Goal: Information Seeking & Learning: Learn about a topic

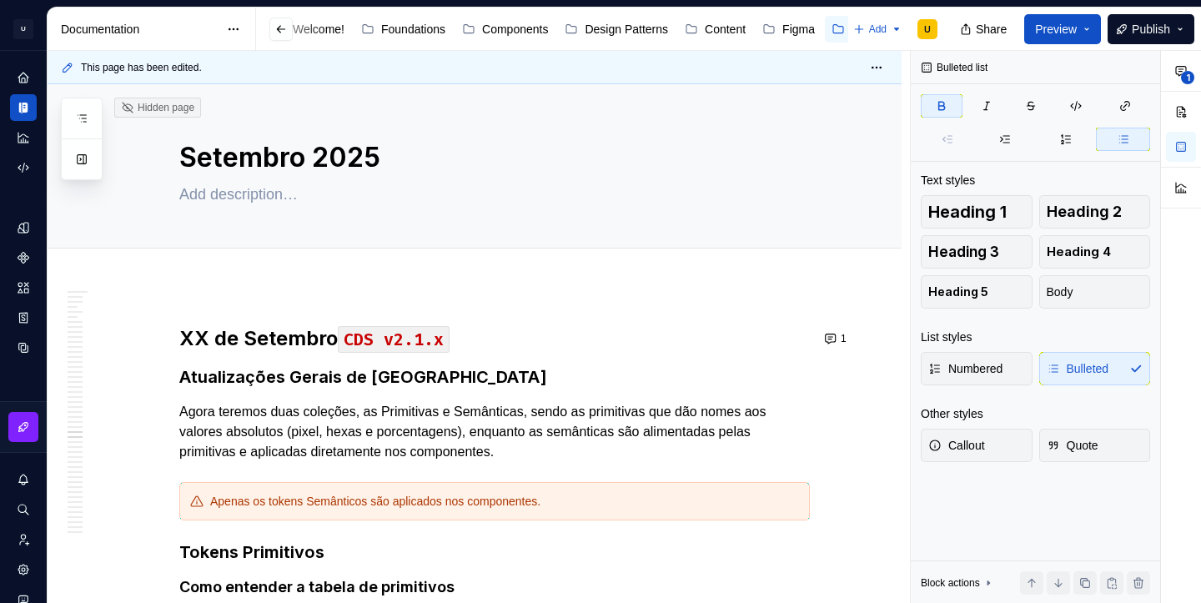
scroll to position [40094, 0]
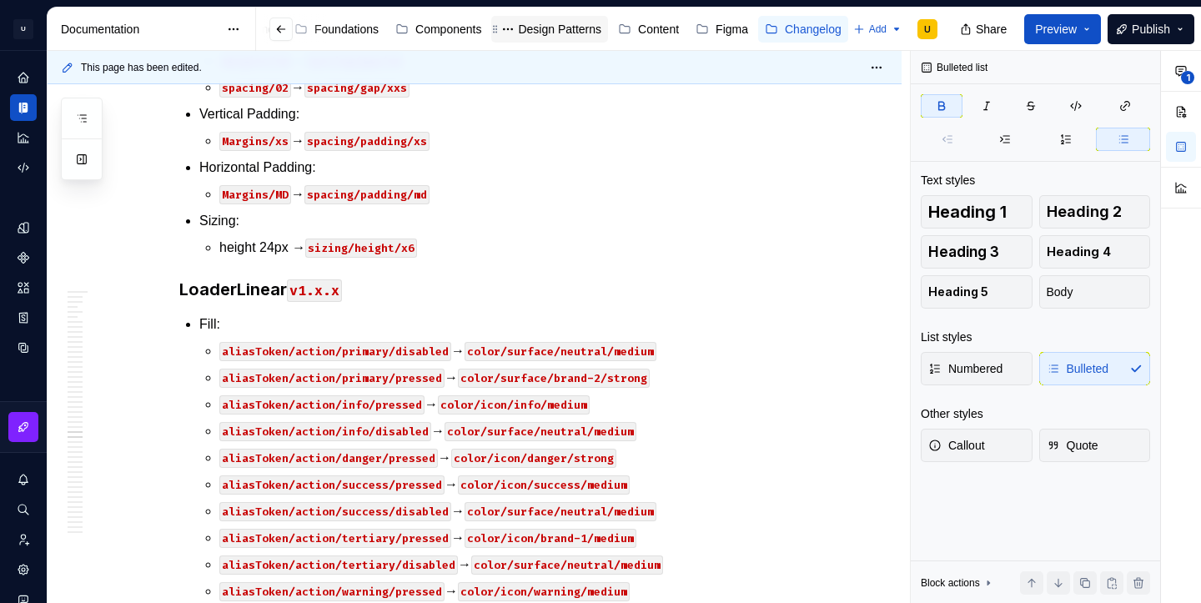
click at [549, 31] on div "Design Patterns" at bounding box center [559, 29] width 83 height 17
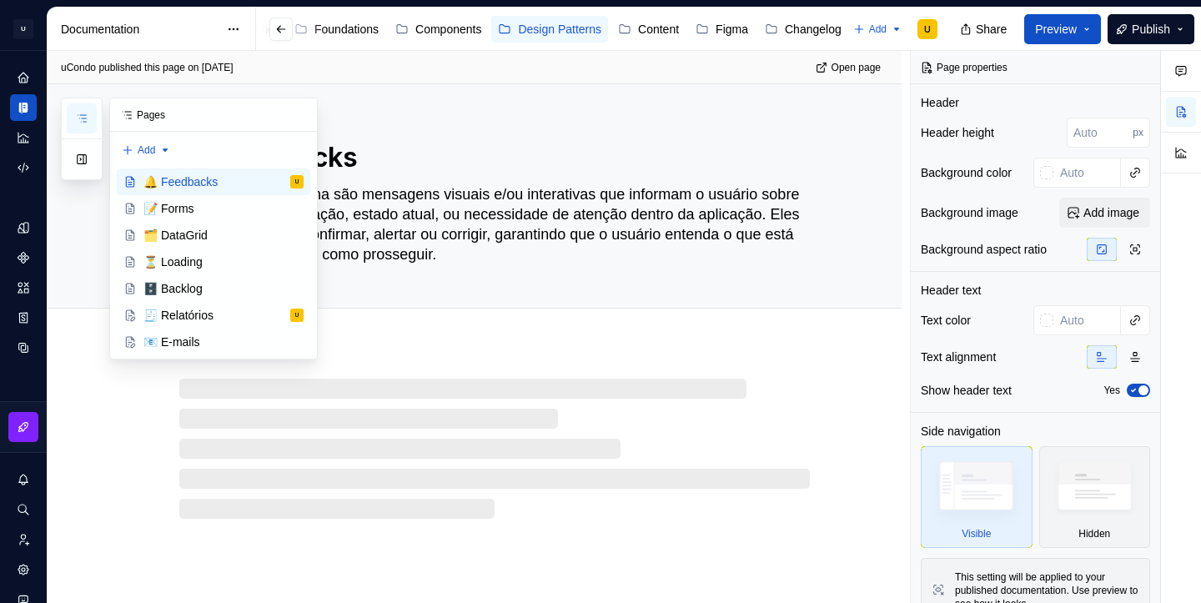
click at [85, 118] on icon "button" at bounding box center [81, 118] width 13 height 13
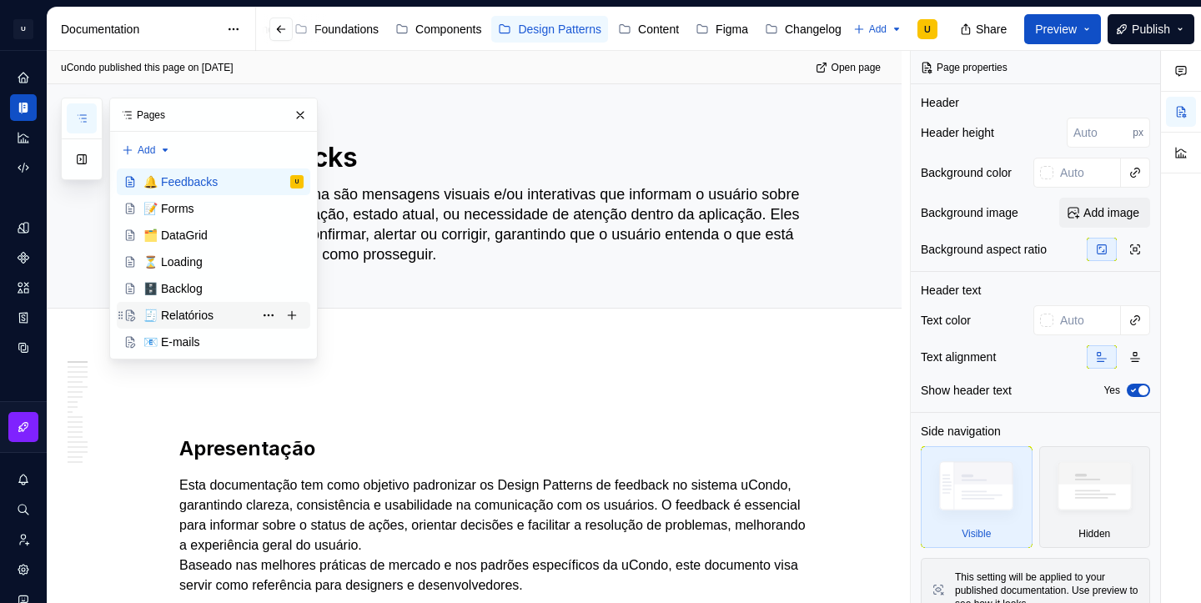
click at [192, 320] on div "🧾 Relatórios" at bounding box center [178, 315] width 70 height 17
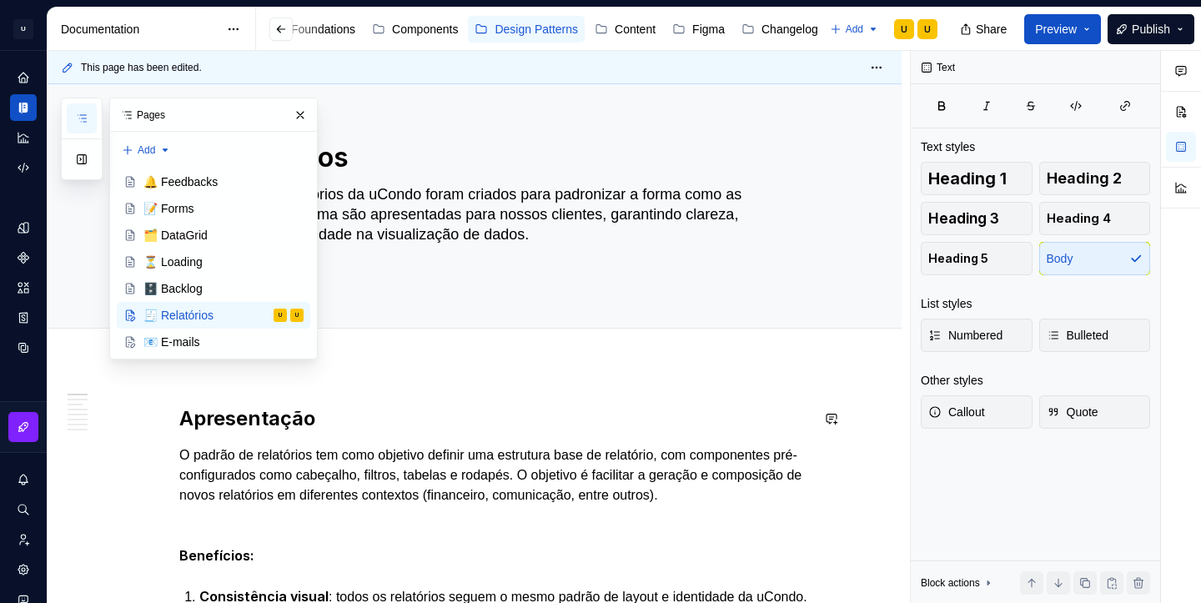
click at [293, 113] on button "button" at bounding box center [300, 114] width 23 height 23
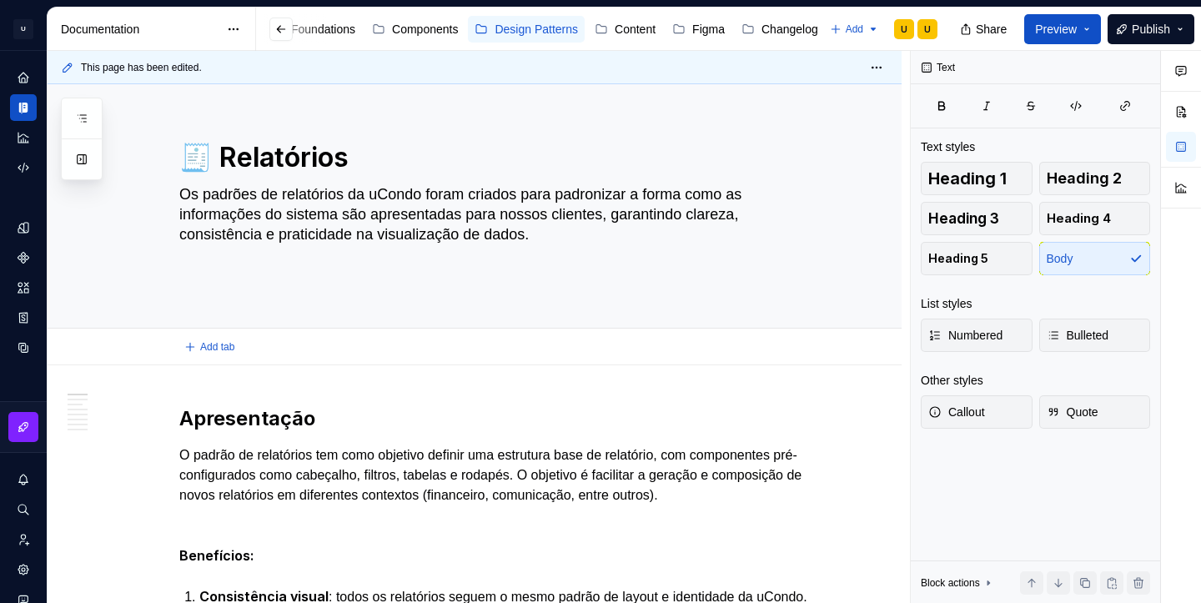
type textarea "*"
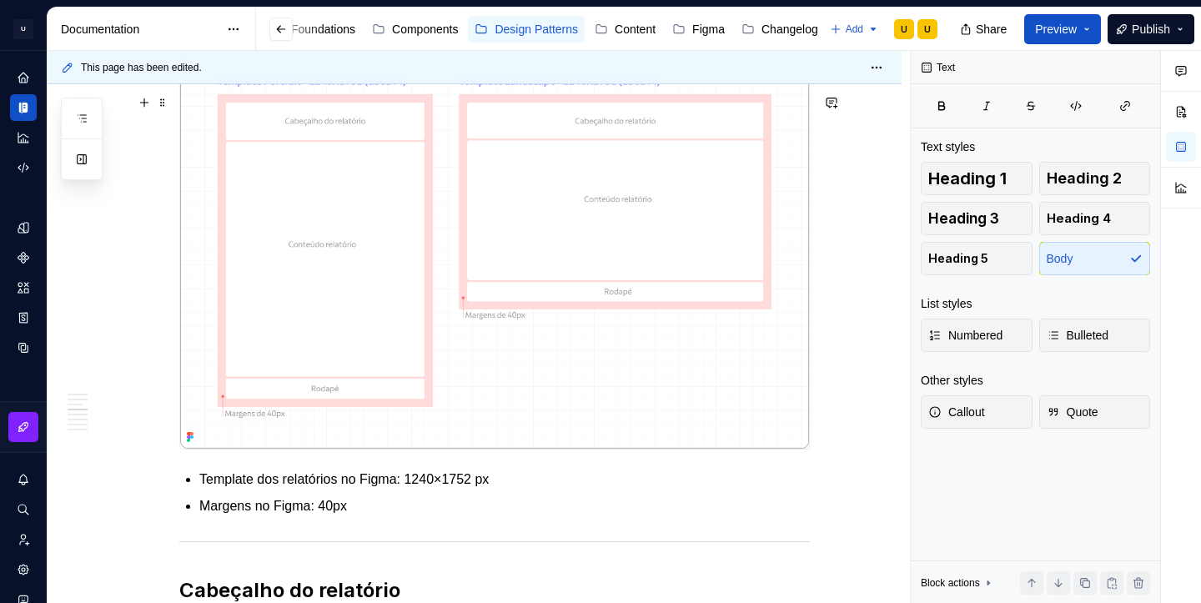
scroll to position [1582, 0]
click at [839, 100] on button "button" at bounding box center [831, 101] width 23 height 23
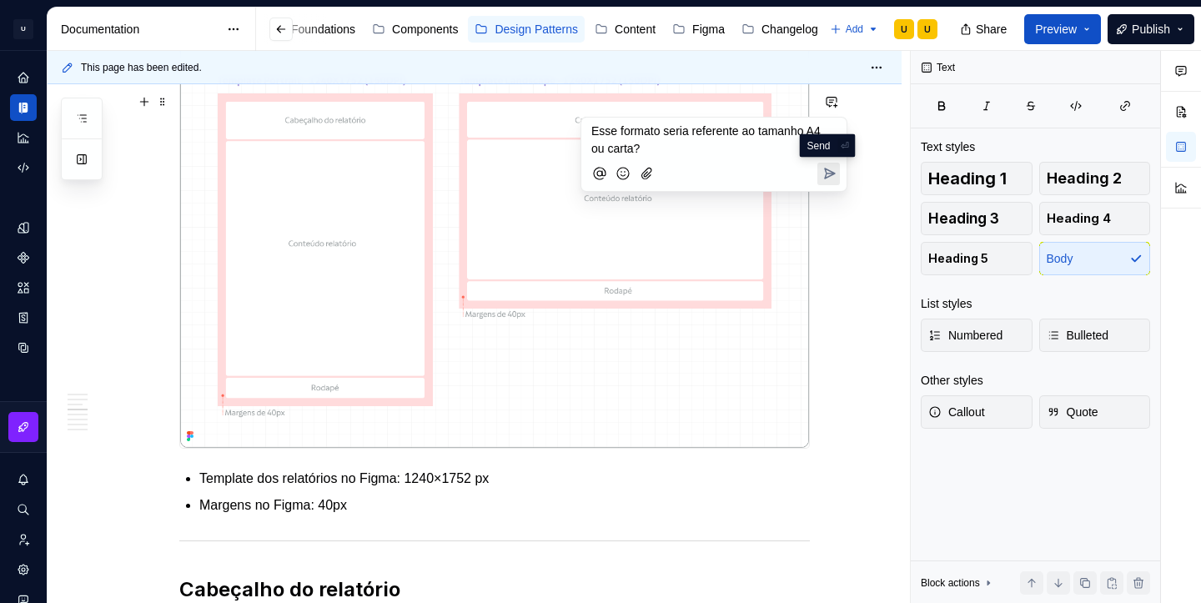
click at [835, 181] on icon "Send" at bounding box center [829, 173] width 17 height 17
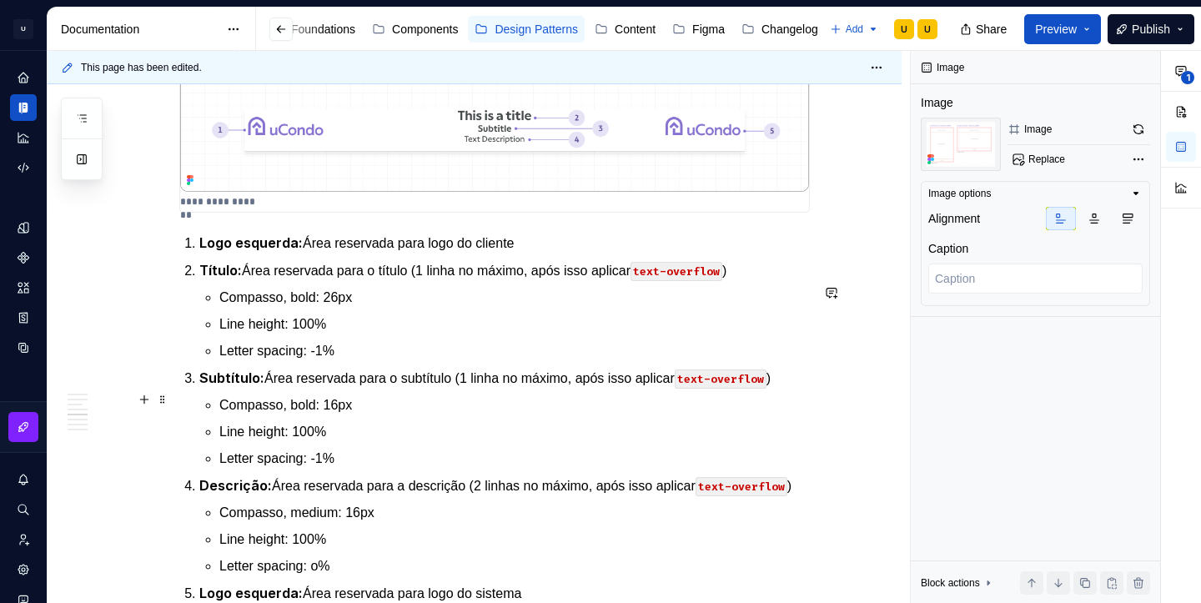
scroll to position [2136, 0]
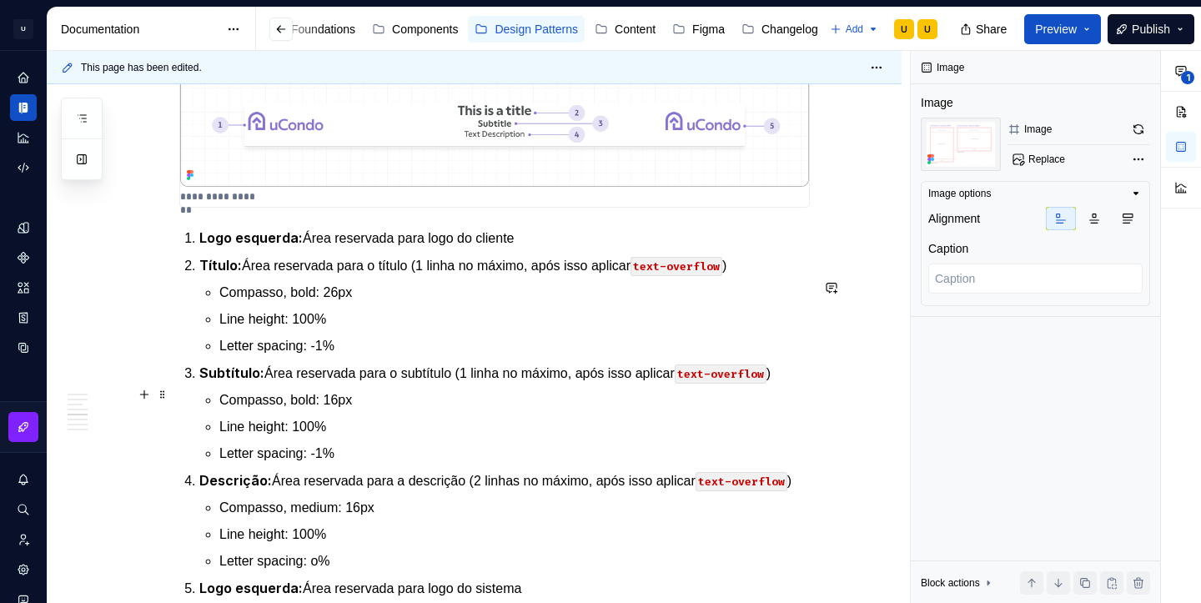
type textarea "*"
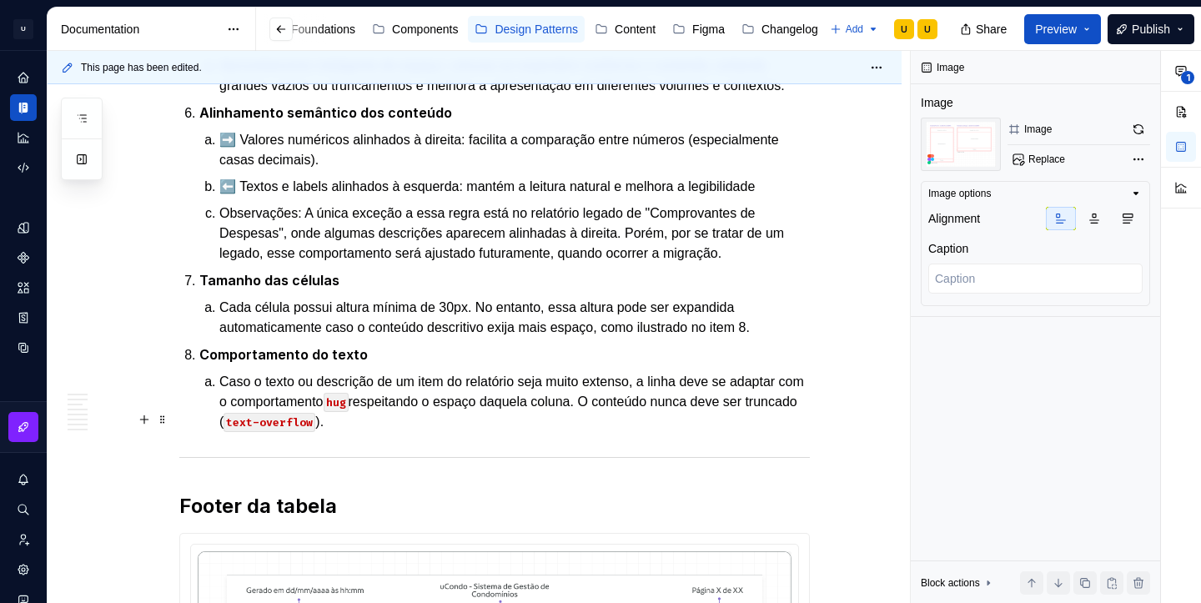
scroll to position [4548, 0]
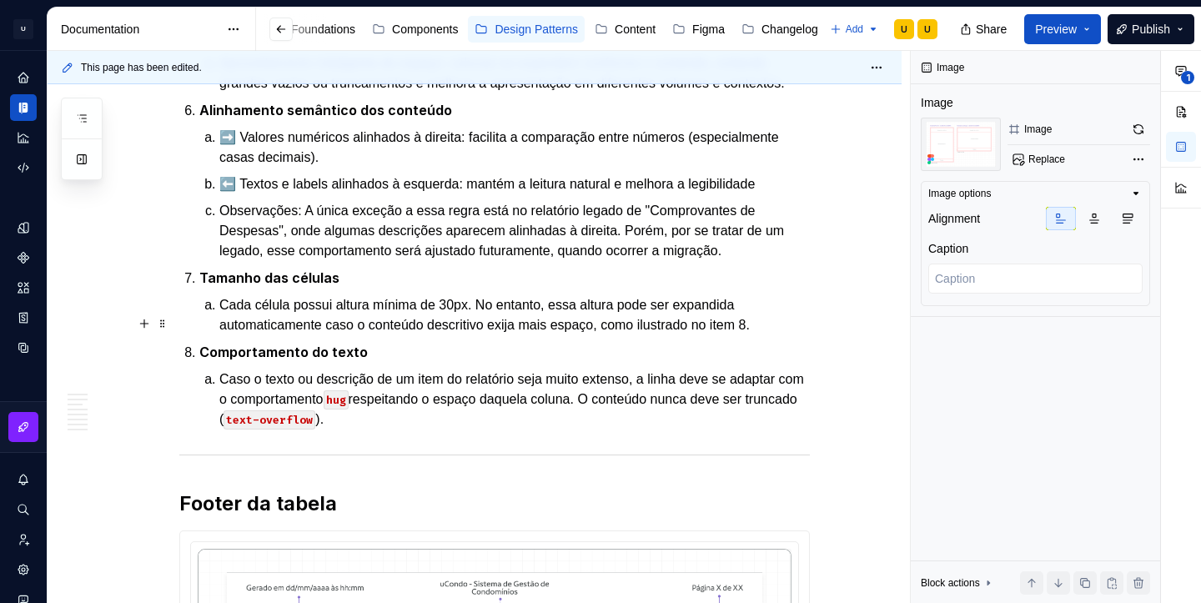
click at [493, 261] on p "Observações: A única exceção a essa regra está no relatório legado de "Comprova…" at bounding box center [514, 231] width 590 height 60
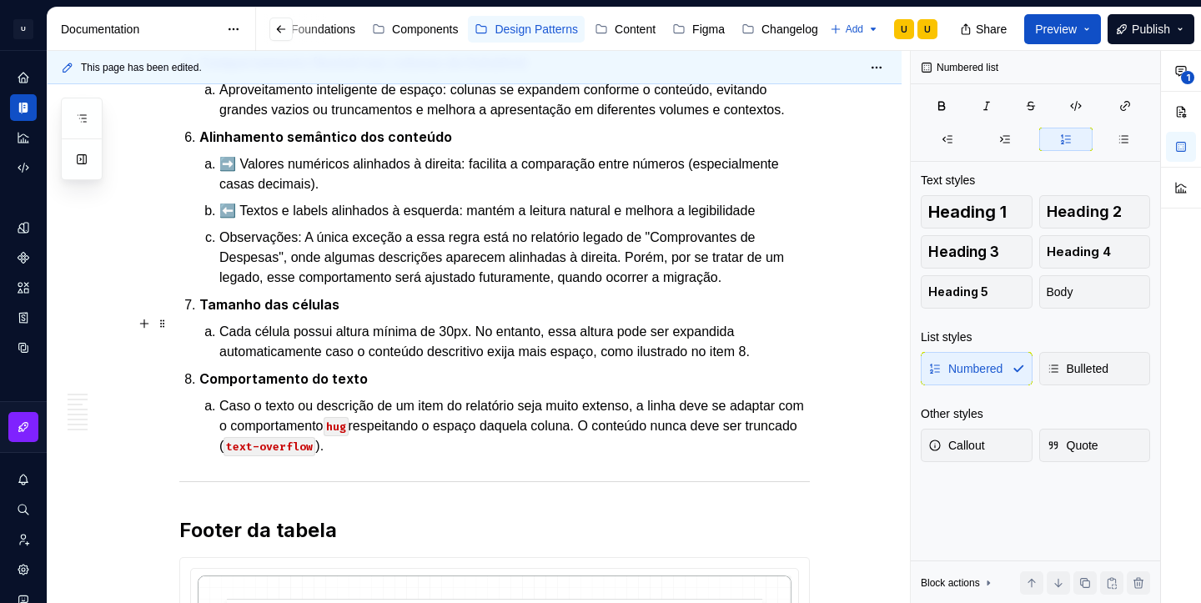
scroll to position [4523, 0]
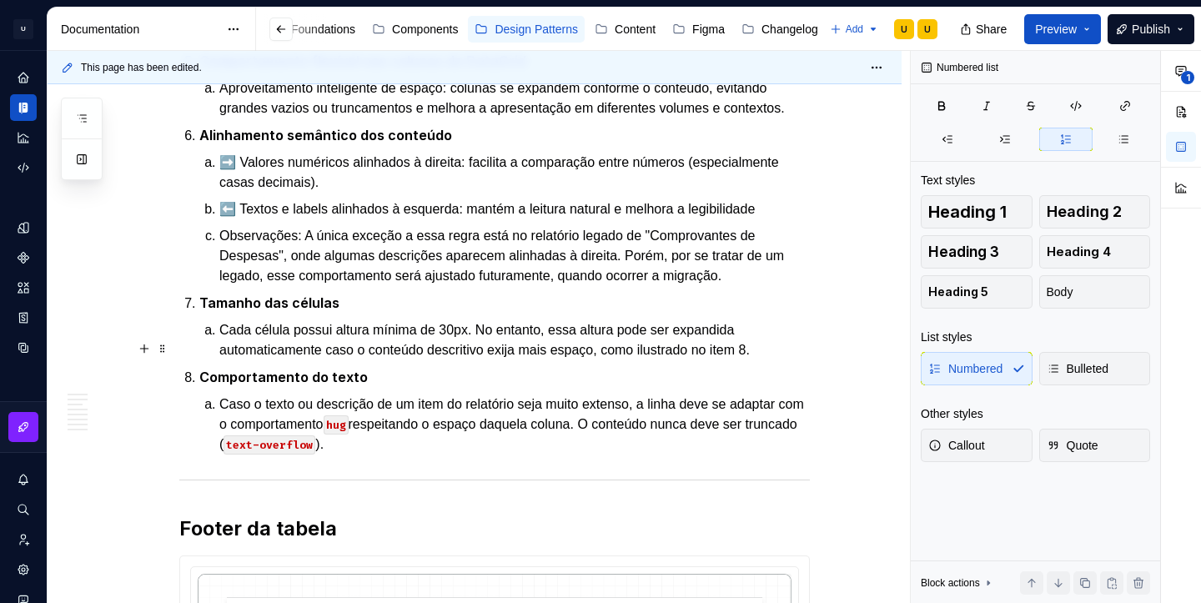
click at [791, 286] on p "Observações: A única exceção a essa regra está no relatório legado de "Comprova…" at bounding box center [514, 256] width 590 height 60
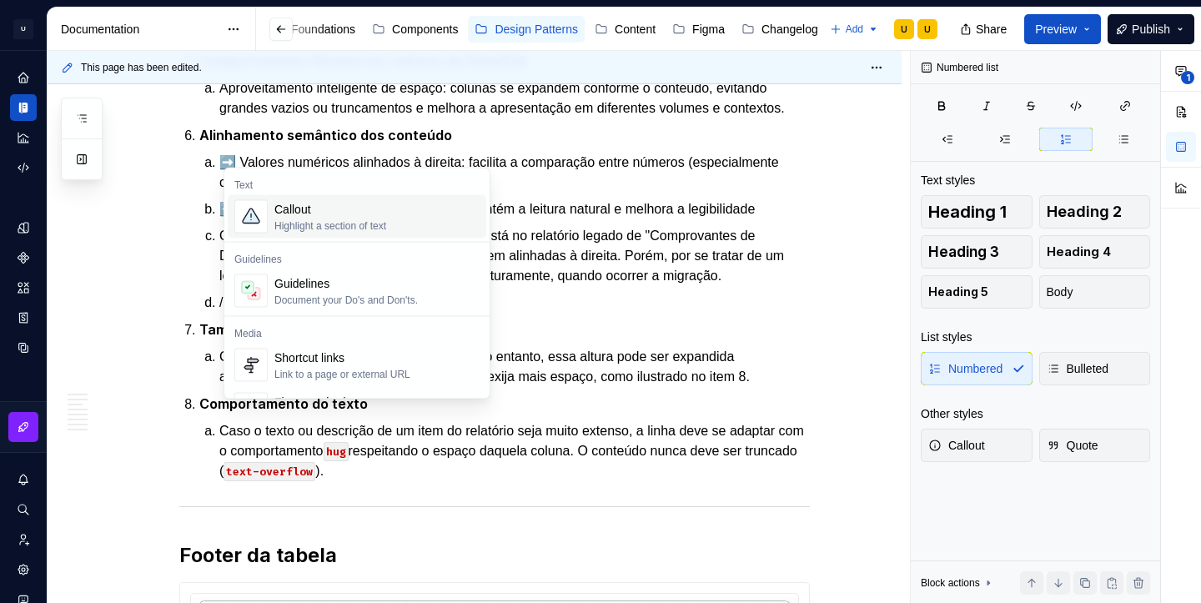
click at [405, 212] on div "Callout Highlight a section of text" at bounding box center [376, 216] width 205 height 33
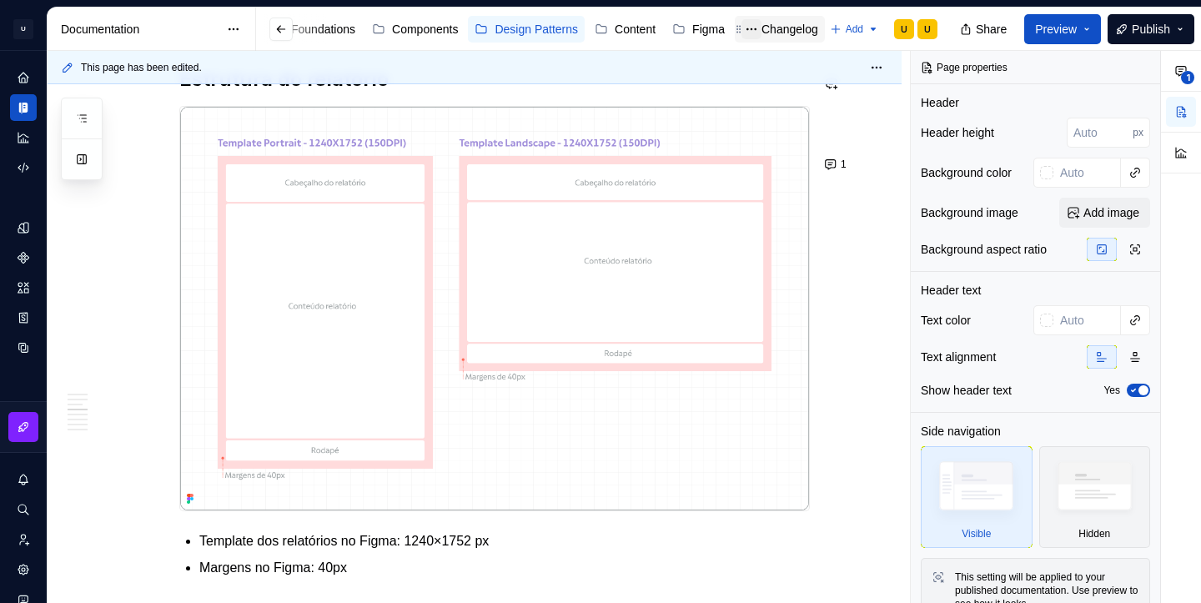
scroll to position [0, 120]
click at [761, 33] on div "Changelog" at bounding box center [789, 29] width 57 height 17
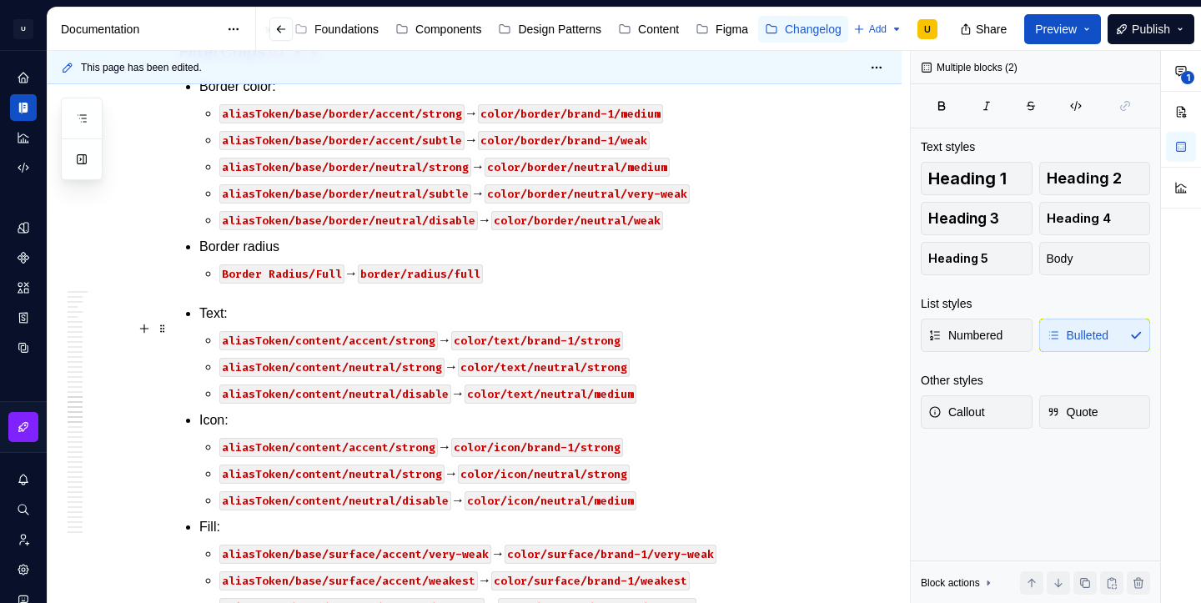
scroll to position [38770, 0]
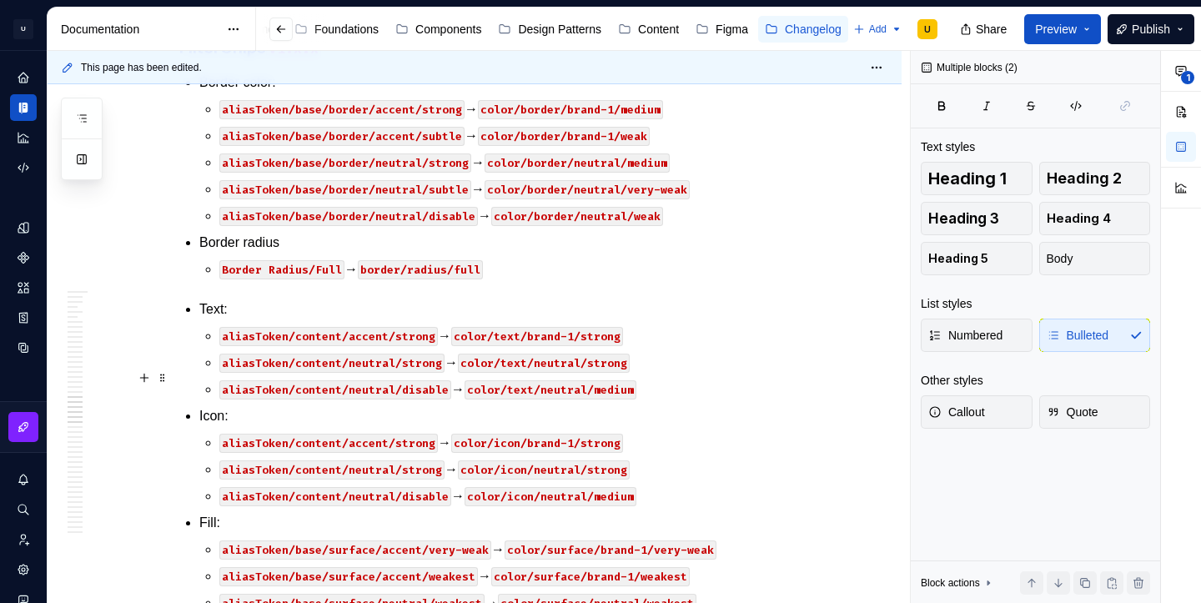
drag, startPoint x: 200, startPoint y: 193, endPoint x: 423, endPoint y: 382, distance: 292.3
copy div "Loremi dolor: sitamEtcon/adip/elitse/doeius/tempor → incid/utlabo/etdol-8/magna…"
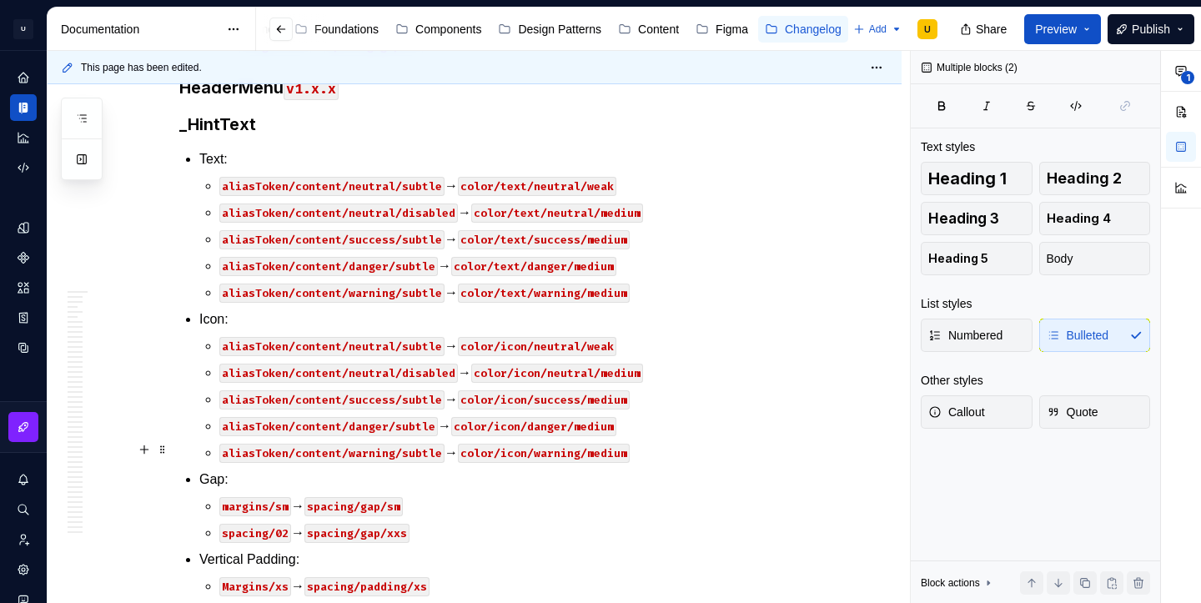
scroll to position [39946, 0]
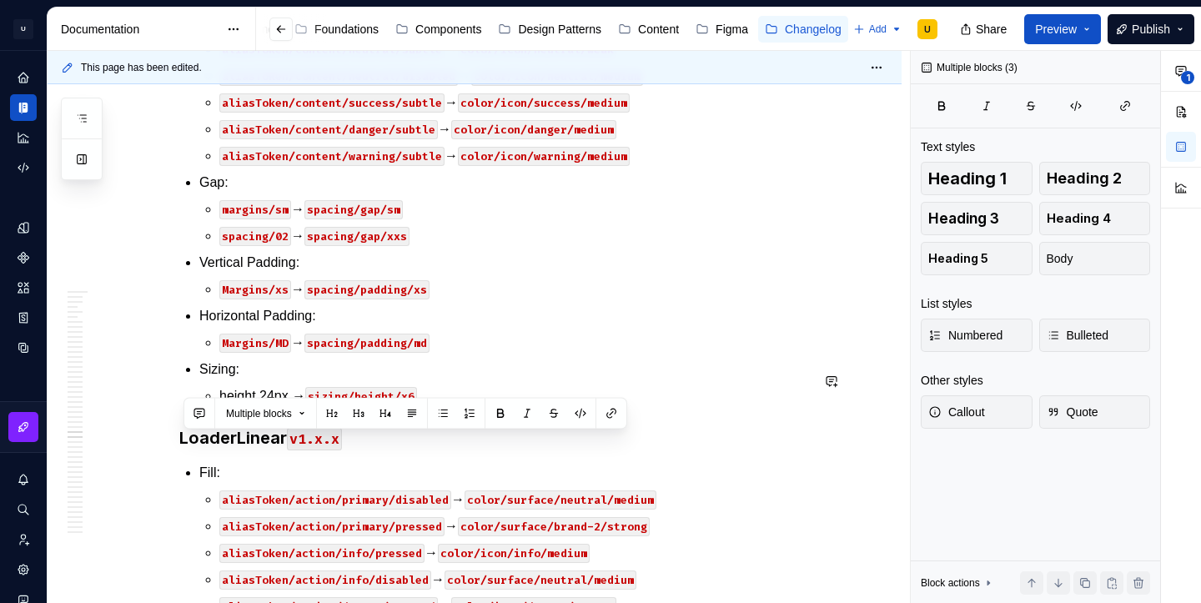
drag, startPoint x: 200, startPoint y: 159, endPoint x: 462, endPoint y: 354, distance: 326.6
copy div "Loremi dolor: sitamEtcon/adip/elitse/doeius/tempor → incid/utlabo/etdol-8/magna…"
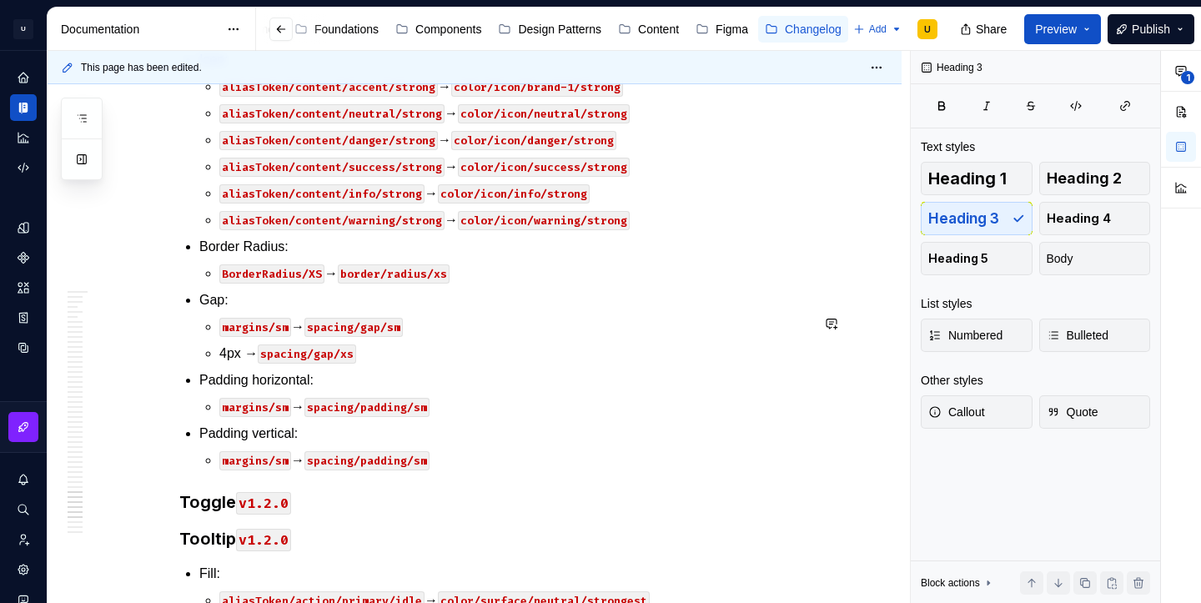
scroll to position [43911, 0]
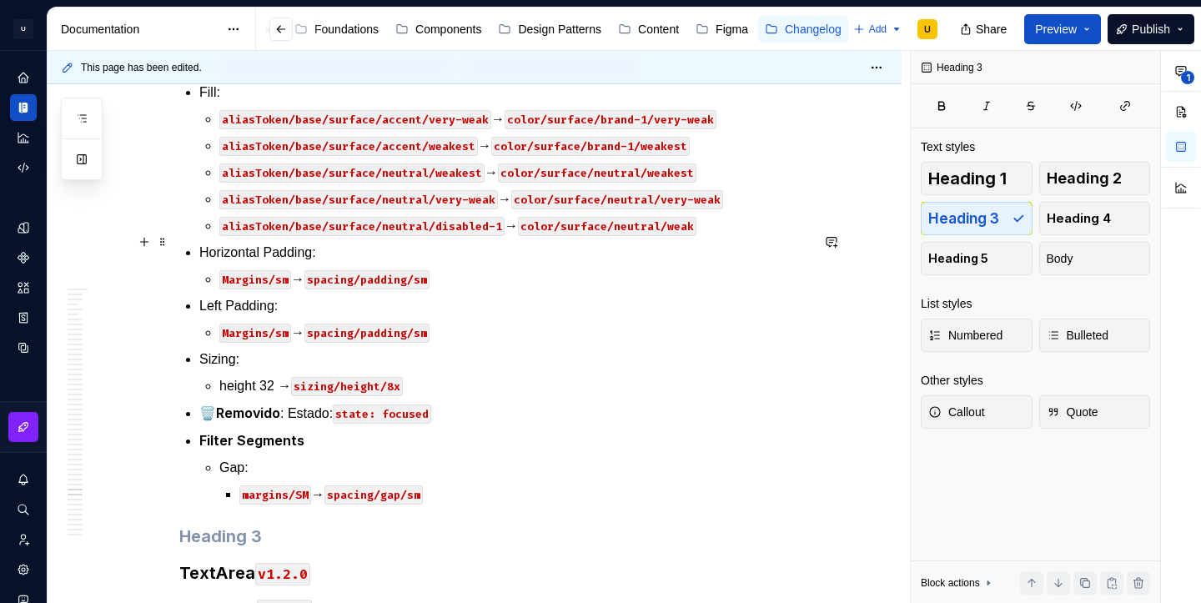
scroll to position [43899, 0]
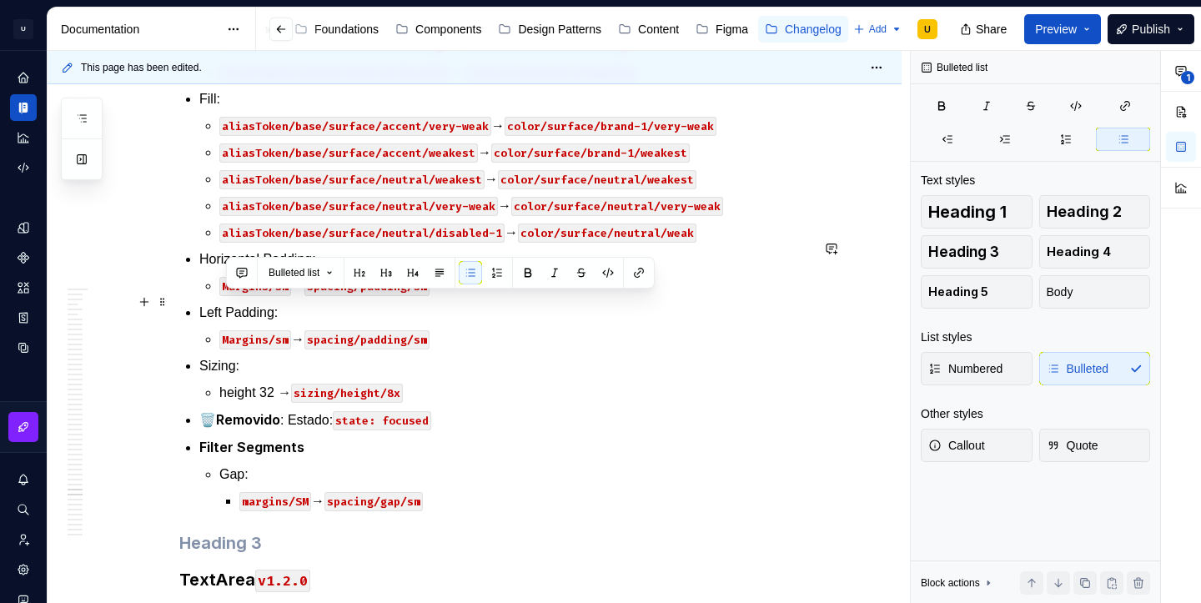
drag, startPoint x: 677, startPoint y: 381, endPoint x: 209, endPoint y: 309, distance: 473.4
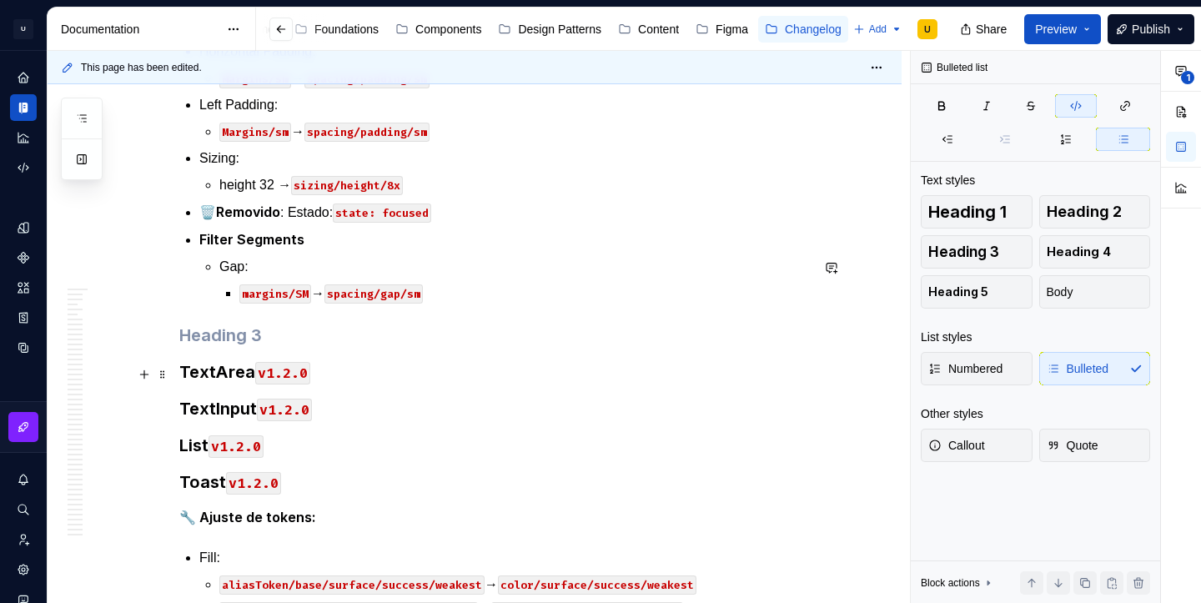
scroll to position [44072, 0]
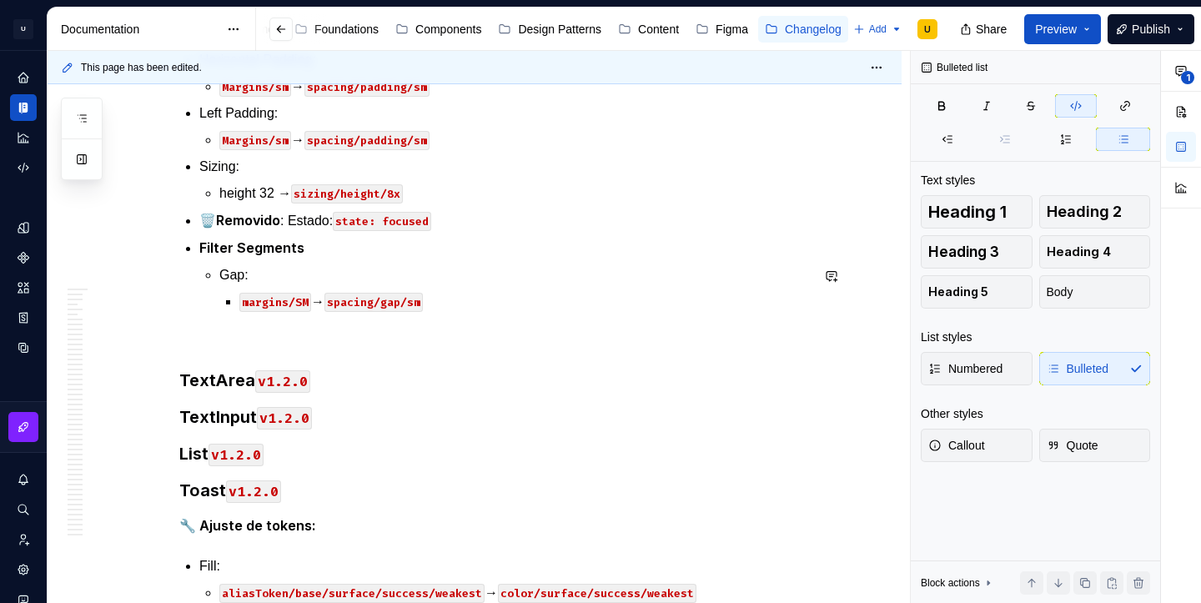
type textarea "*"
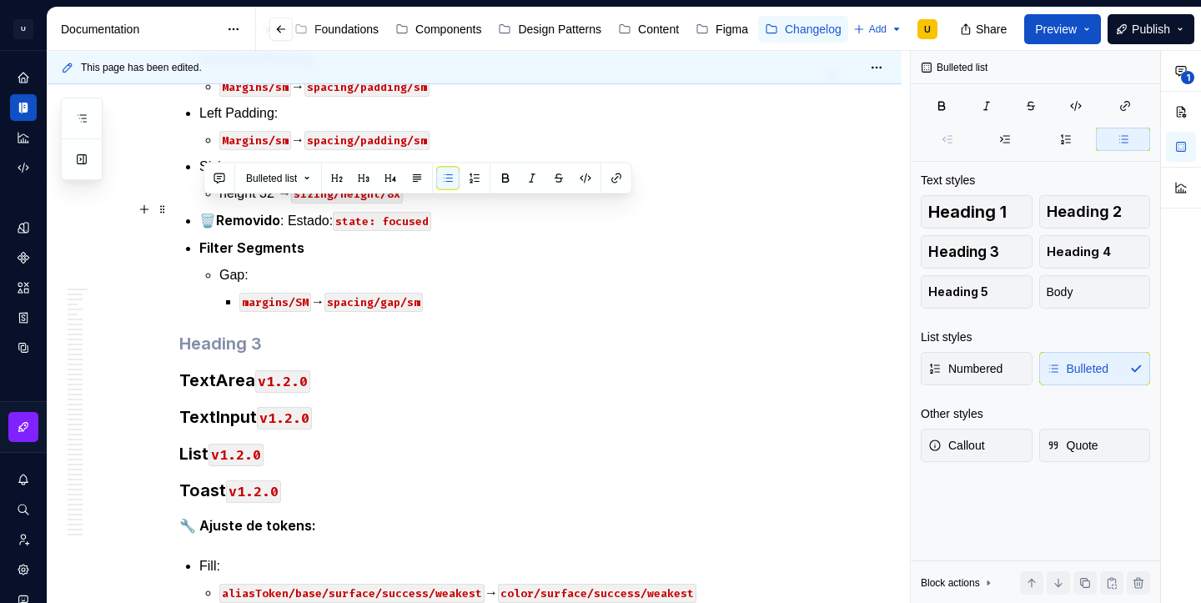
drag, startPoint x: 503, startPoint y: 234, endPoint x: 175, endPoint y: 216, distance: 328.2
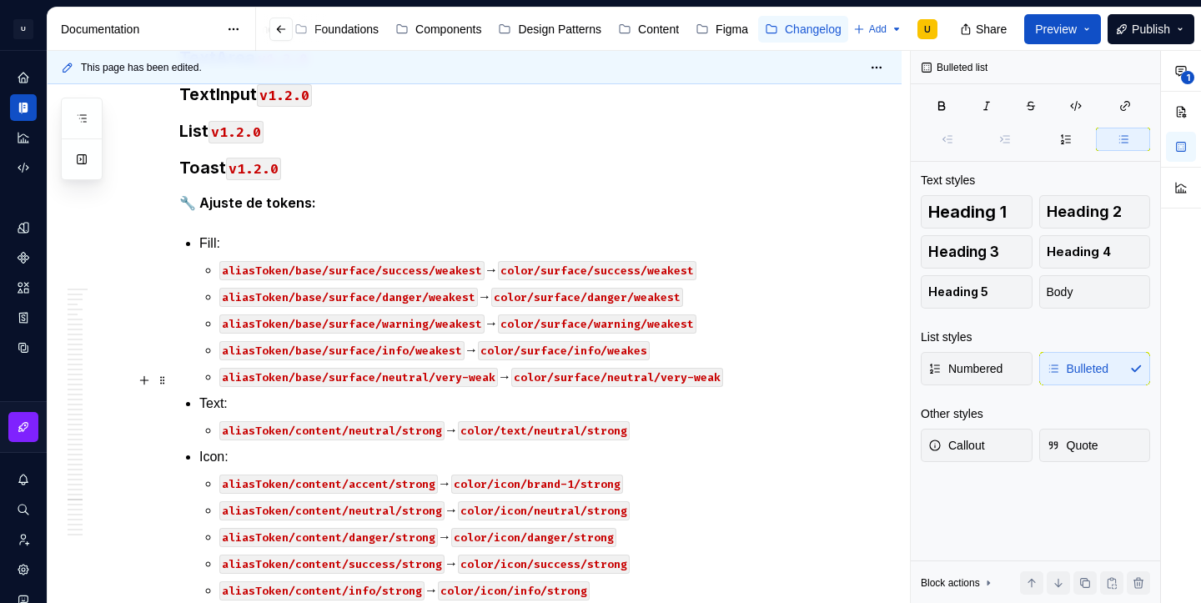
scroll to position [44336, 0]
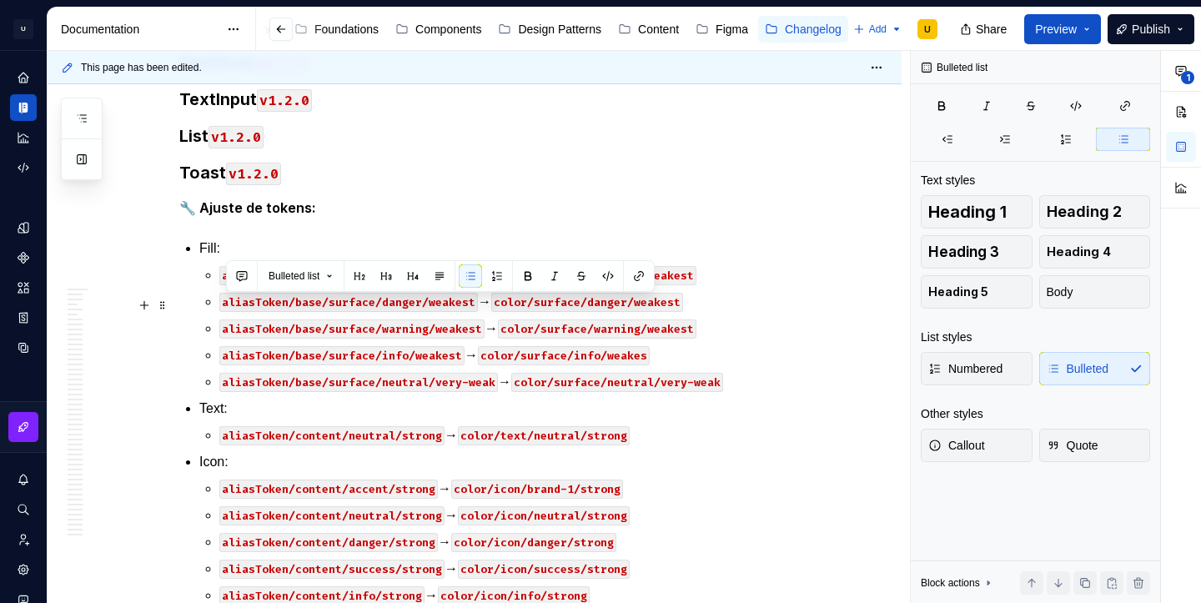
drag, startPoint x: 712, startPoint y: 304, endPoint x: 199, endPoint y: 302, distance: 512.9
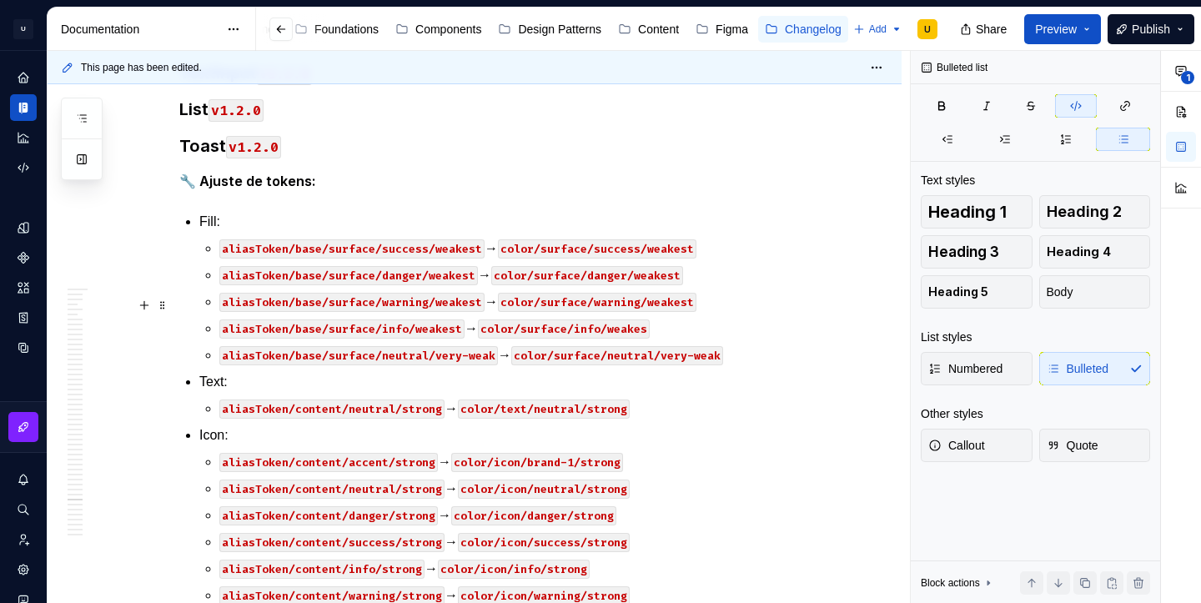
scroll to position [44320, 0]
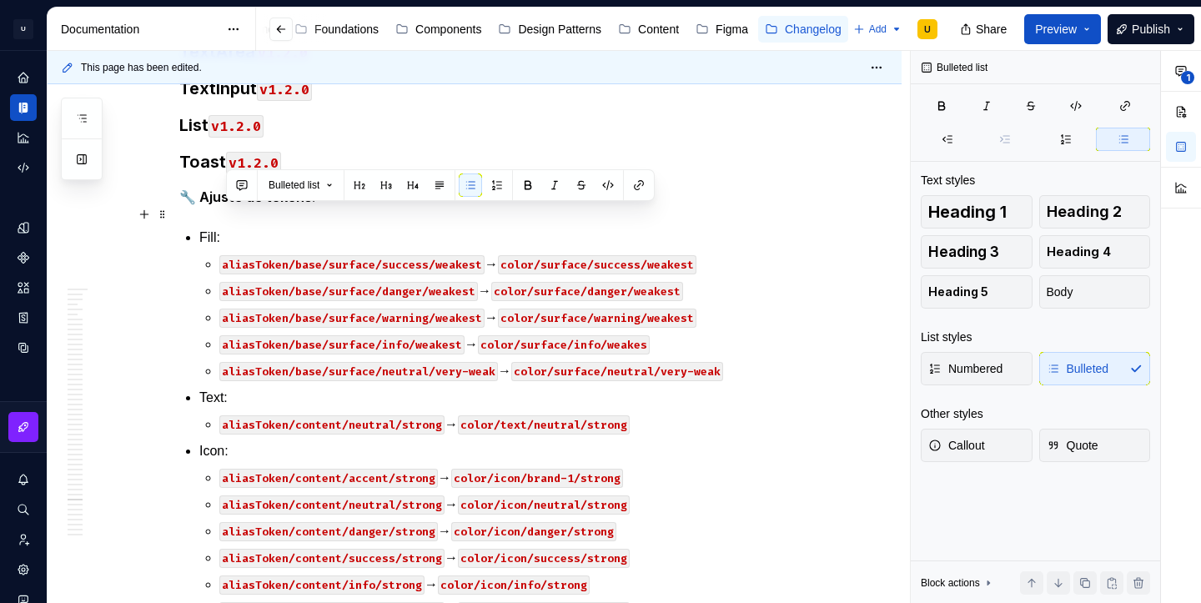
drag, startPoint x: 710, startPoint y: 266, endPoint x: 208, endPoint y: 210, distance: 505.1
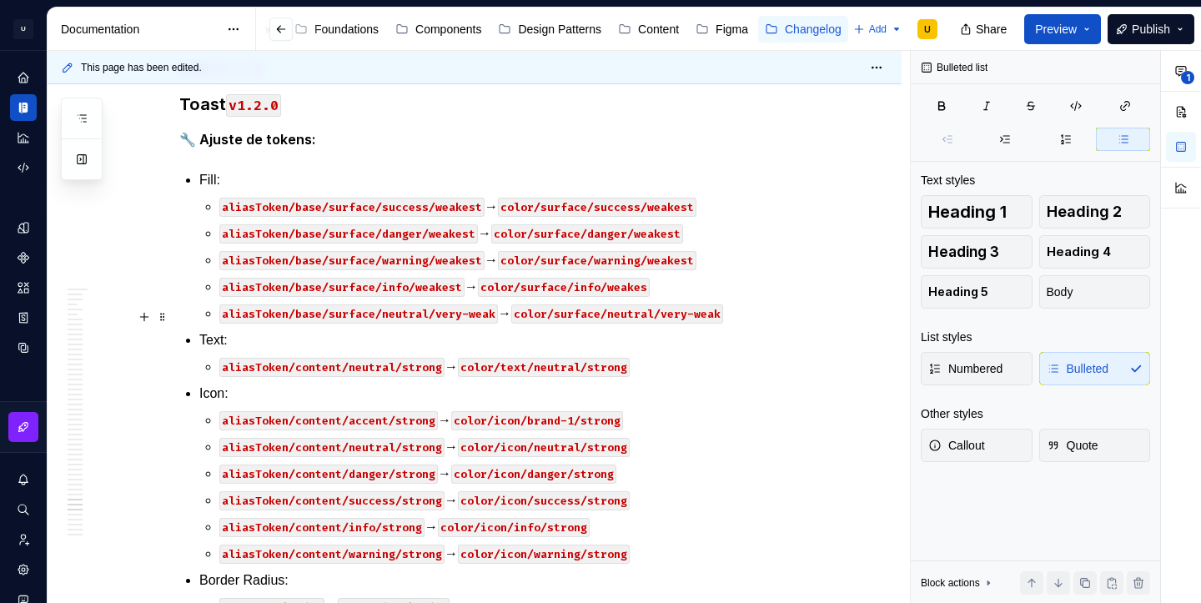
scroll to position [44305, 0]
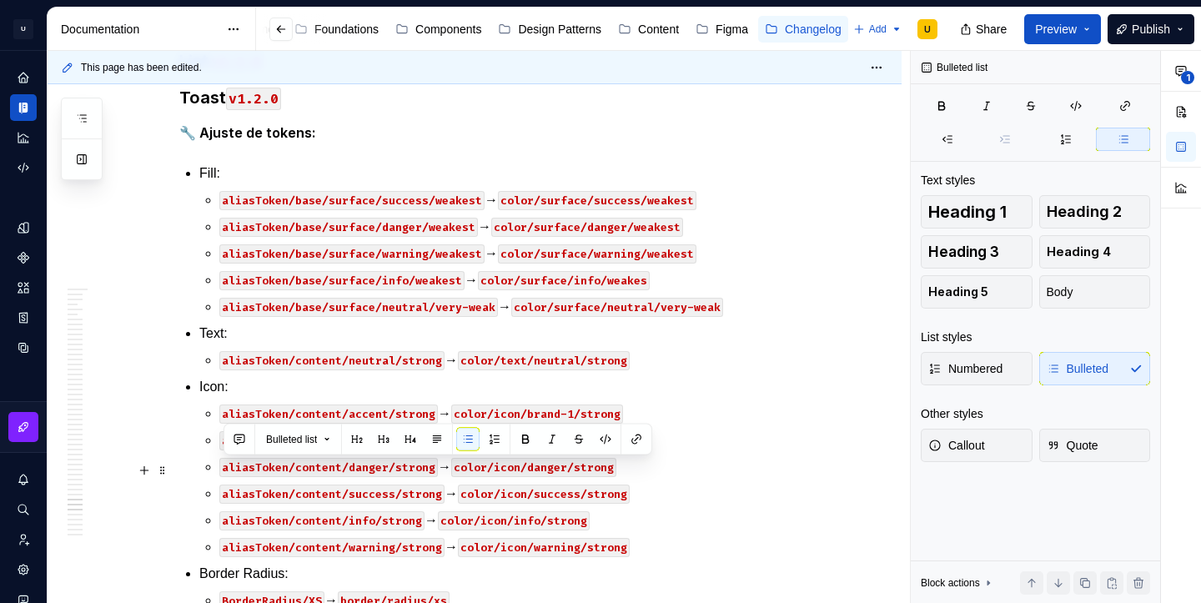
drag, startPoint x: 443, startPoint y: 495, endPoint x: 218, endPoint y: 464, distance: 227.3
copy li "Gap: margins/SM → spacing/gap/sm"
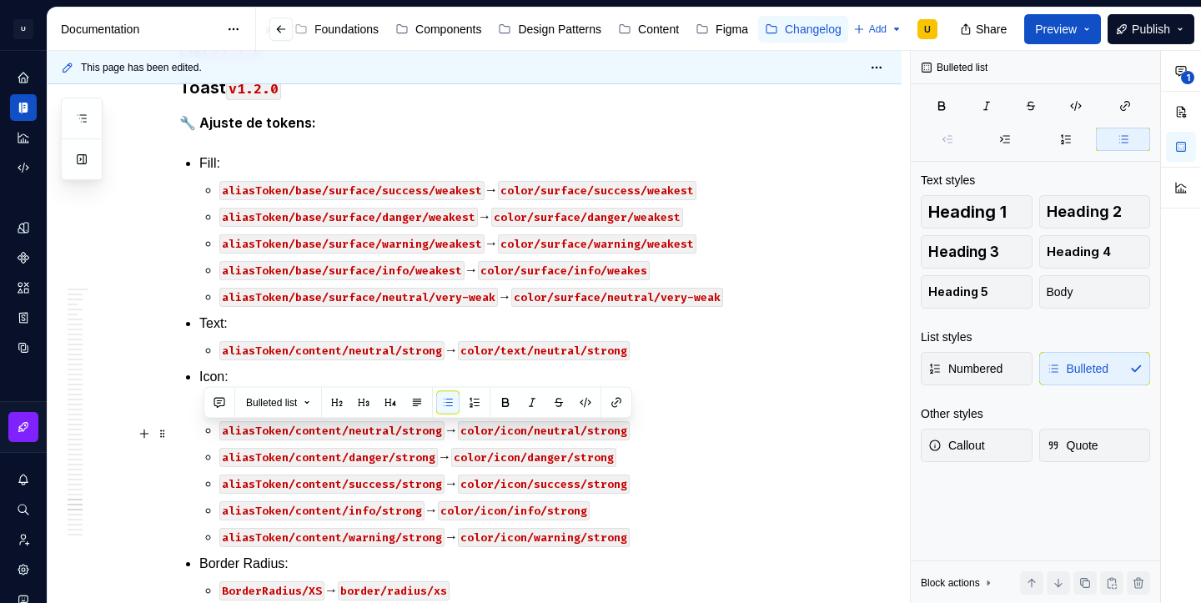
drag, startPoint x: 446, startPoint y: 487, endPoint x: 174, endPoint y: 431, distance: 277.5
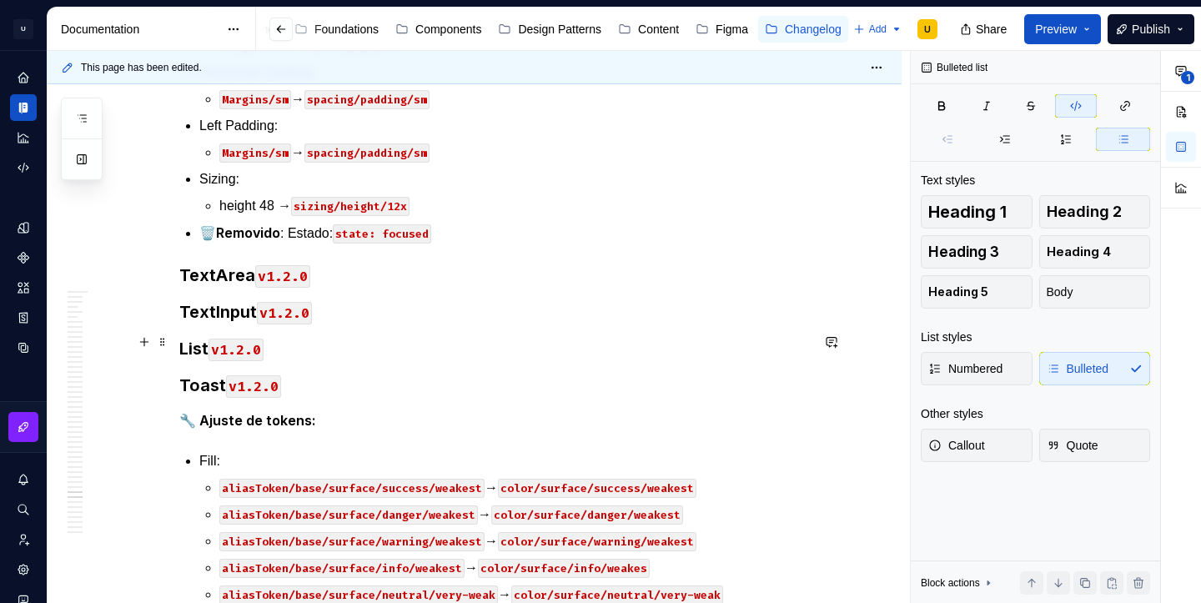
scroll to position [43938, 0]
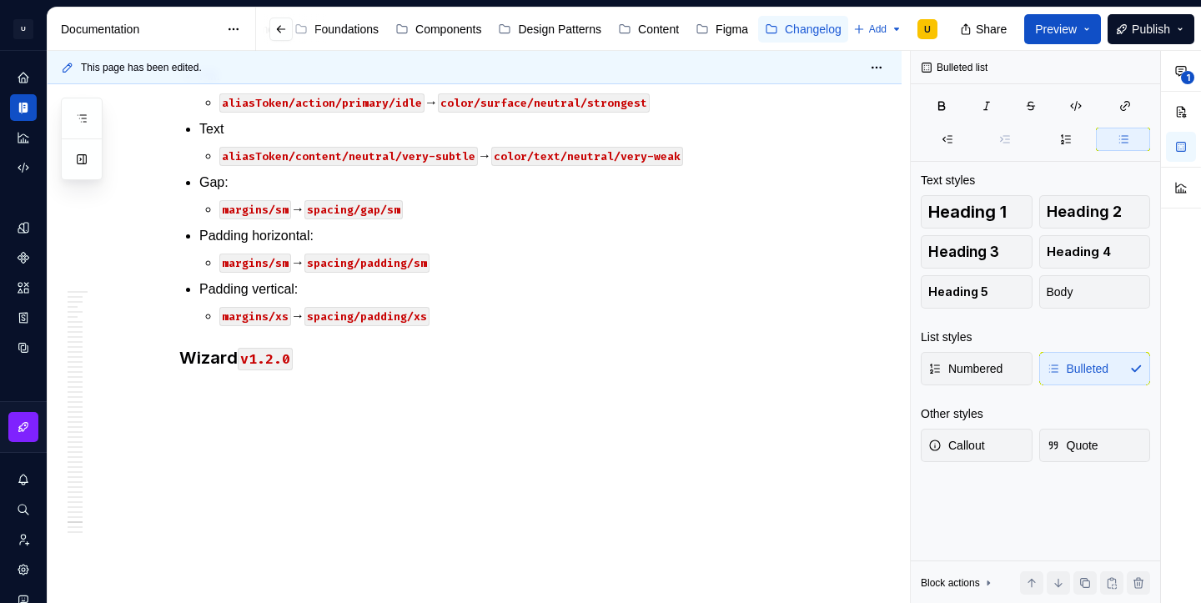
scroll to position [30646, 0]
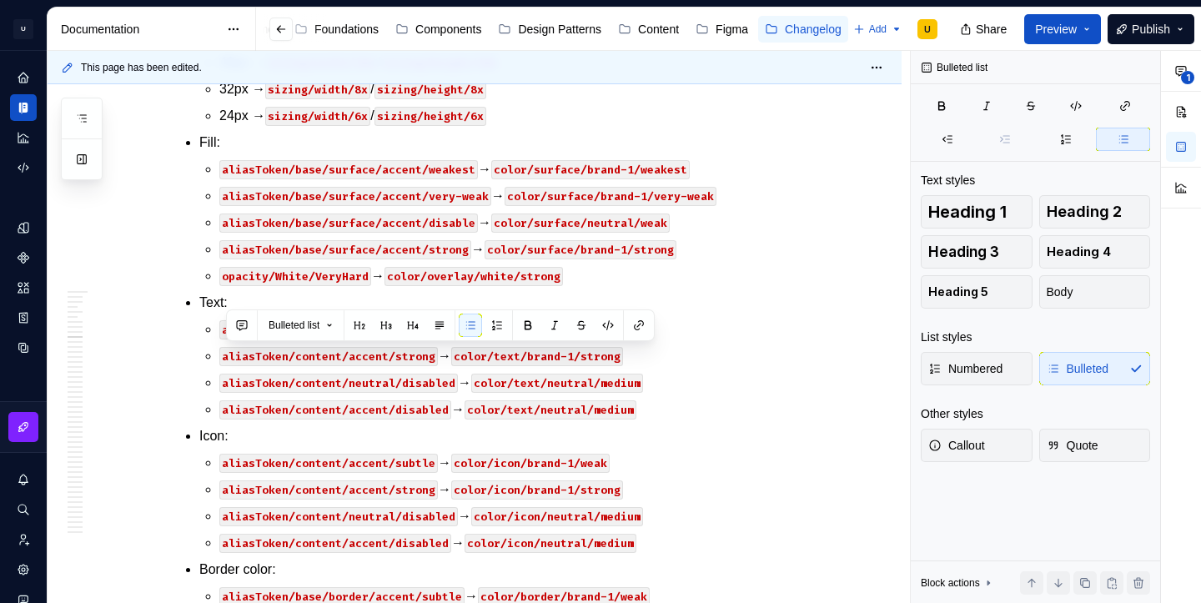
copy p "spacing/border/XXS → border/width/xs"
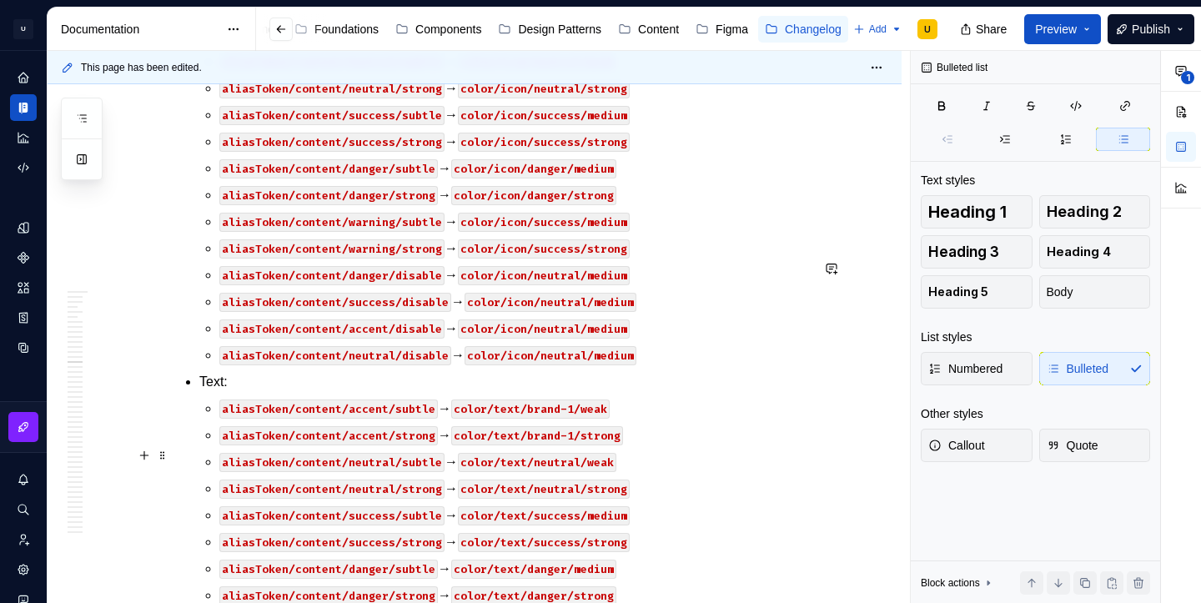
scroll to position [34739, 0]
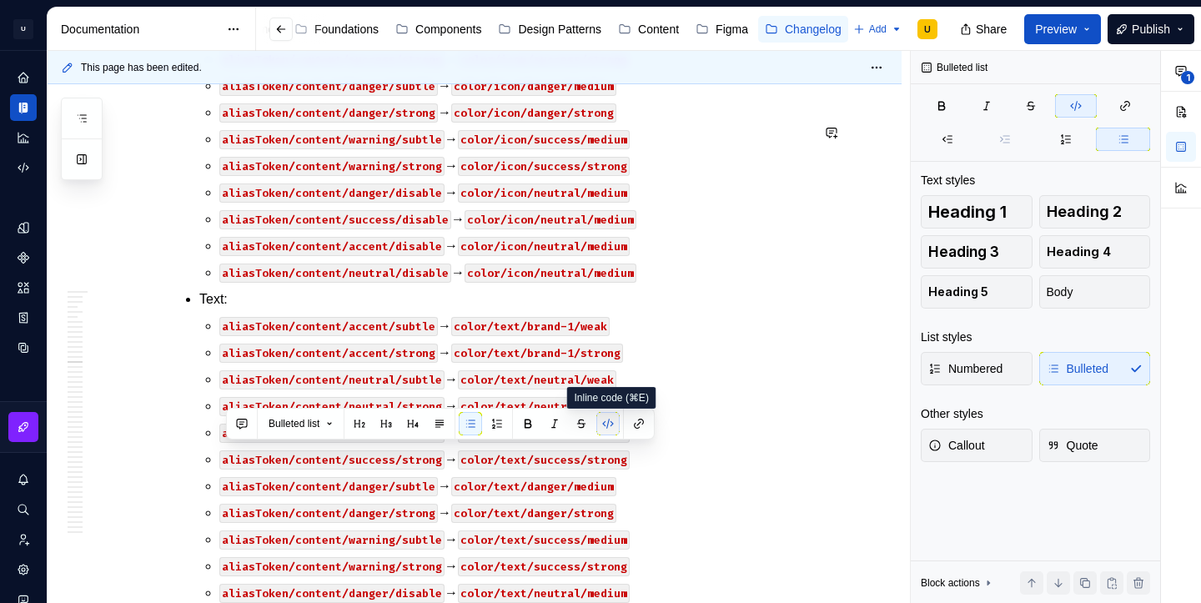
click at [615, 427] on button "button" at bounding box center [607, 423] width 23 height 23
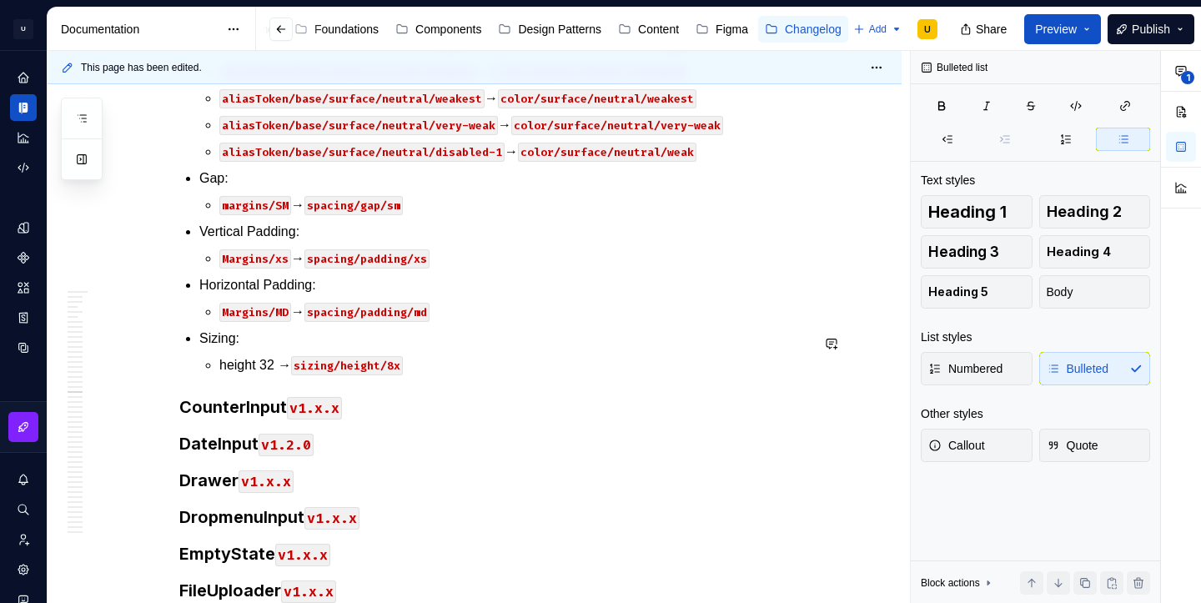
scroll to position [38239, 0]
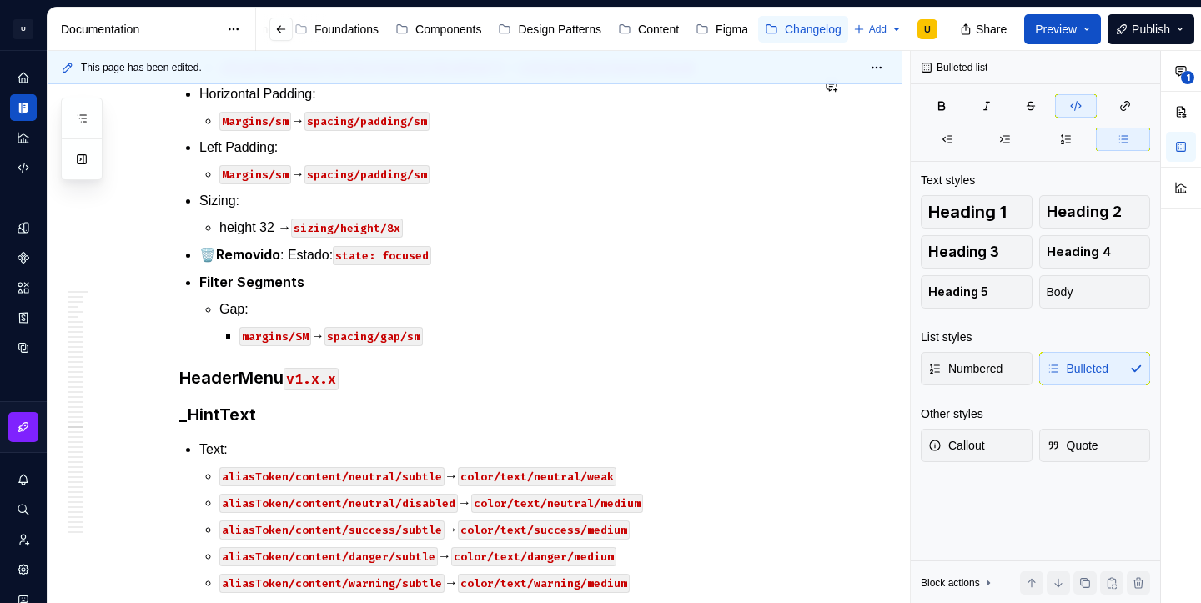
scroll to position [39498, 0]
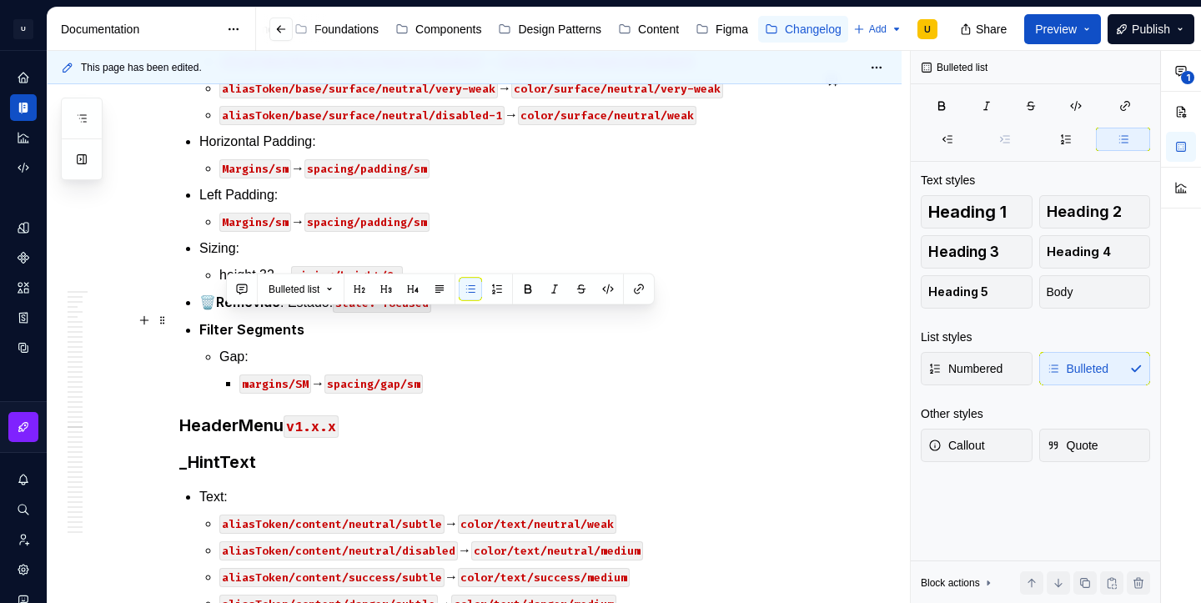
drag, startPoint x: 352, startPoint y: 320, endPoint x: 211, endPoint y: 326, distance: 141.1
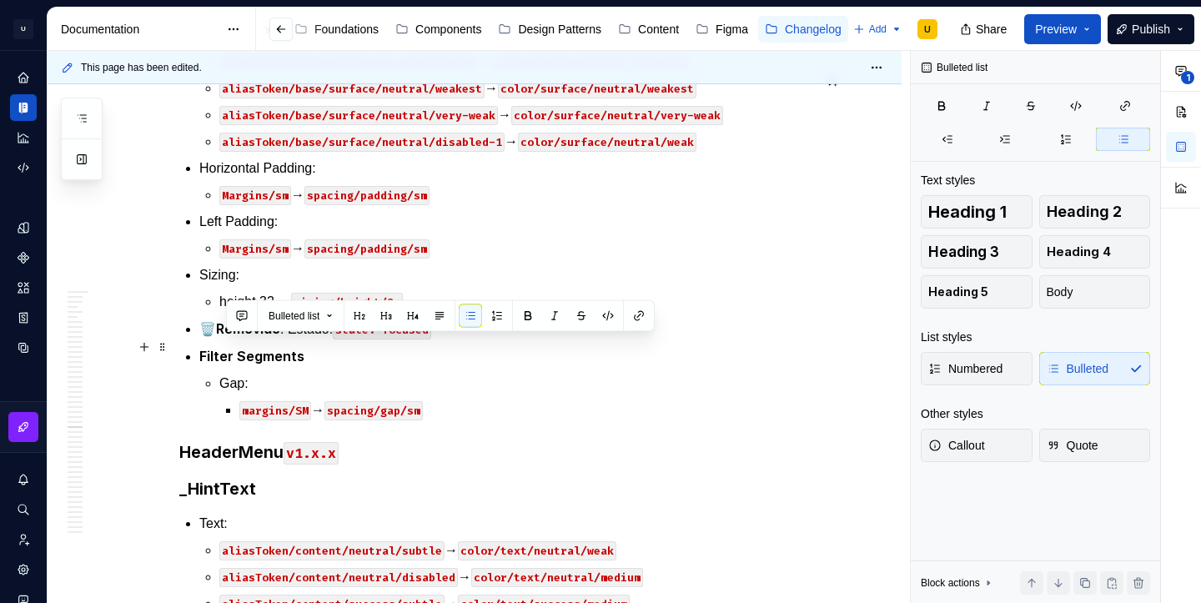
drag, startPoint x: 351, startPoint y: 348, endPoint x: 218, endPoint y: 350, distance: 133.5
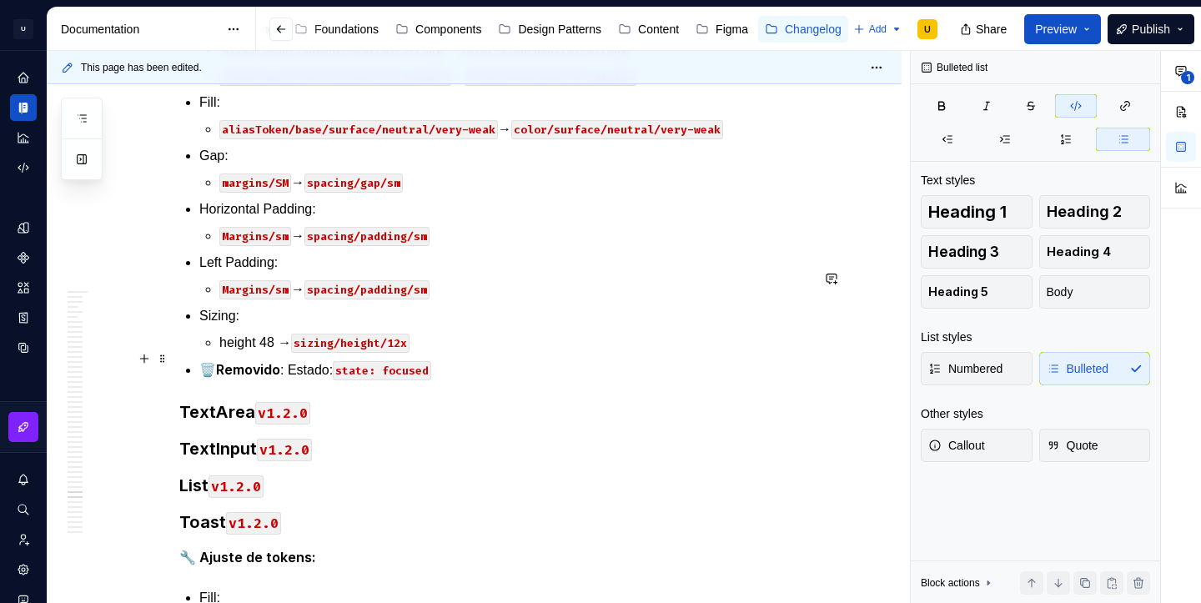
scroll to position [44085, 0]
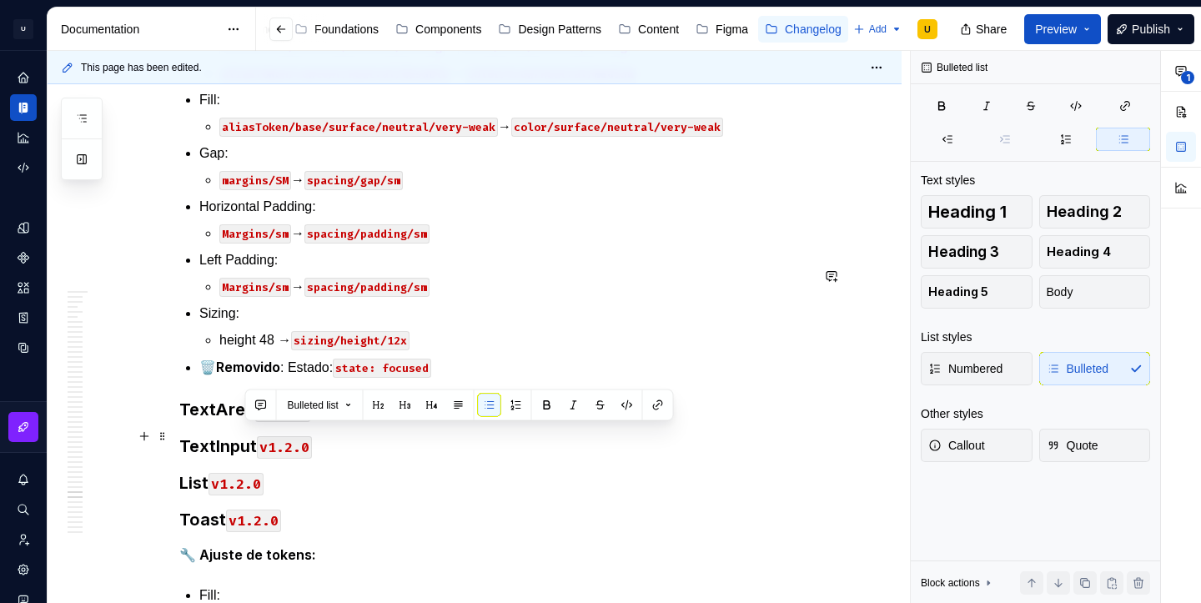
drag, startPoint x: 378, startPoint y: 436, endPoint x: 245, endPoint y: 430, distance: 132.7
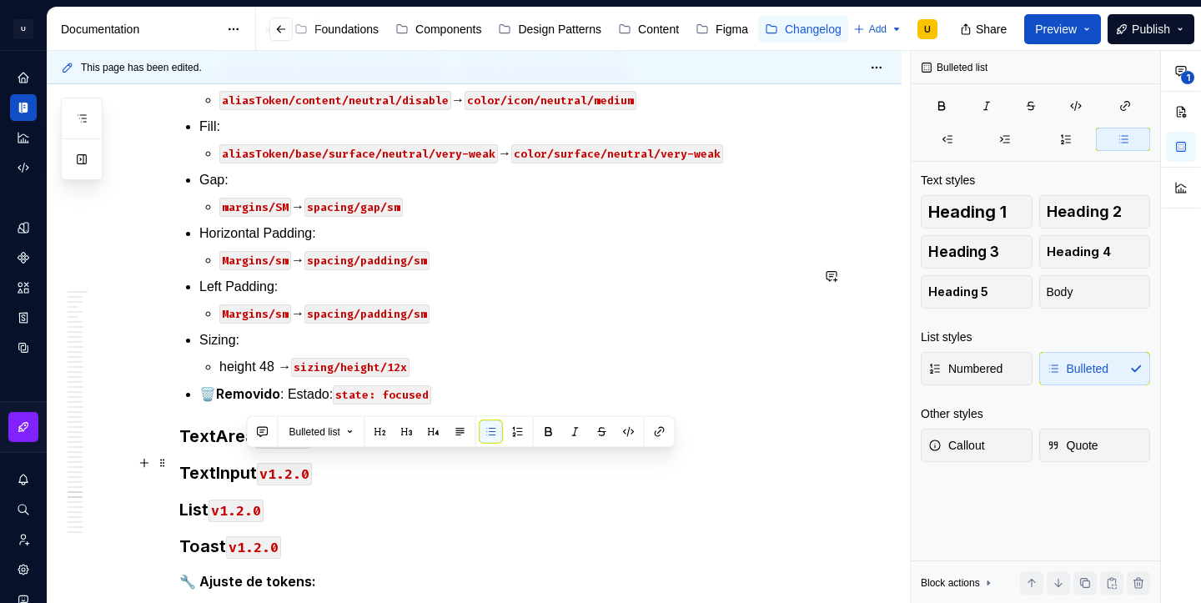
drag, startPoint x: 381, startPoint y: 463, endPoint x: 245, endPoint y: 460, distance: 136.0
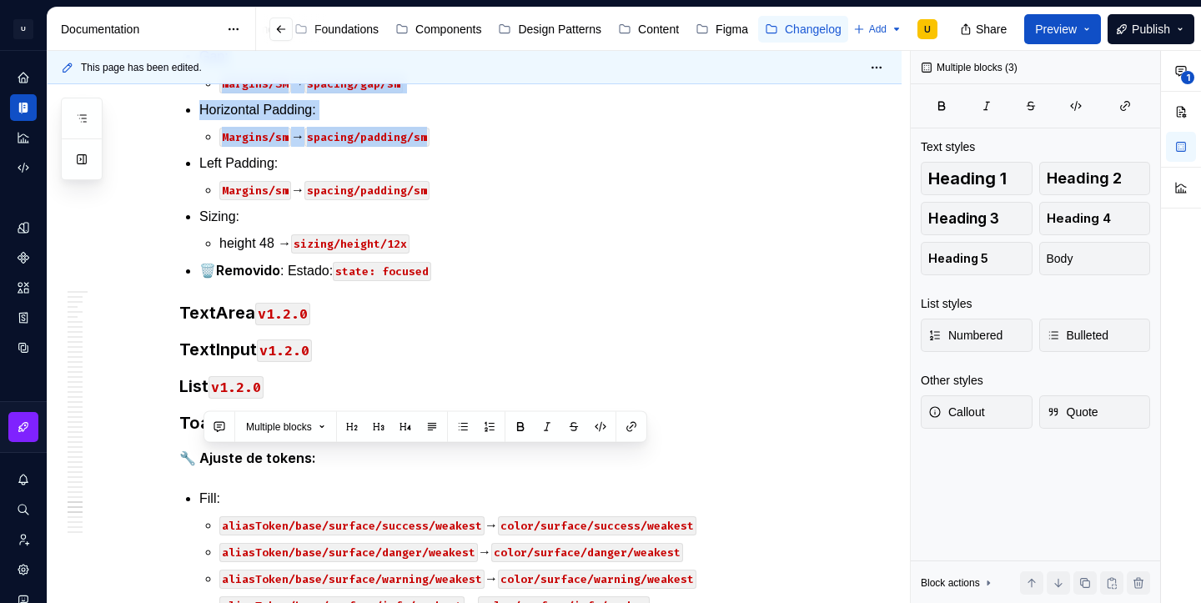
scroll to position [44889, 0]
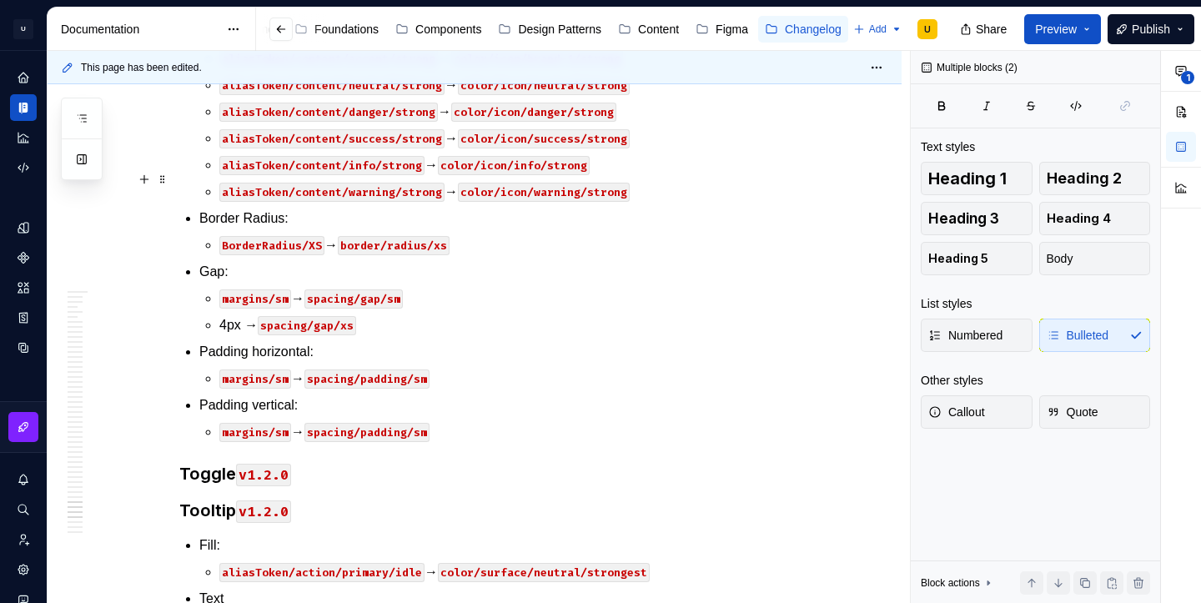
drag, startPoint x: 204, startPoint y: 286, endPoint x: 455, endPoint y: 178, distance: 273.4
copy div "Loremi dolor: sitamEtcon/adip/elitse/doeius/tempor → incid/utlabo/etdol-0/magna…"
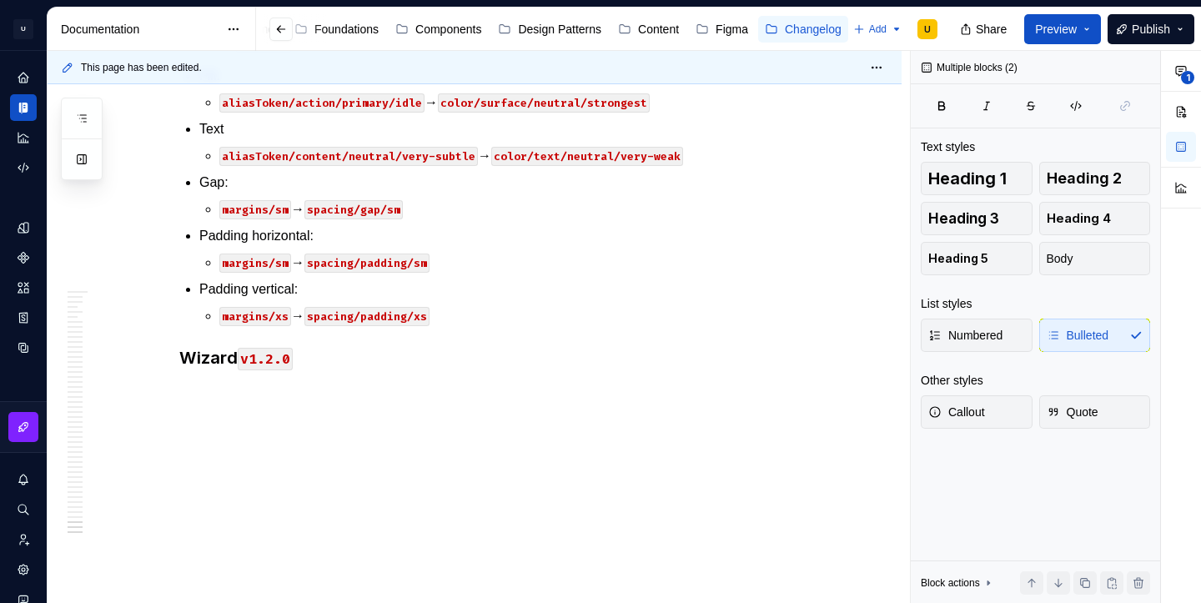
scroll to position [45946, 0]
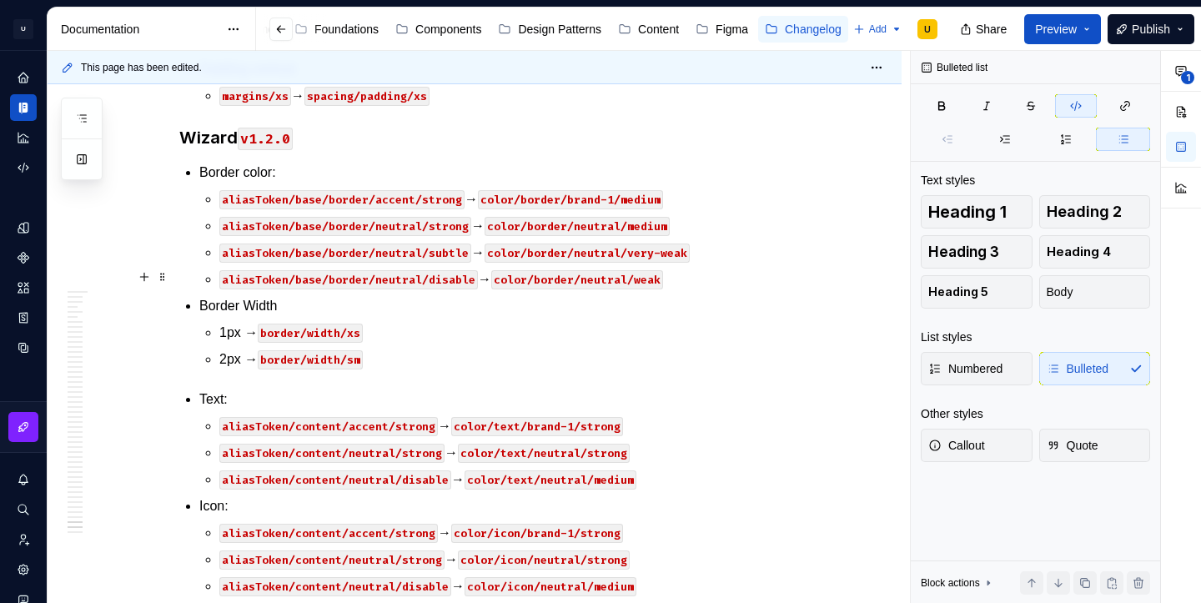
scroll to position [45580, 0]
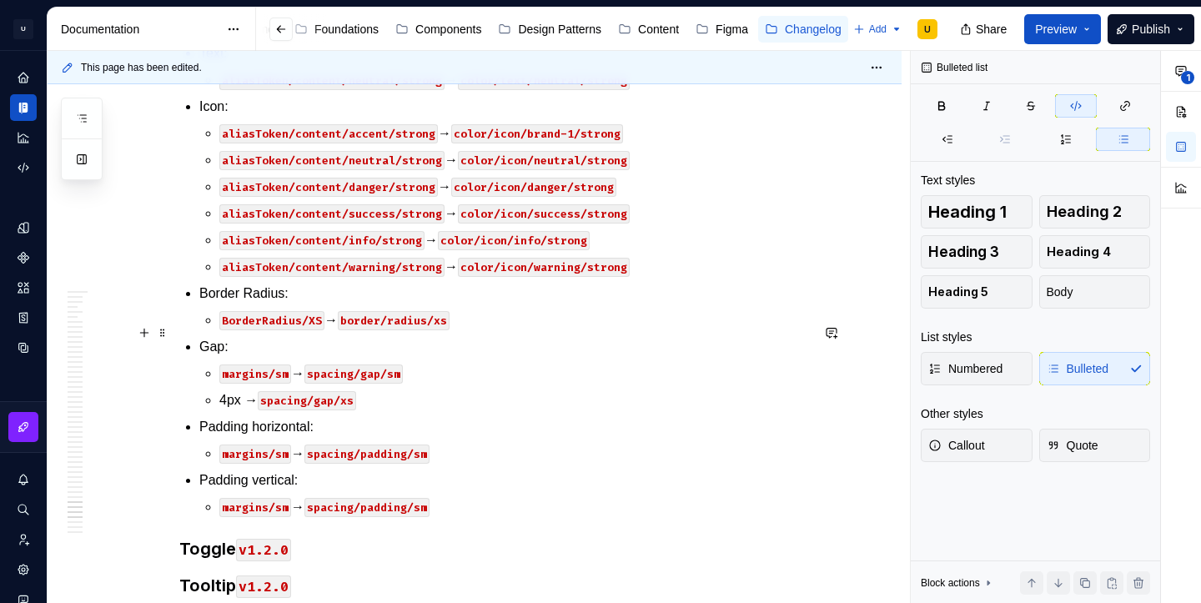
scroll to position [44766, 0]
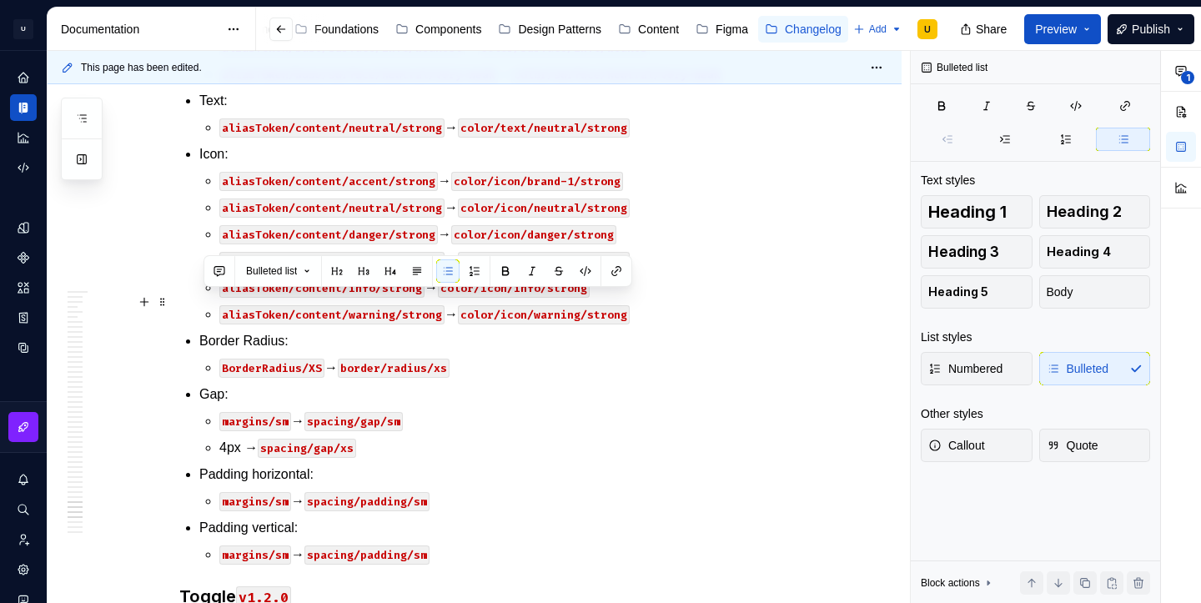
drag, startPoint x: 457, startPoint y: 304, endPoint x: 189, endPoint y: 305, distance: 267.7
copy p "🗑️ Removido : Estado: state: focused"
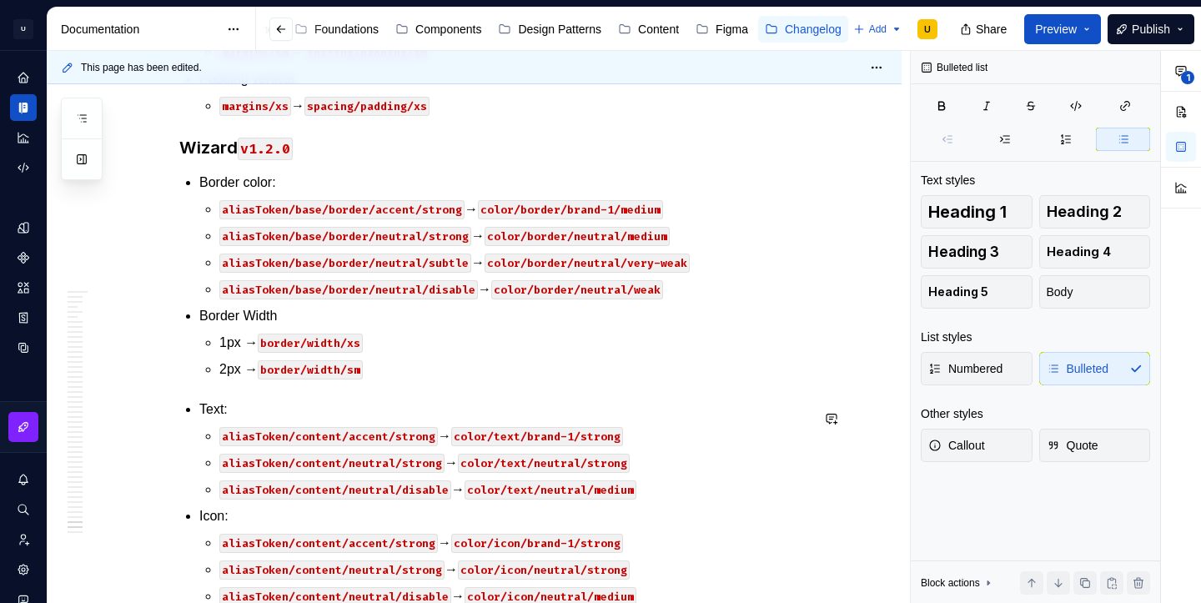
scroll to position [45616, 0]
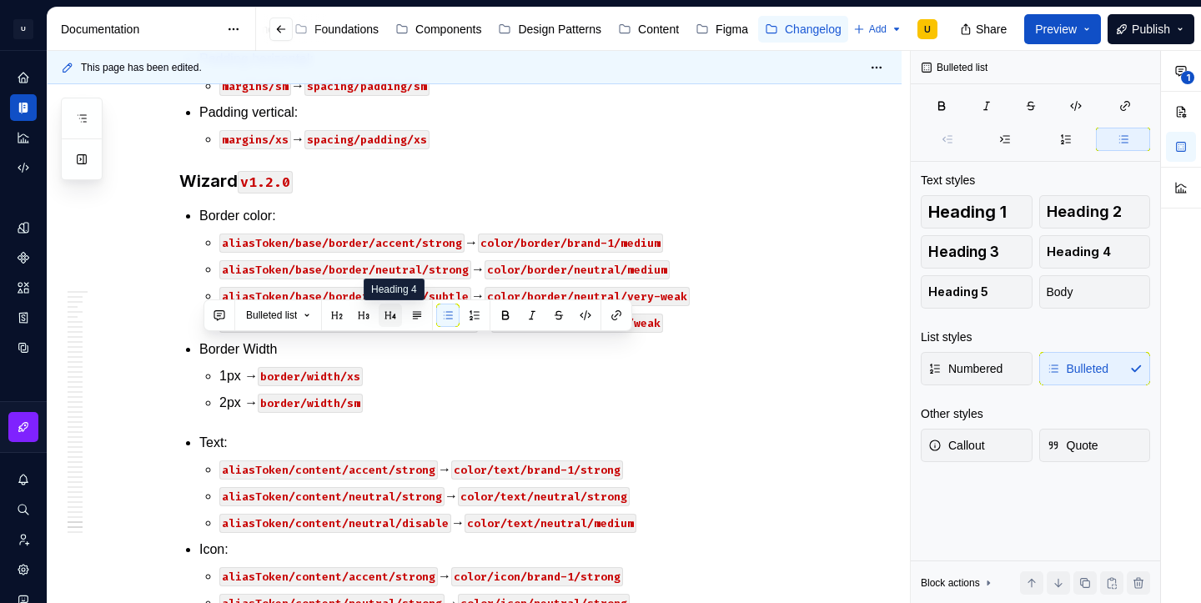
click at [389, 315] on button "button" at bounding box center [390, 315] width 23 height 23
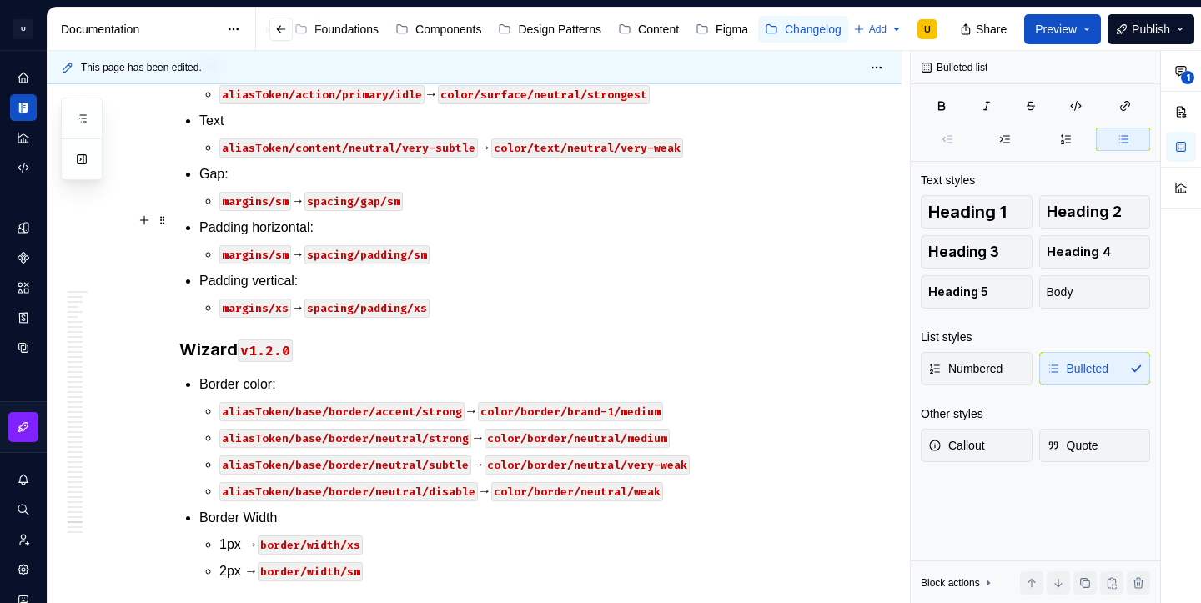
scroll to position [45458, 0]
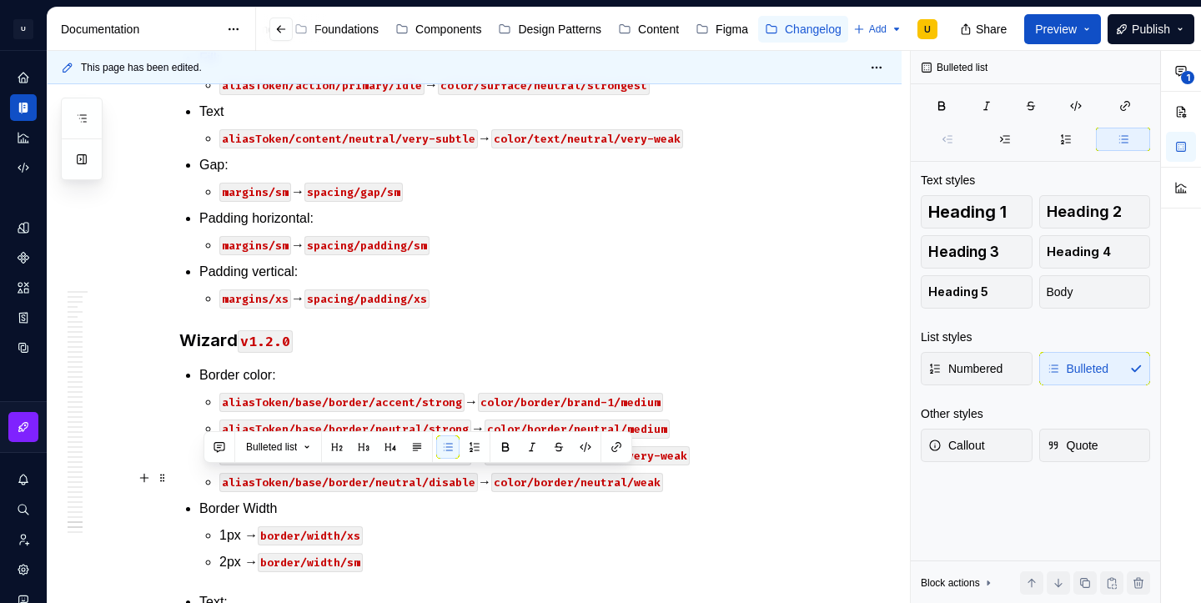
drag, startPoint x: 228, startPoint y: 530, endPoint x: 183, endPoint y: 473, distance: 73.1
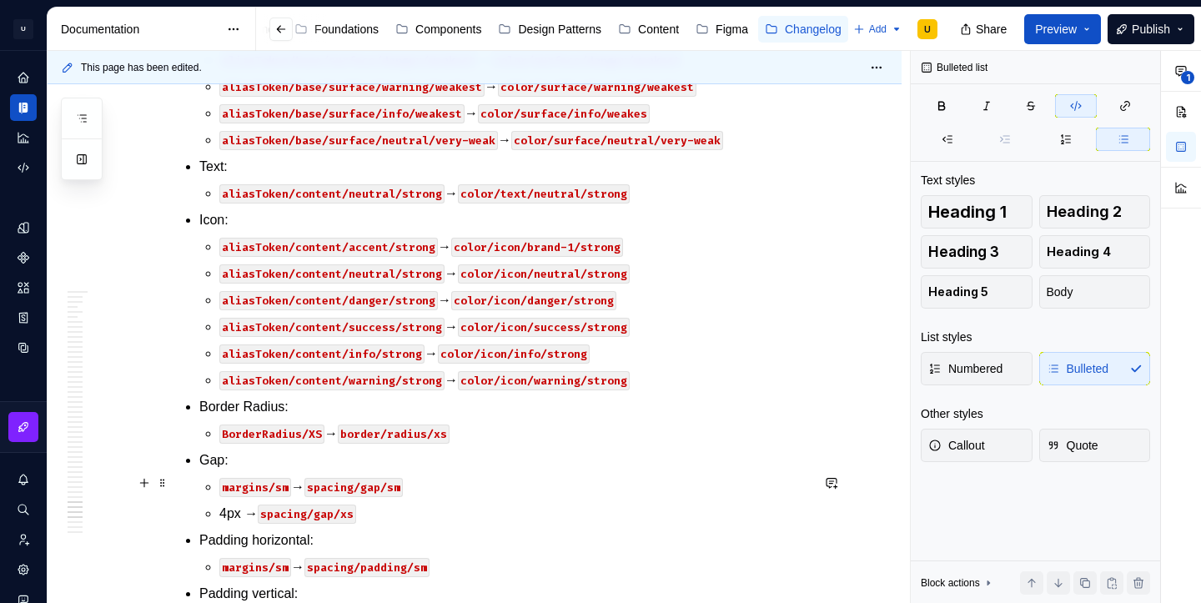
scroll to position [44701, 0]
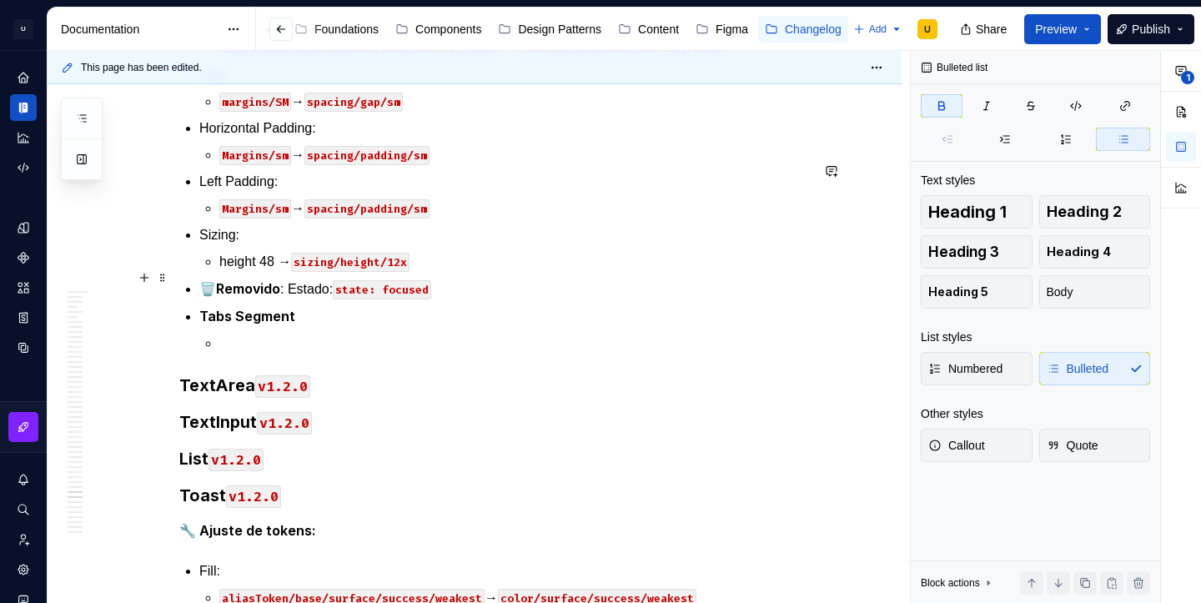
scroll to position [44177, 0]
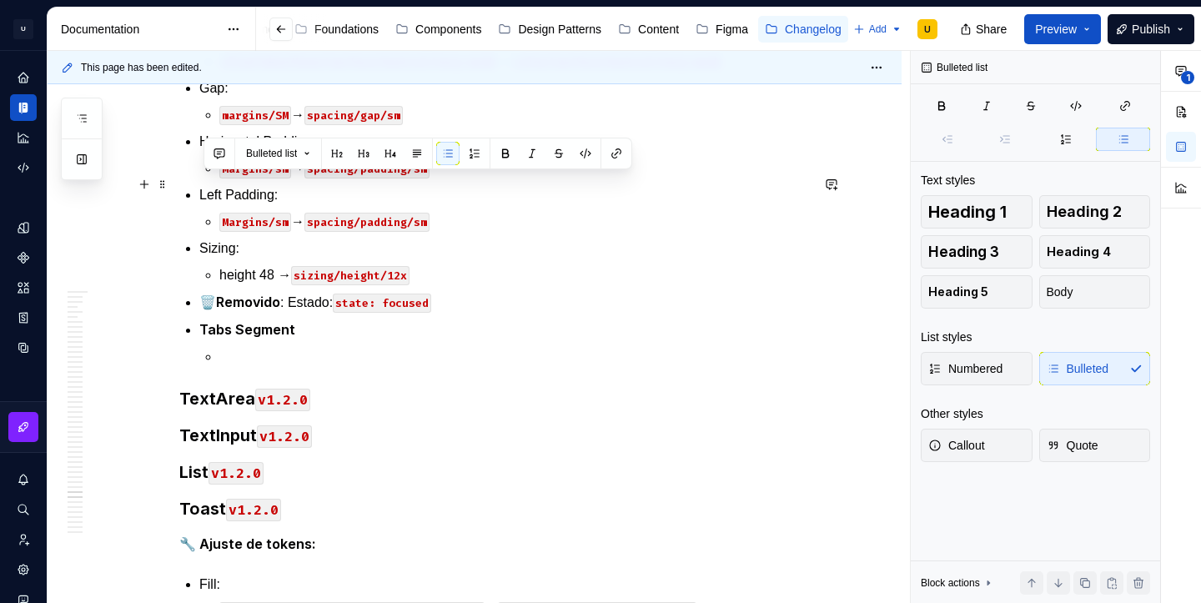
drag, startPoint x: 686, startPoint y: 213, endPoint x: 188, endPoint y: 178, distance: 500.0
copy li "Border color: aliasToken/base/border/accent/strong → color/border/brand-1/medium"
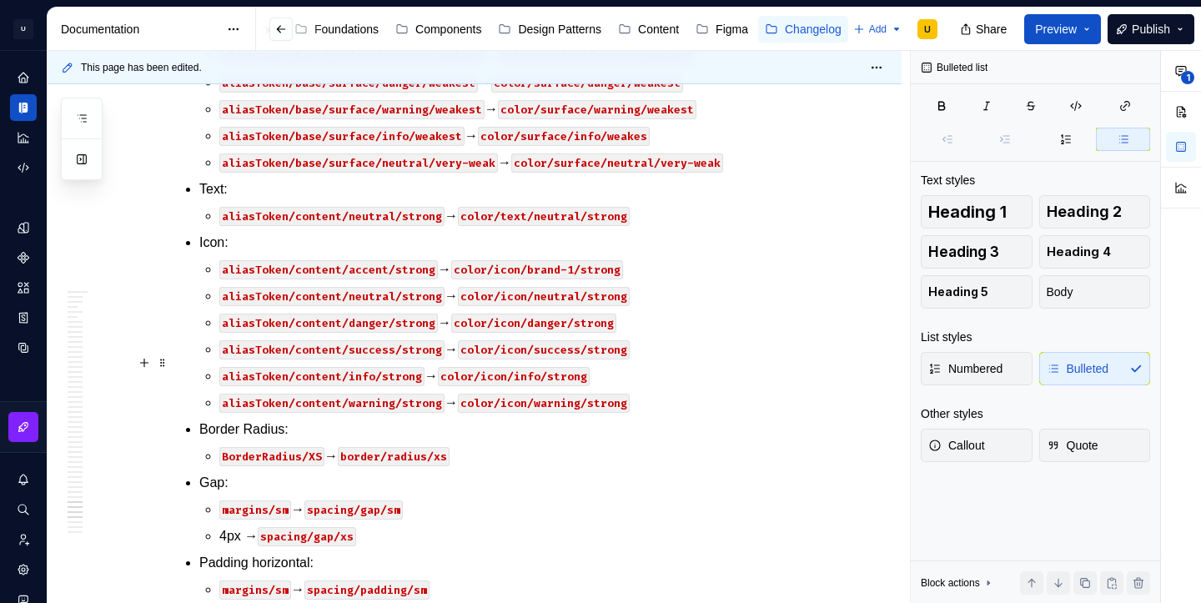
scroll to position [44810, 0]
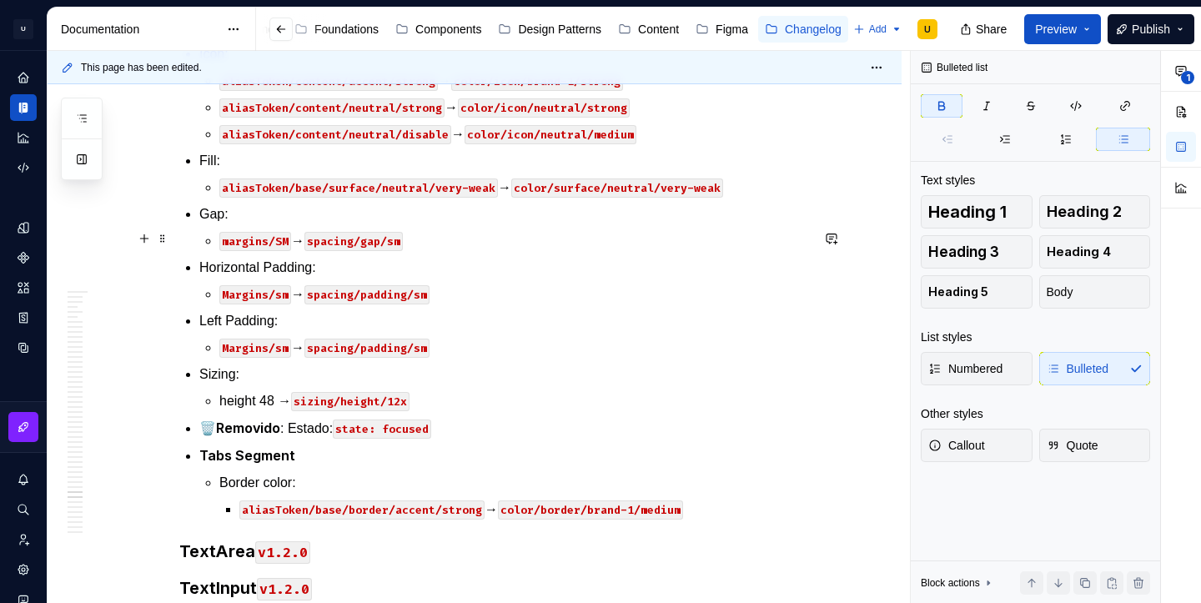
scroll to position [44026, 0]
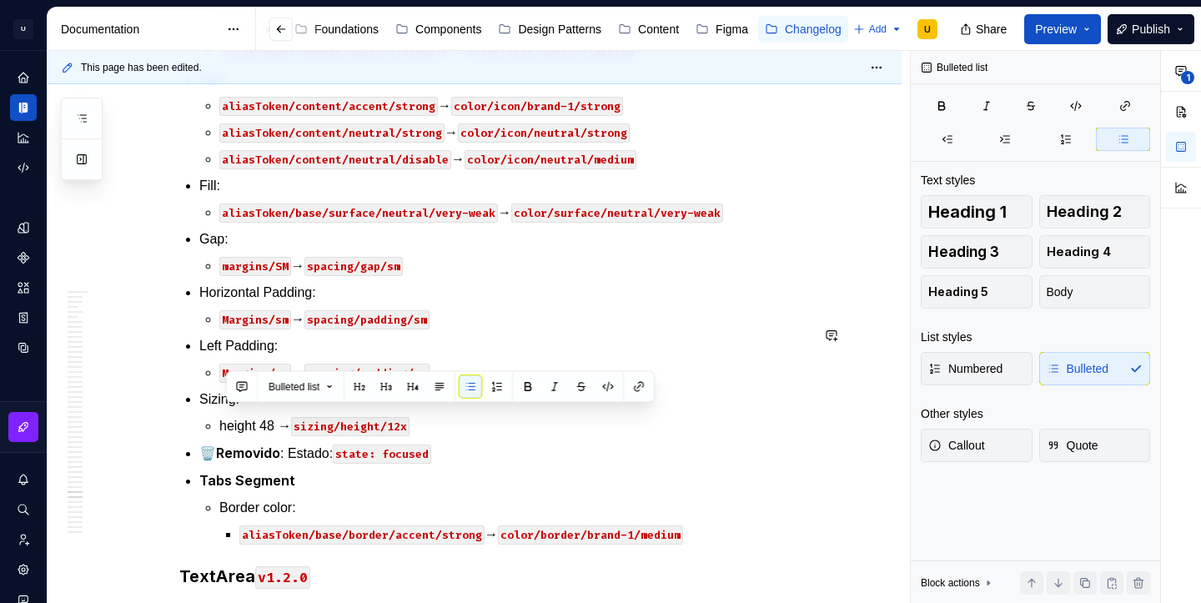
copy p "aliasToken/base/border/neutral/subtle → color/border/neutral/very-weak"
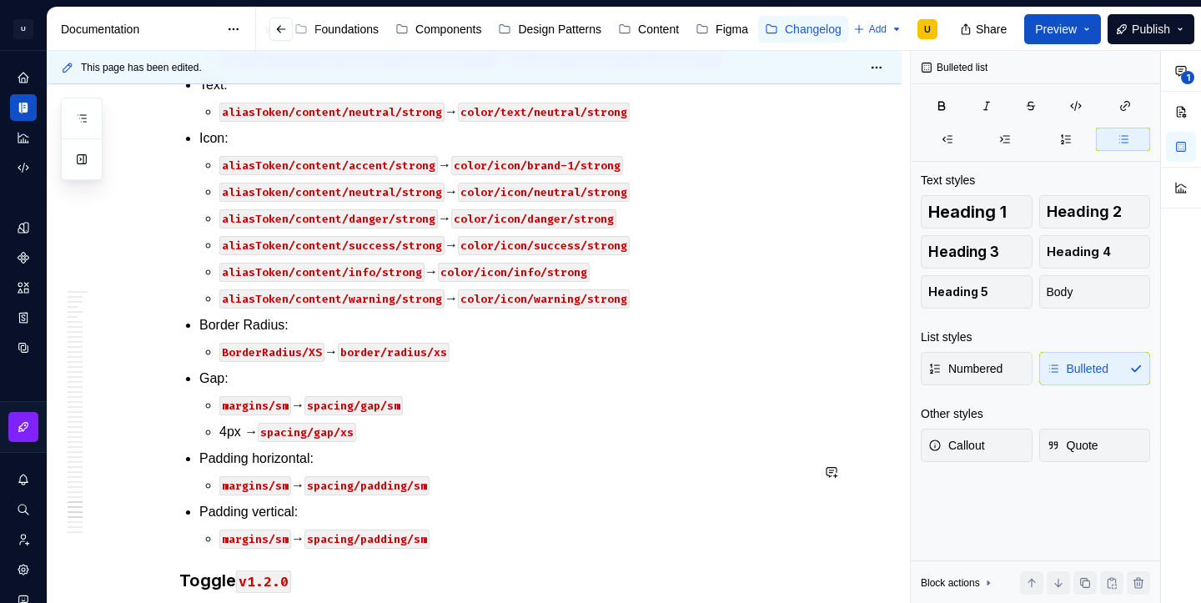
scroll to position [44842, 0]
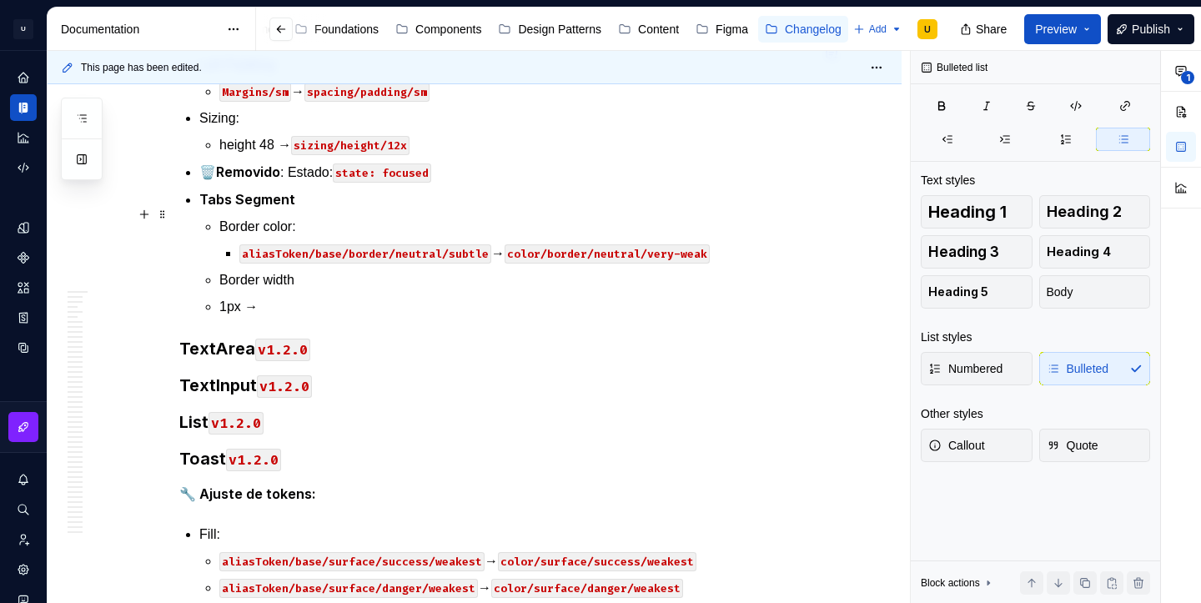
scroll to position [44288, 0]
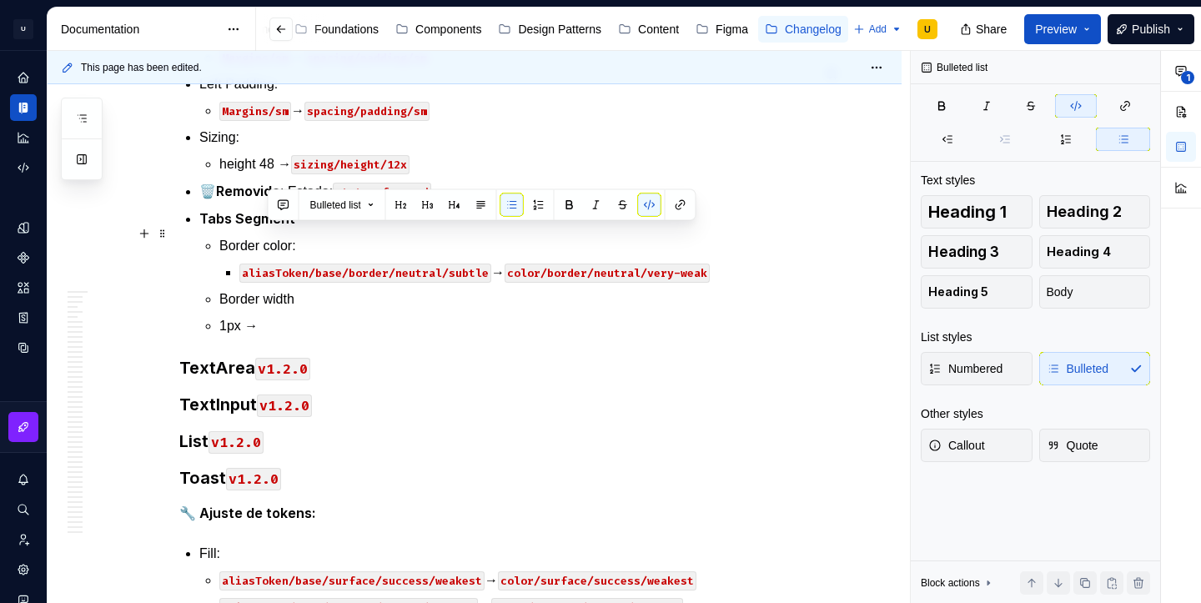
drag, startPoint x: 373, startPoint y: 233, endPoint x: 264, endPoint y: 234, distance: 109.2
copy code "border/width/xs"
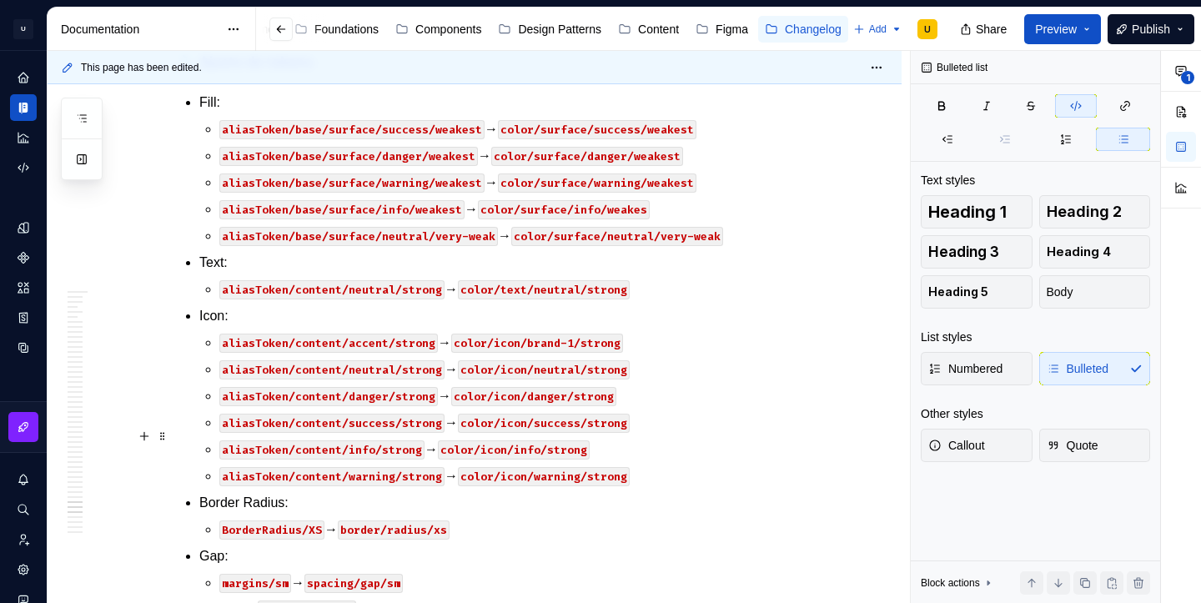
scroll to position [44741, 0]
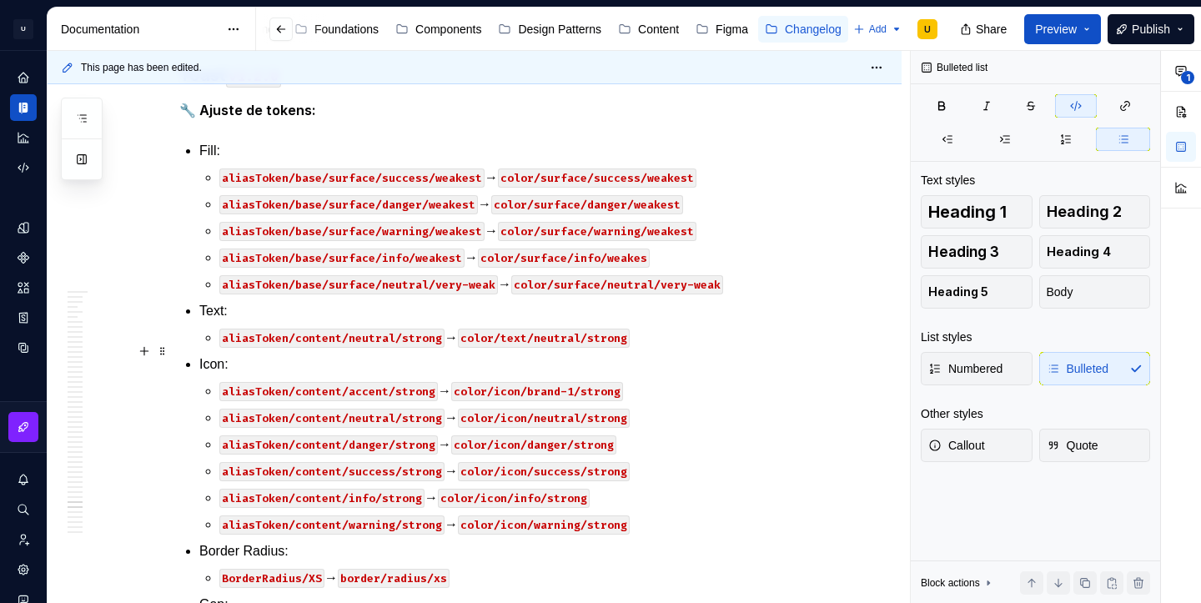
scroll to position [44638, 0]
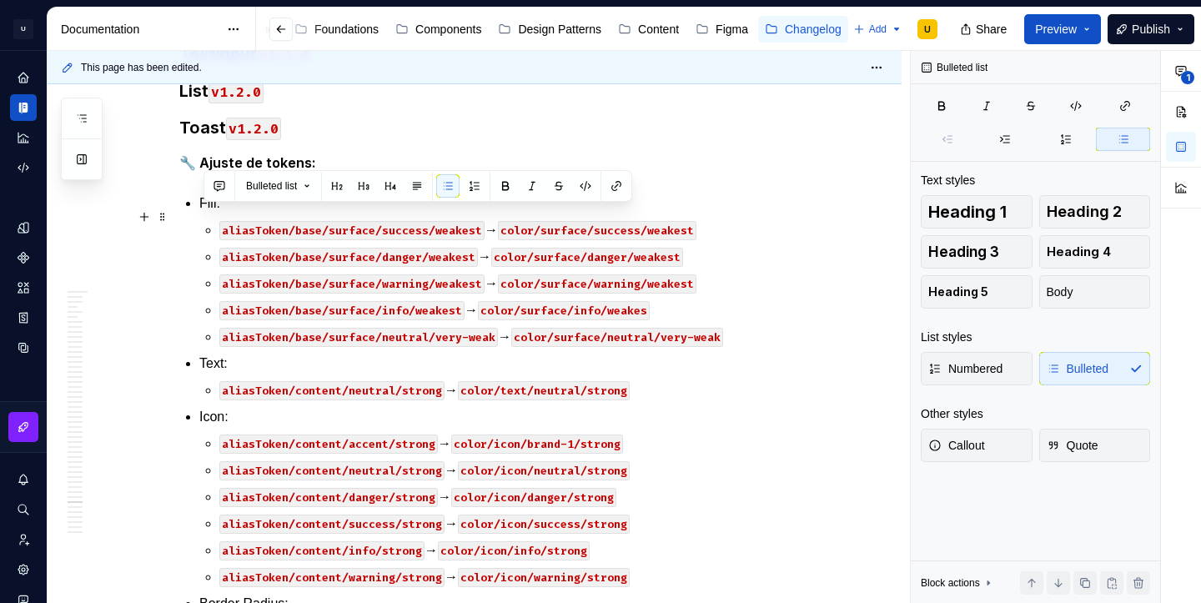
drag, startPoint x: 414, startPoint y: 248, endPoint x: 183, endPoint y: 215, distance: 233.3
copy li "Gap: margins/SM → spacing/gap/sm"
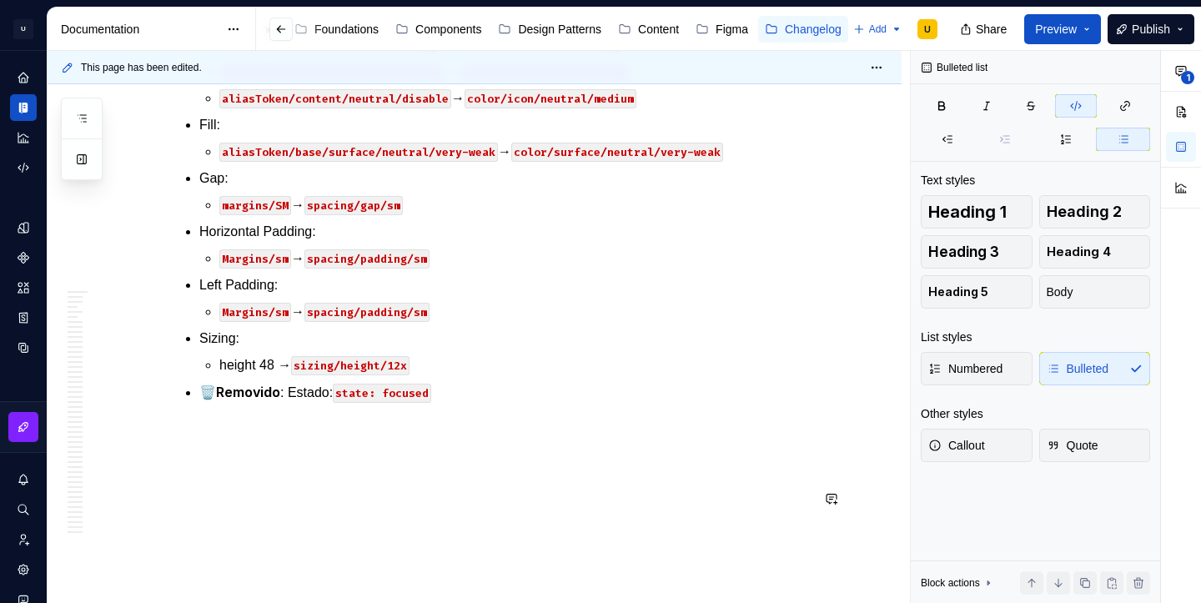
scroll to position [46582, 0]
click at [437, 162] on code "aliasToken/base/surface/neutral/very-weak" at bounding box center [358, 152] width 279 height 19
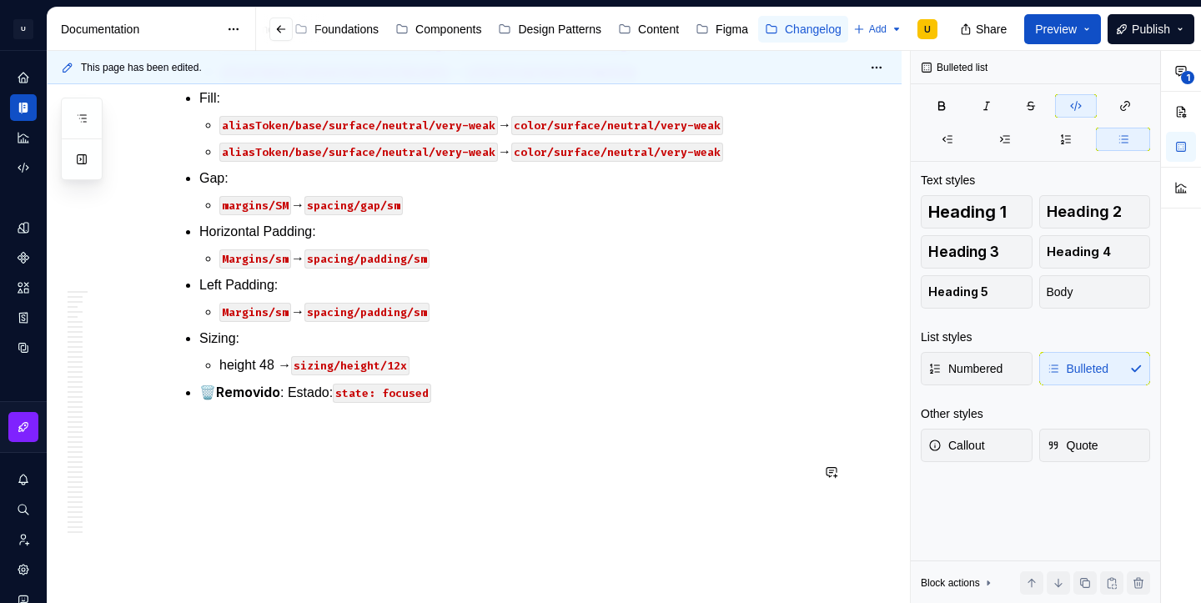
click at [416, 162] on code "aliasToken/base/surface/neutral/very-weak" at bounding box center [358, 152] width 279 height 19
click at [464, 162] on code "aliasToken/base/surface/accent/very-weak" at bounding box center [355, 152] width 272 height 19
click at [620, 162] on code "color/surface/neutral/very-weak" at bounding box center [604, 152] width 212 height 19
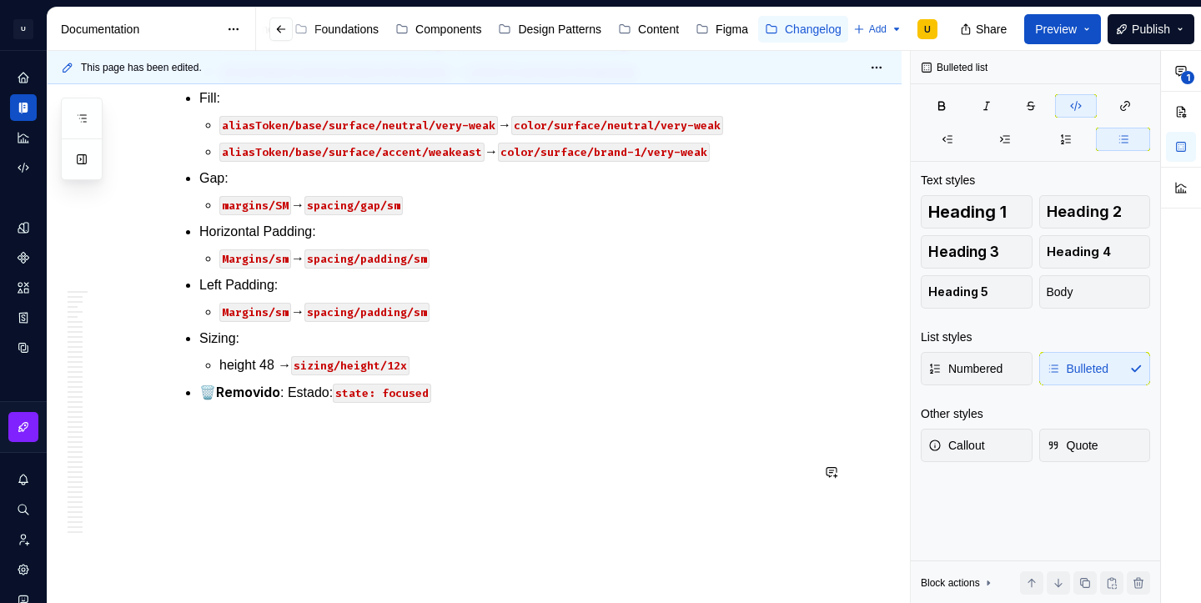
click at [696, 162] on code "color/surface/brand-1/very-weak" at bounding box center [604, 152] width 212 height 19
click at [693, 162] on code "color/surface/brand-1/weakeast" at bounding box center [600, 152] width 205 height 19
click at [472, 162] on code "aliasToken/base/surface/accent/weakeast" at bounding box center [351, 152] width 265 height 19
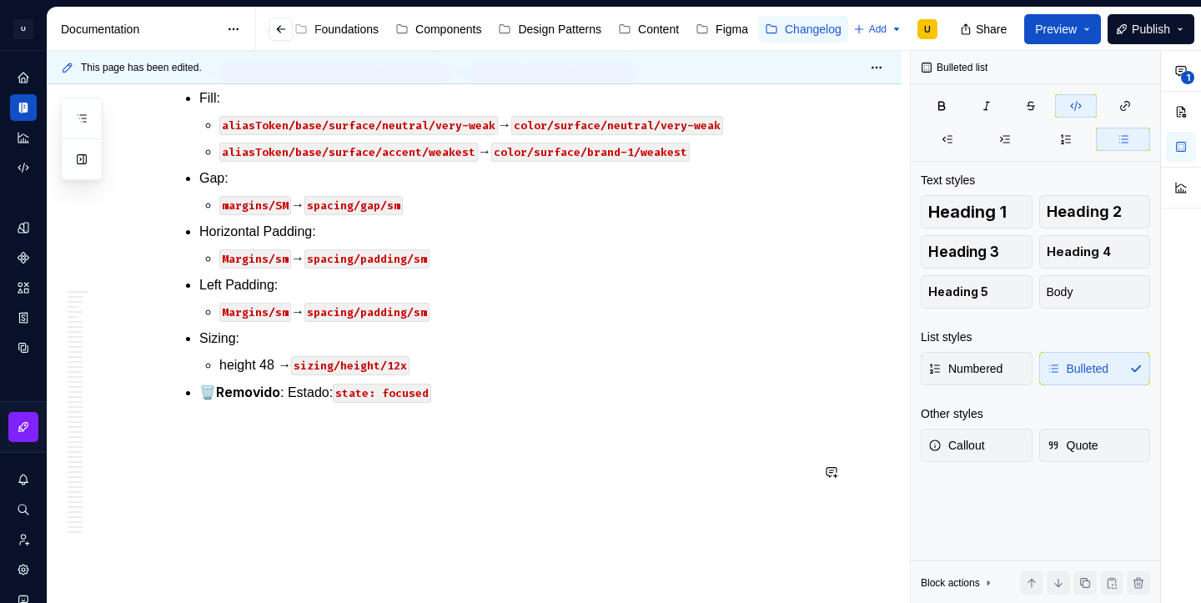
click at [504, 55] on code "color/icon/neutral/strong" at bounding box center [544, 45] width 172 height 19
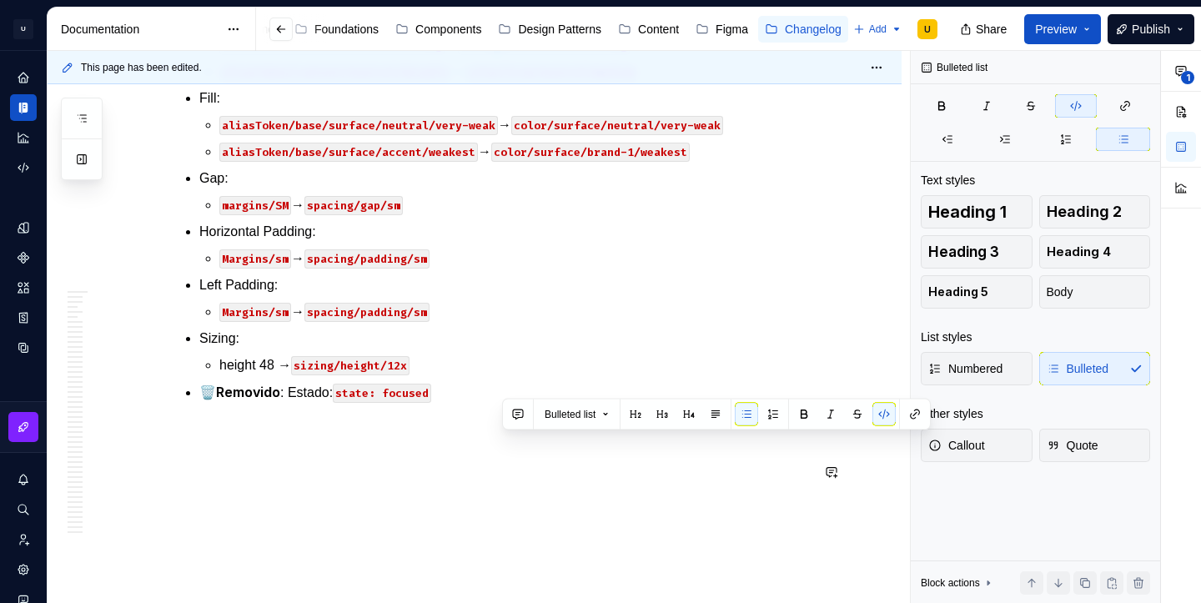
click at [504, 55] on code "color/icon/neutral/strong" at bounding box center [544, 45] width 172 height 19
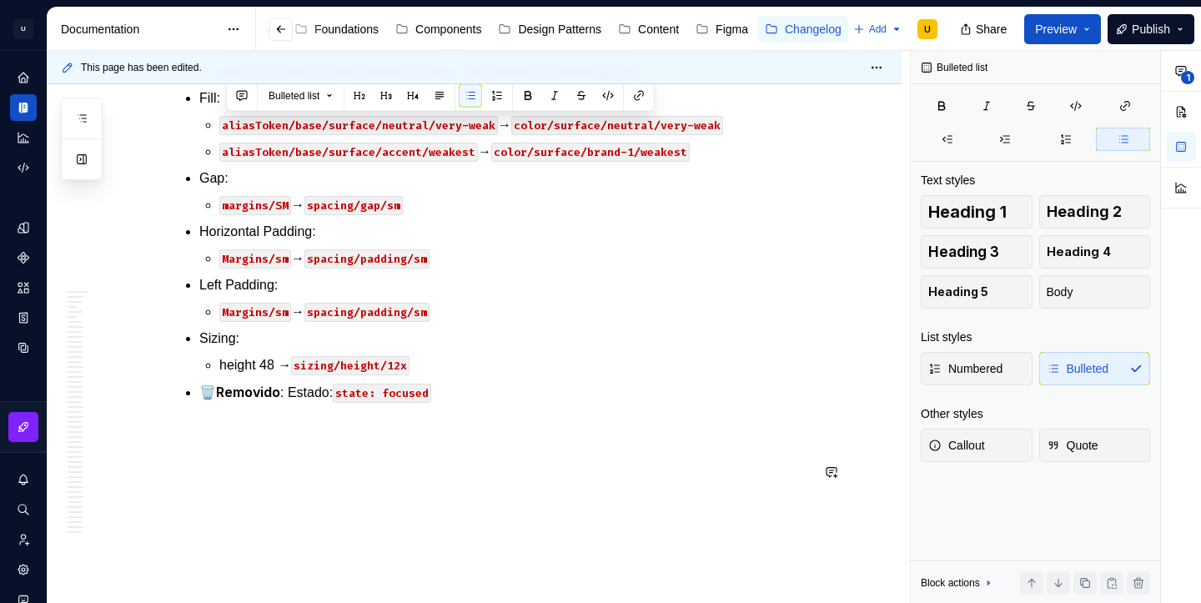
scroll to position [46805, 0]
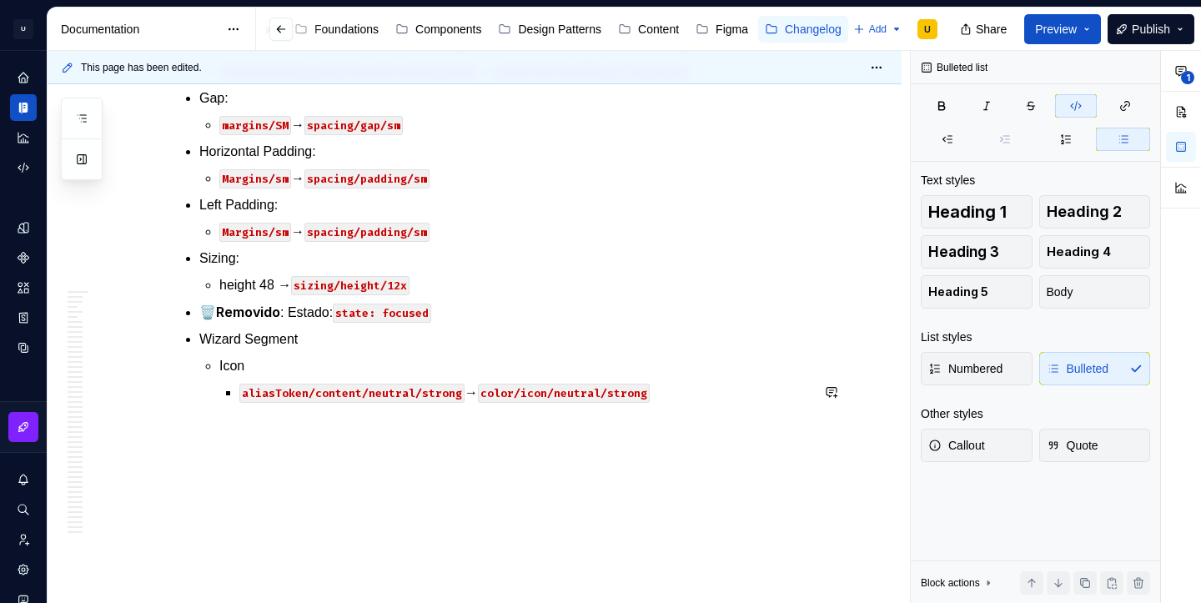
click at [448, 403] on code "aliasToken/content/neutral/strong" at bounding box center [351, 393] width 225 height 19
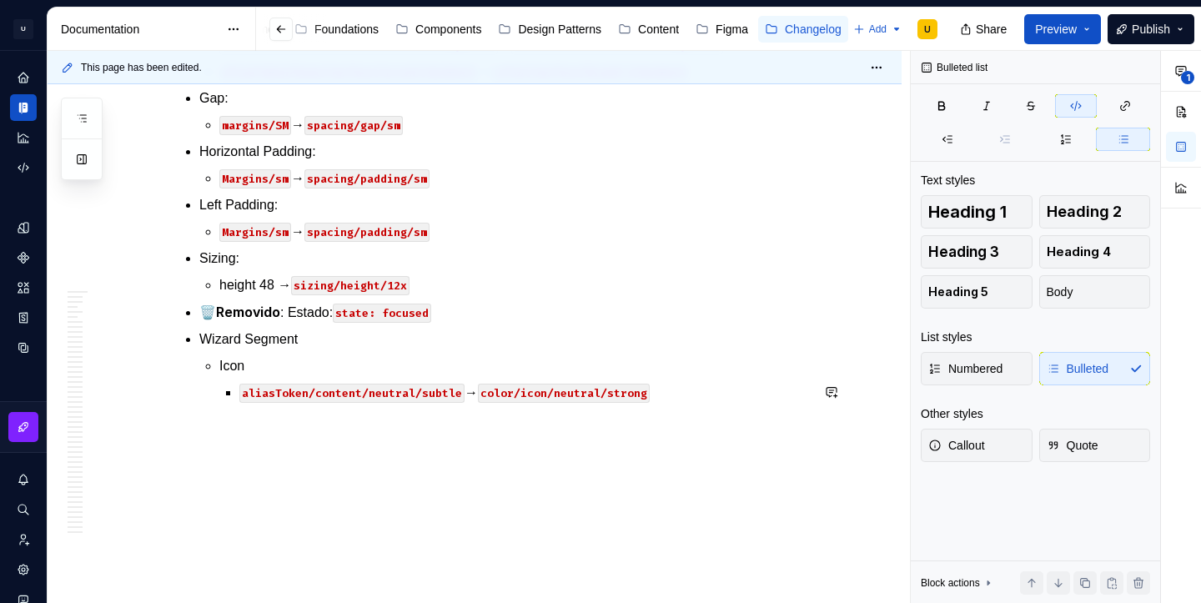
click at [630, 403] on code "color/icon/neutral/strong" at bounding box center [564, 393] width 172 height 19
click at [633, 400] on code "color/icon/neutral/subtle" at bounding box center [564, 393] width 172 height 19
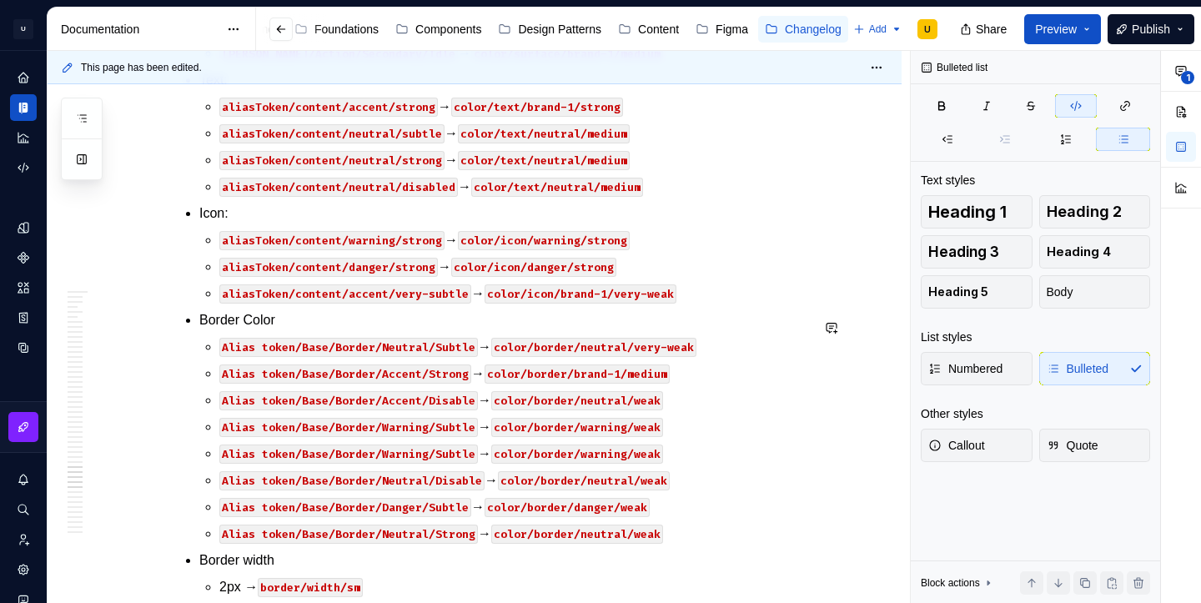
scroll to position [42909, 0]
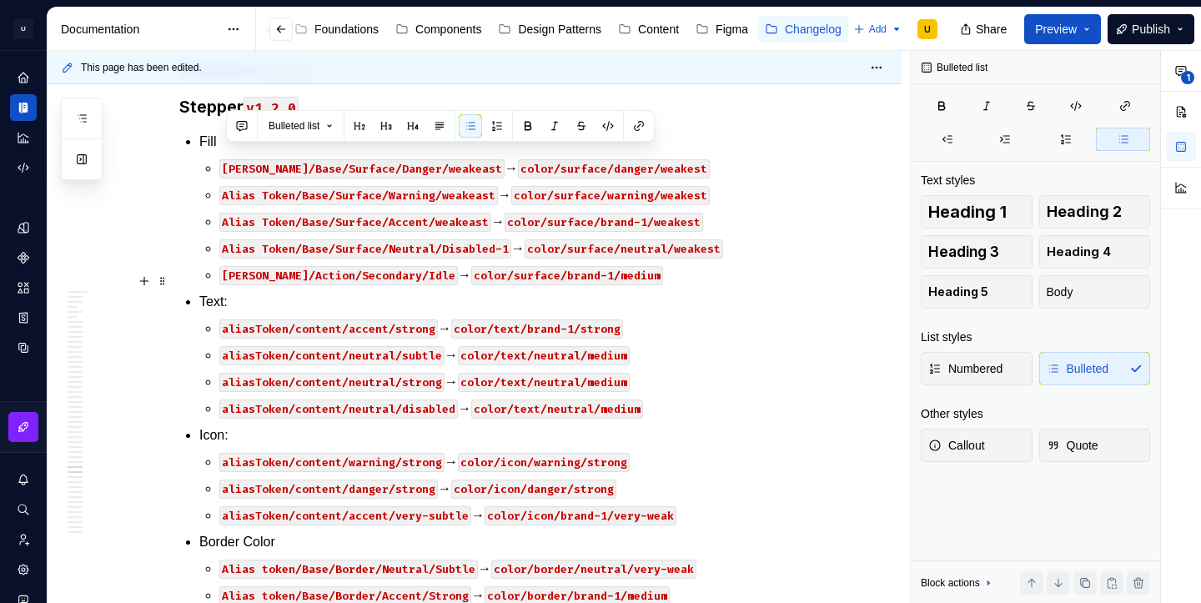
scroll to position [42676, 0]
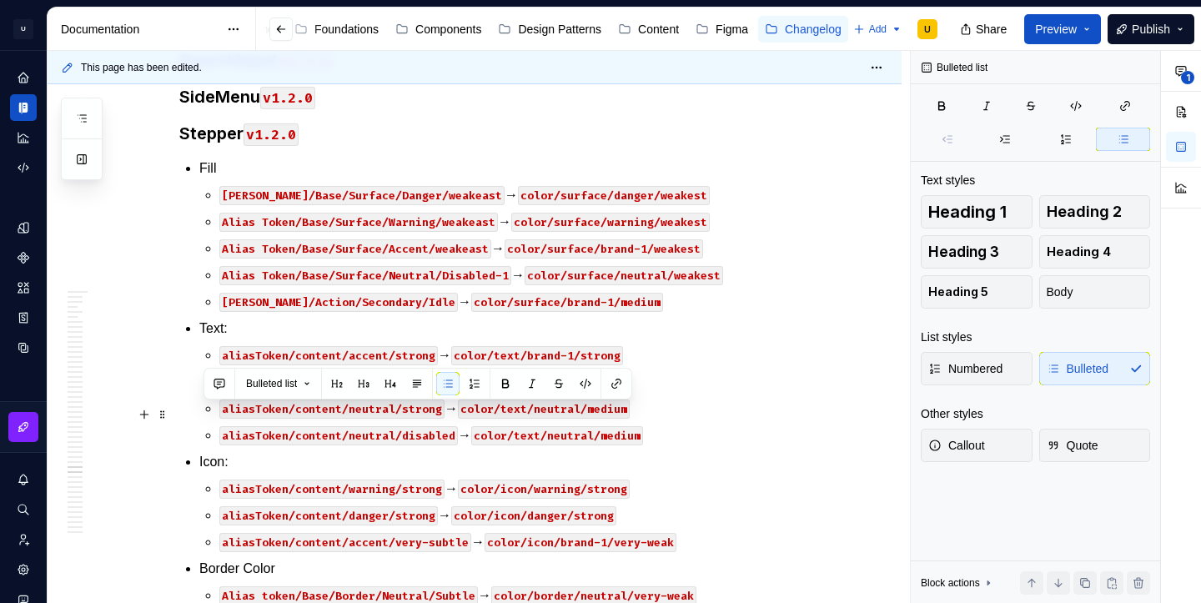
drag, startPoint x: 556, startPoint y: 249, endPoint x: 188, endPoint y: 404, distance: 399.9
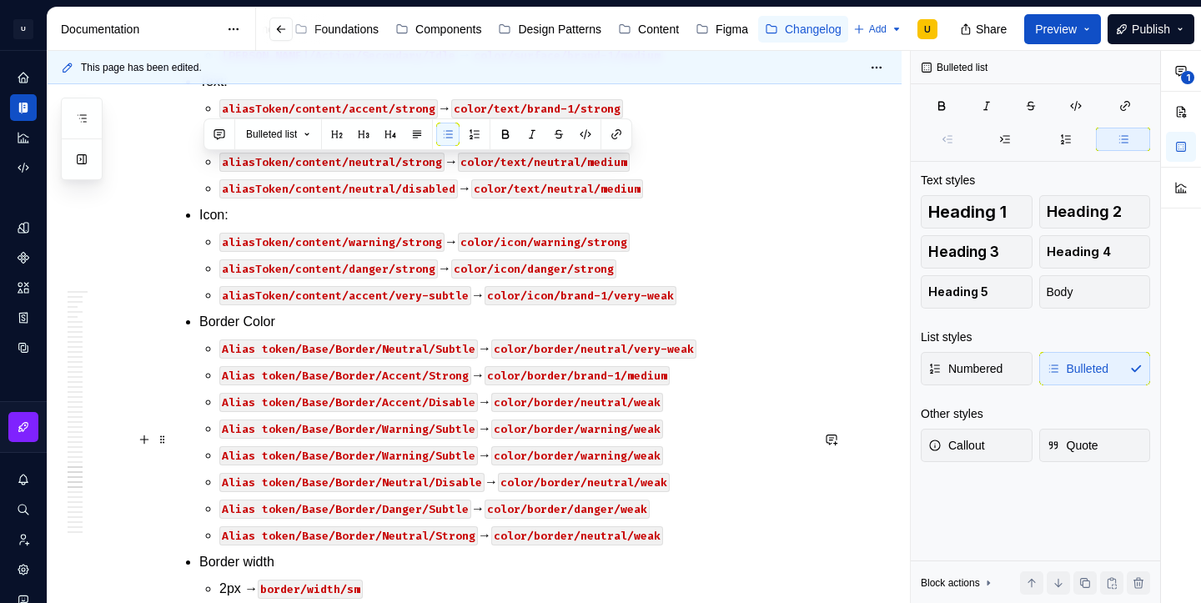
scroll to position [42936, 0]
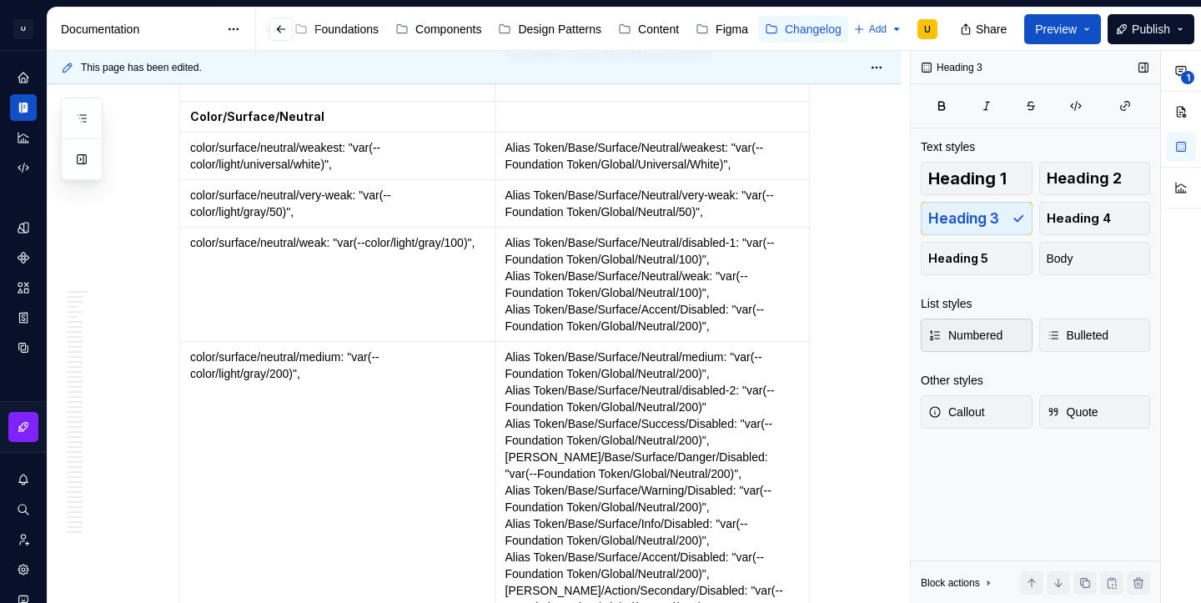
scroll to position [15931, 0]
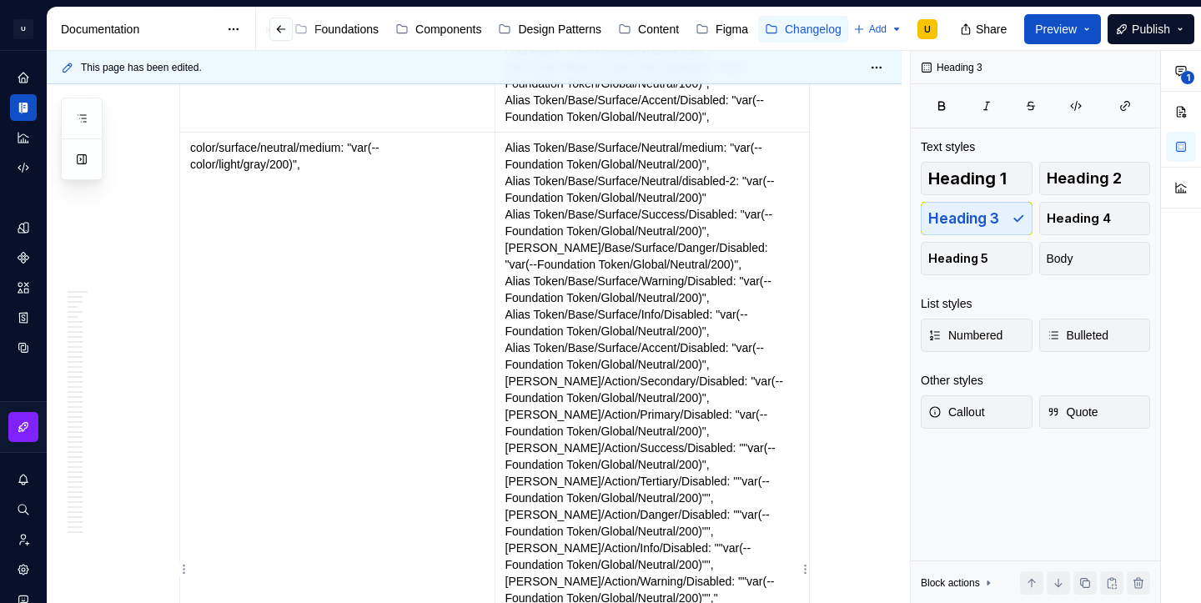
click at [646, 329] on p "Alias Token/Base/Surface/Neutral/medium: "var(--Foundation Token/Global/Neutral…" at bounding box center [652, 389] width 294 height 500
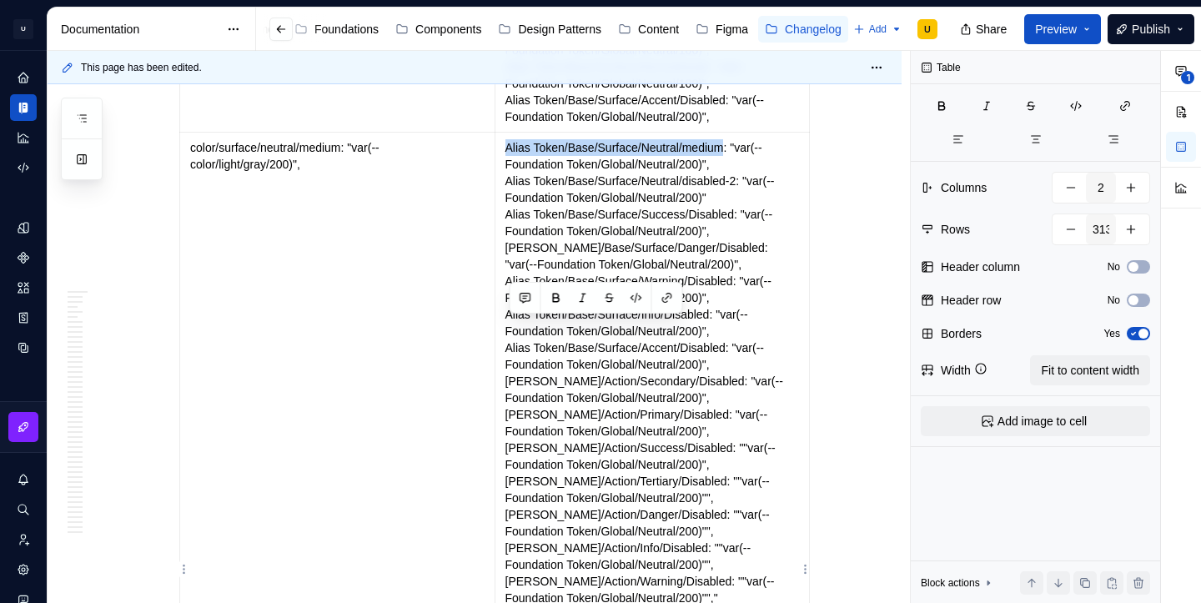
drag, startPoint x: 511, startPoint y: 329, endPoint x: 741, endPoint y: 329, distance: 230.2
click at [741, 329] on p "Alias Token/Base/Surface/Neutral/medium: "var(--Foundation Token/Global/Neutral…" at bounding box center [652, 389] width 294 height 500
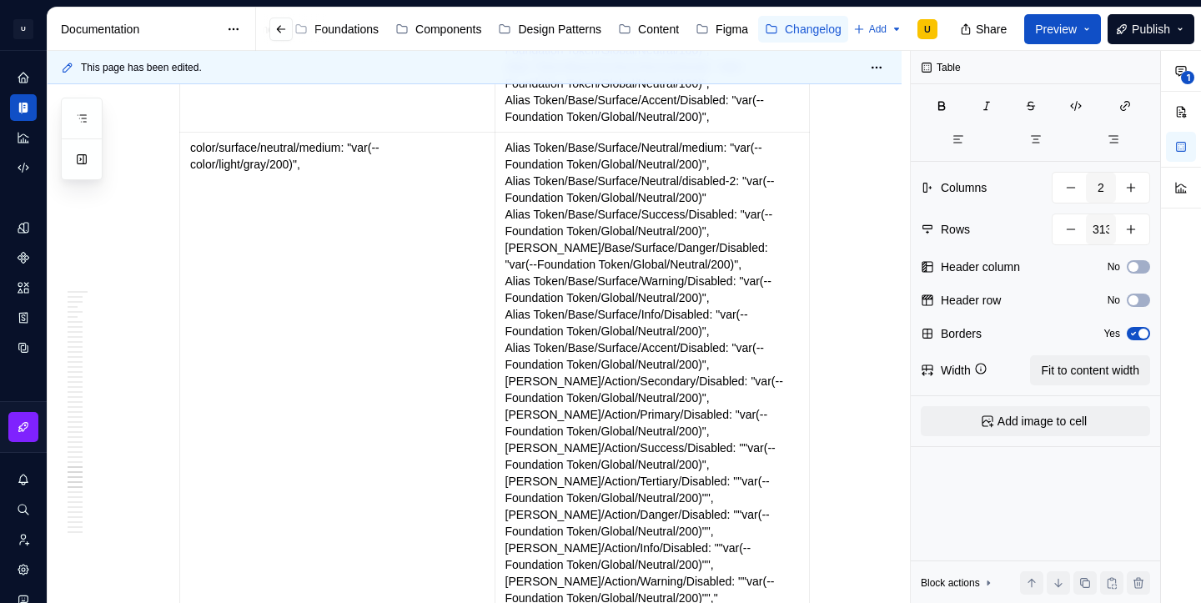
scroll to position [42921, 0]
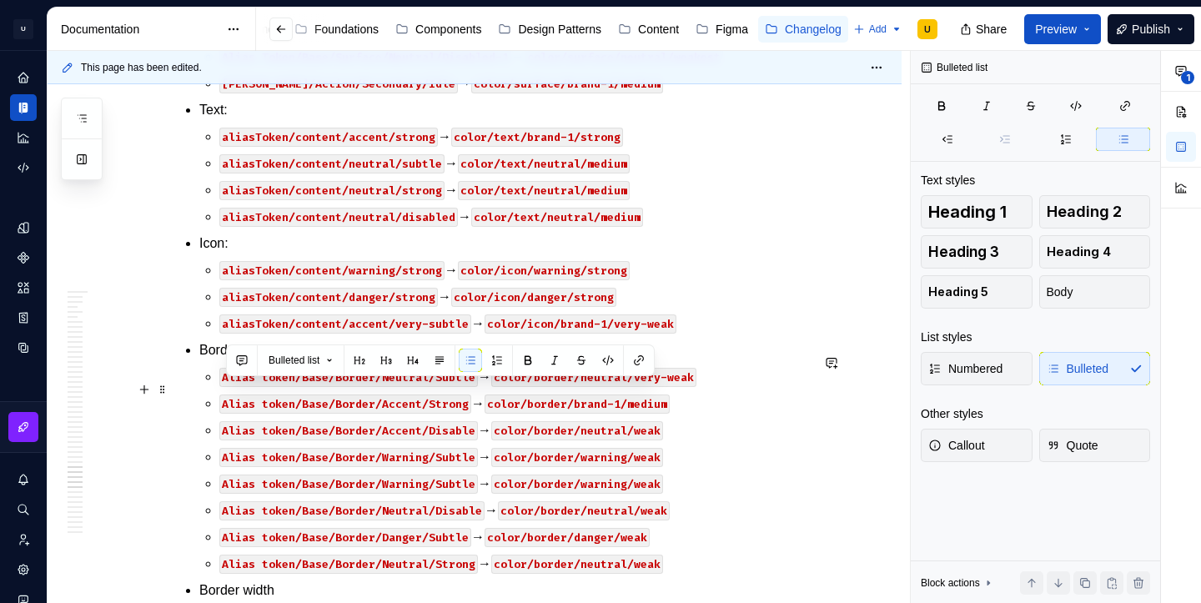
drag, startPoint x: 399, startPoint y: 392, endPoint x: 226, endPoint y: 393, distance: 173.5
drag, startPoint x: 226, startPoint y: 393, endPoint x: 399, endPoint y: 389, distance: 172.7
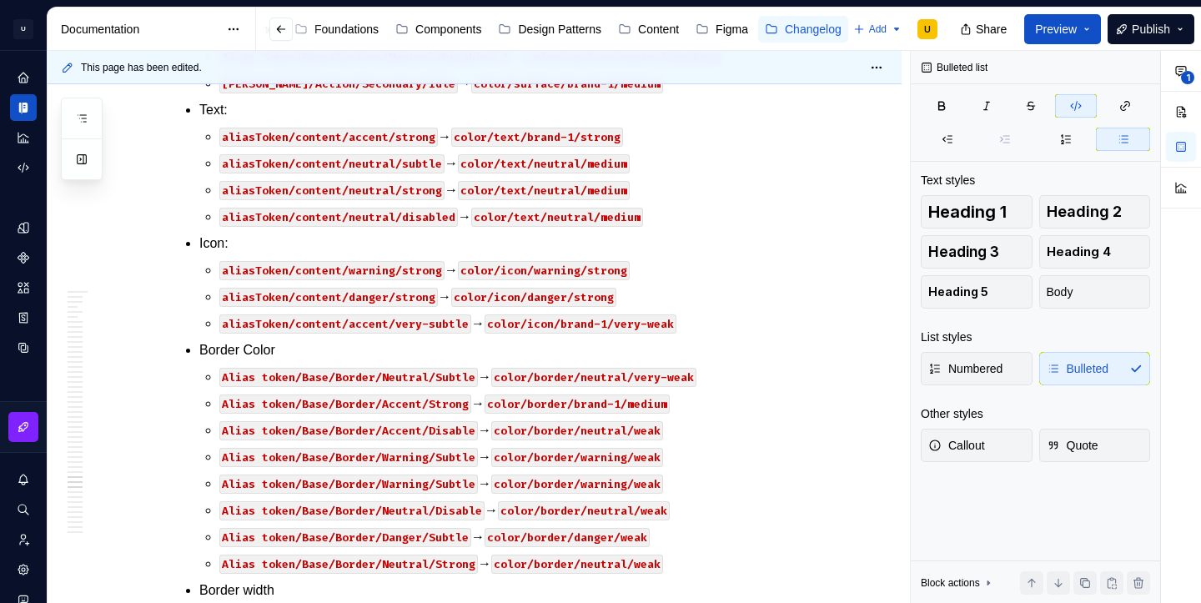
scroll to position [43293, 0]
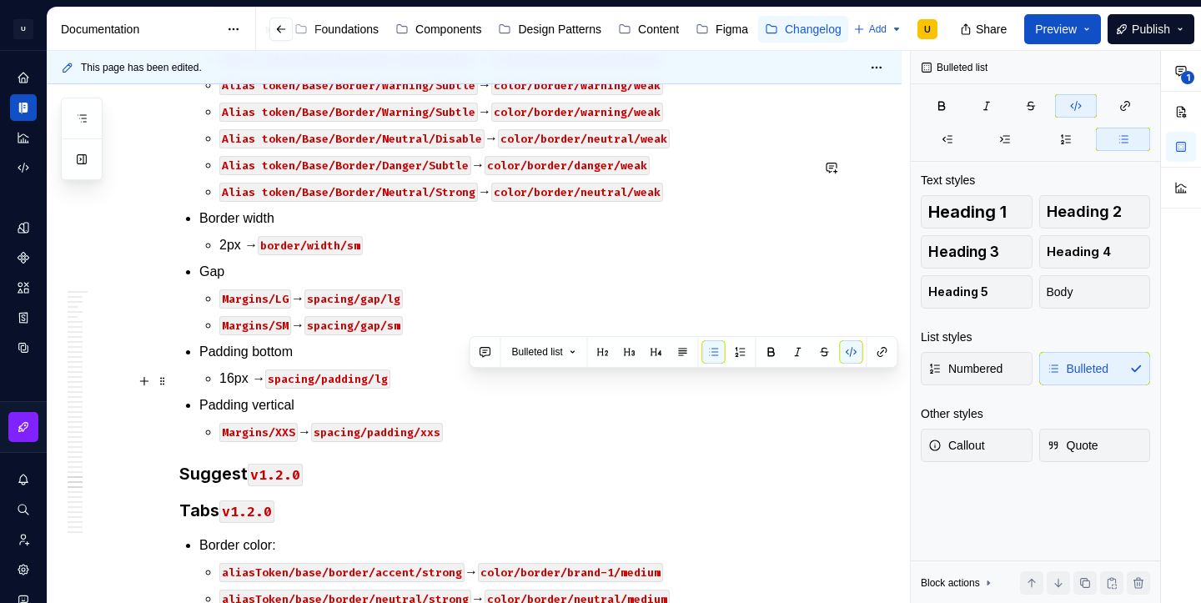
drag, startPoint x: 470, startPoint y: 380, endPoint x: 678, endPoint y: 382, distance: 207.7
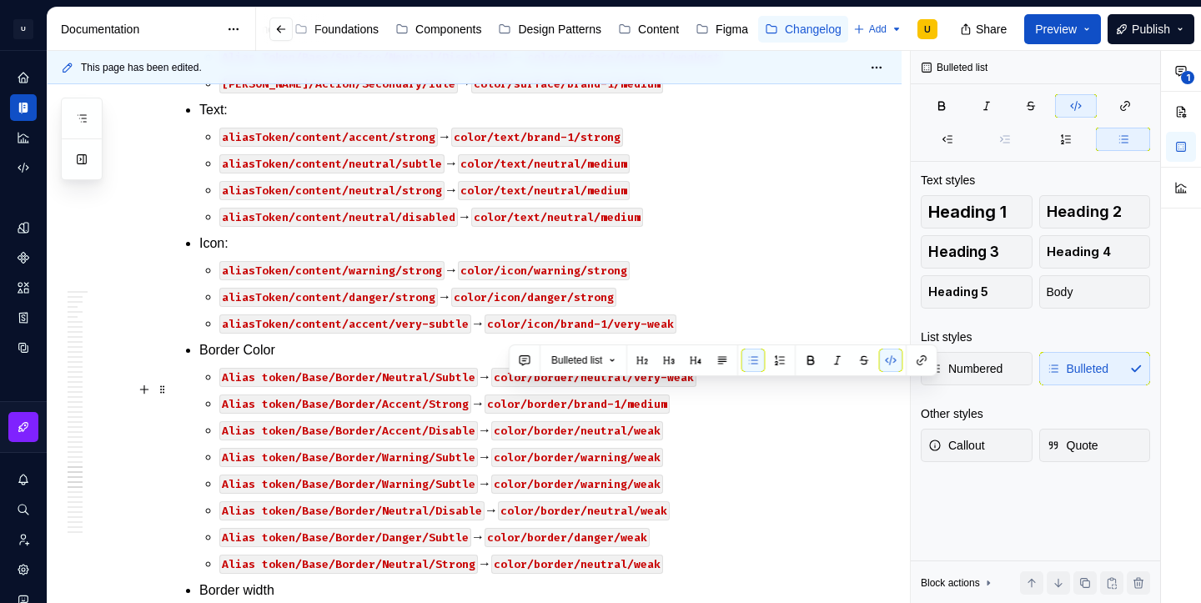
drag, startPoint x: 512, startPoint y: 388, endPoint x: 628, endPoint y: 392, distance: 116.0
drag, startPoint x: 509, startPoint y: 389, endPoint x: 680, endPoint y: 394, distance: 171.1
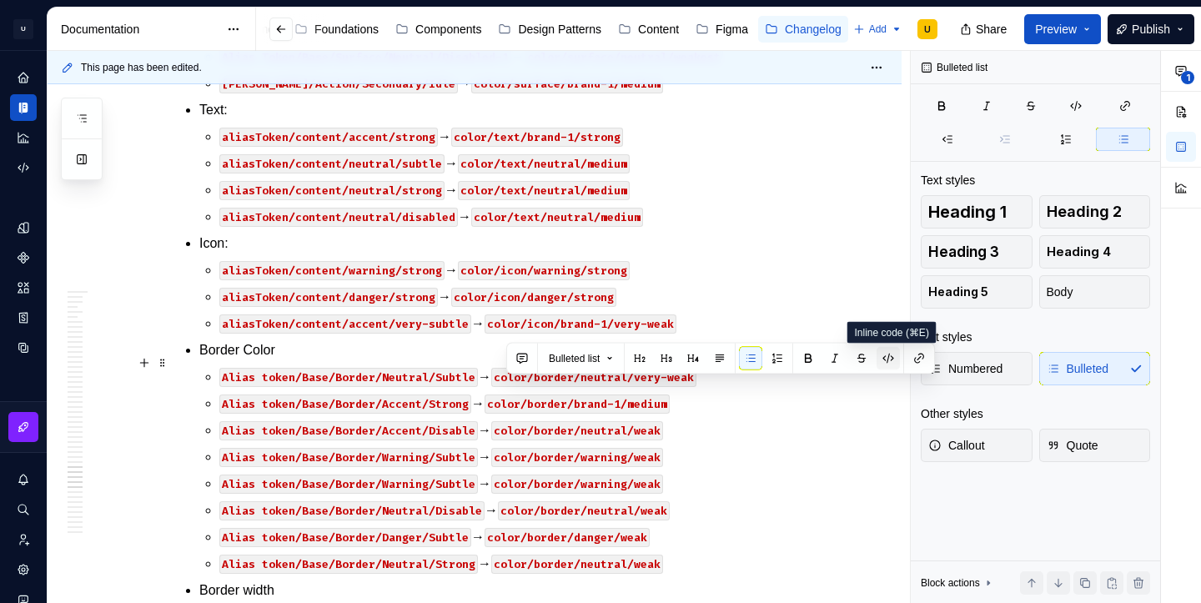
click at [890, 359] on button "button" at bounding box center [887, 358] width 23 height 23
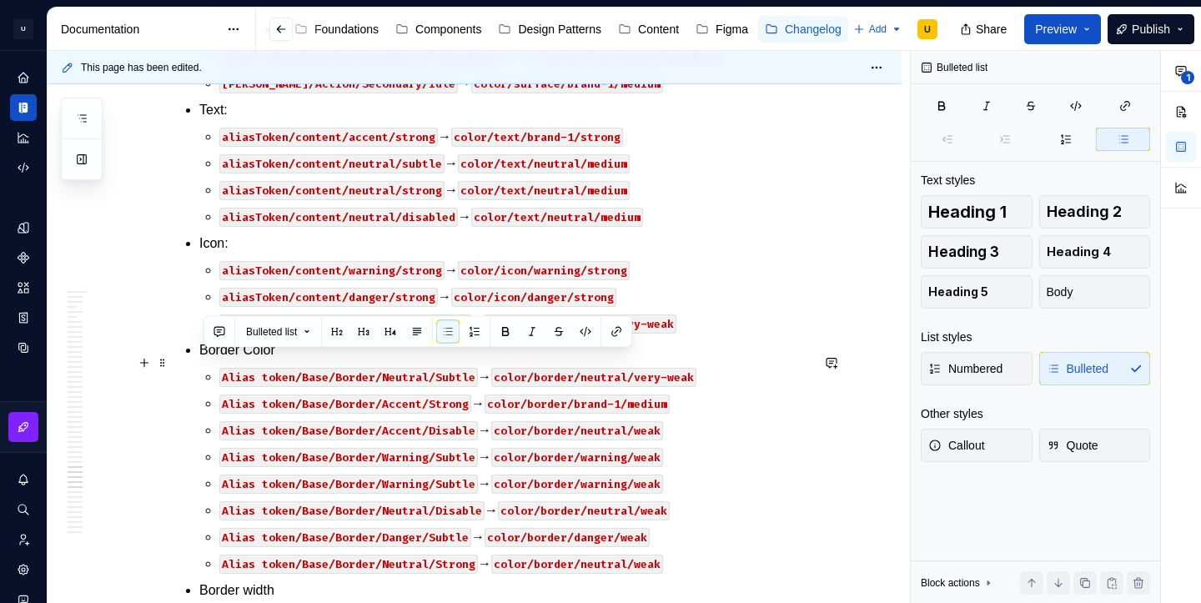
drag, startPoint x: 205, startPoint y: 362, endPoint x: 289, endPoint y: 359, distance: 84.3
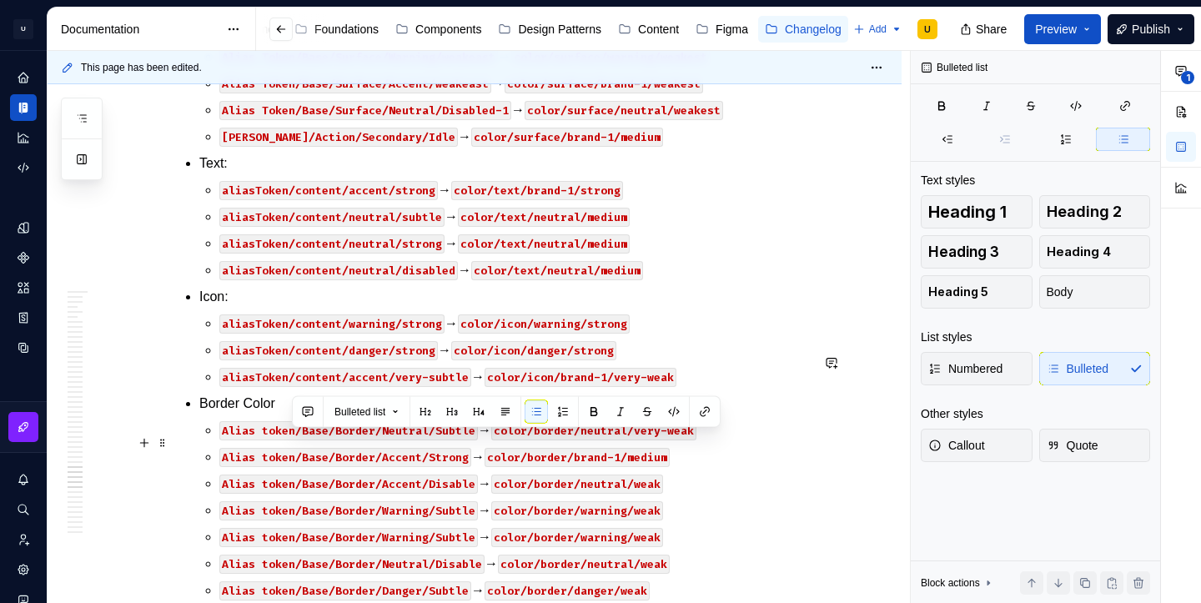
drag, startPoint x: 403, startPoint y: 446, endPoint x: 292, endPoint y: 445, distance: 110.9
click at [685, 415] on button "button" at bounding box center [673, 411] width 23 height 23
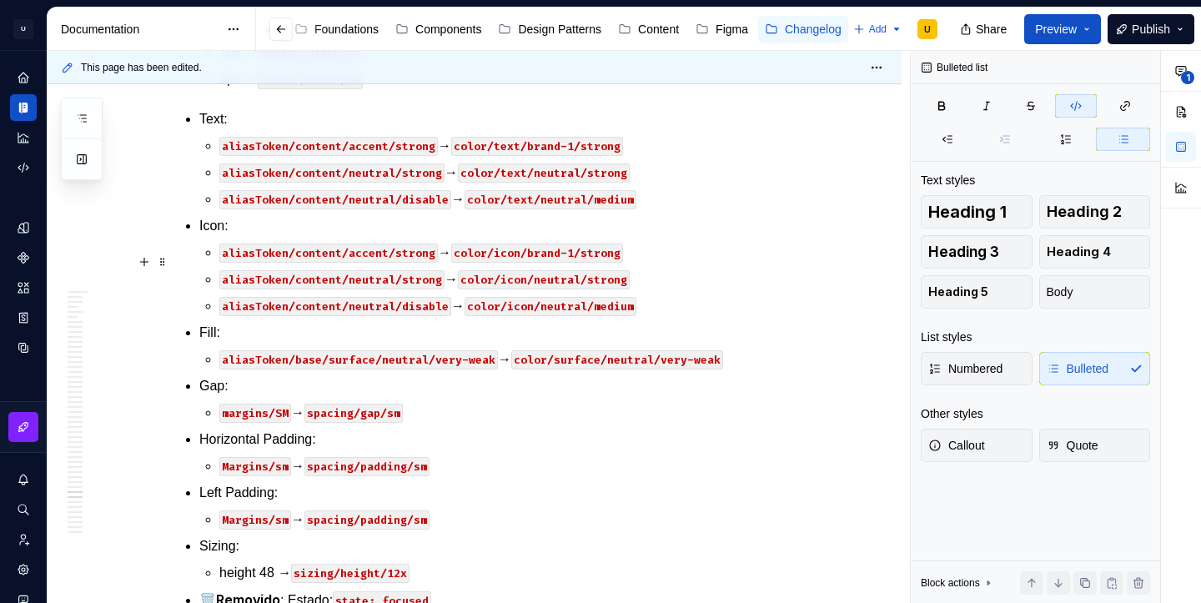
scroll to position [44000, 0]
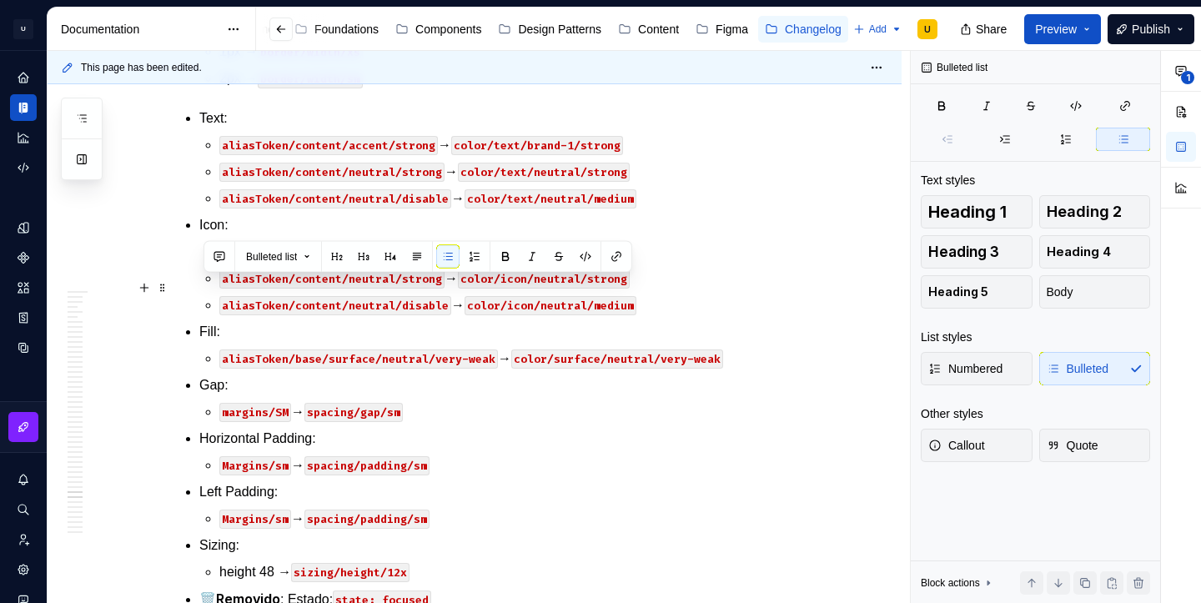
drag, startPoint x: 462, startPoint y: 369, endPoint x: 203, endPoint y: 289, distance: 271.2
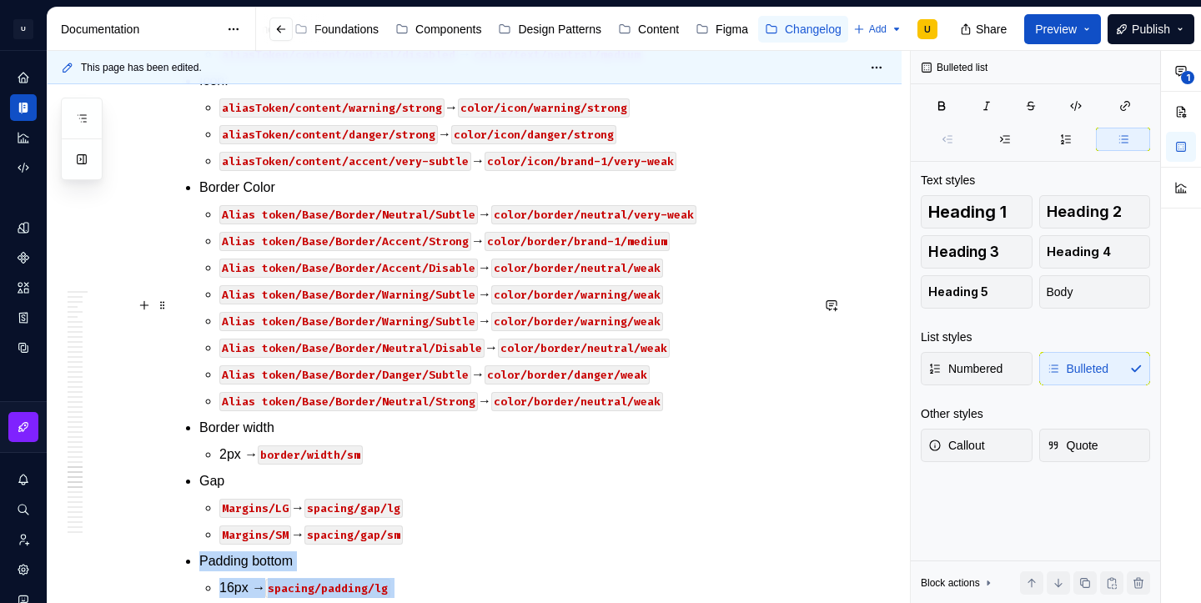
scroll to position [43124, 0]
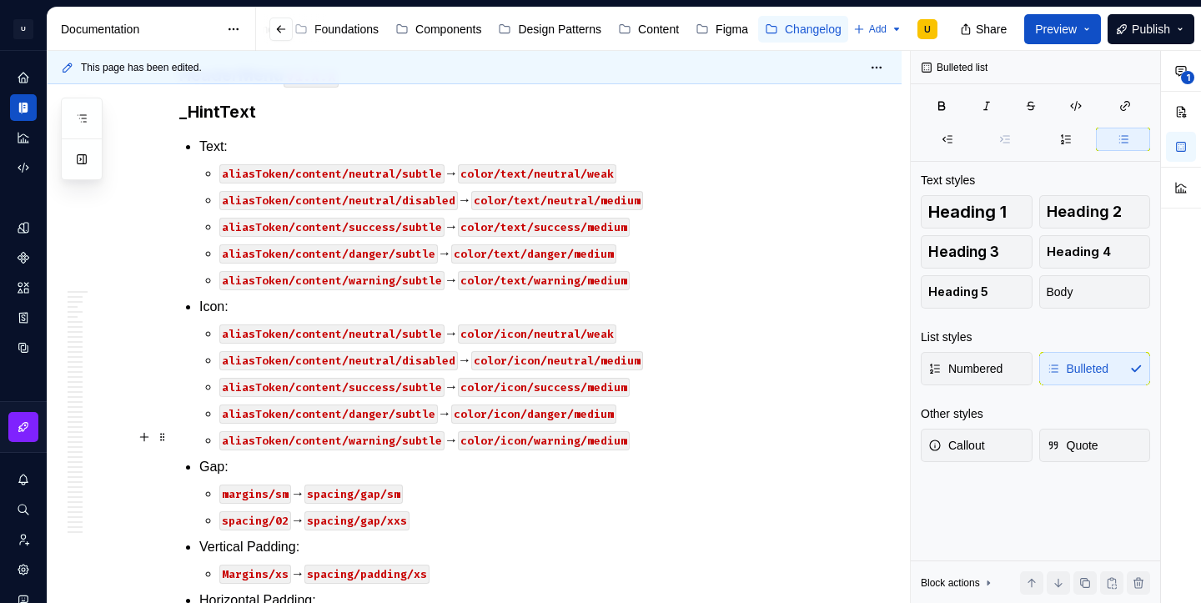
scroll to position [39914, 0]
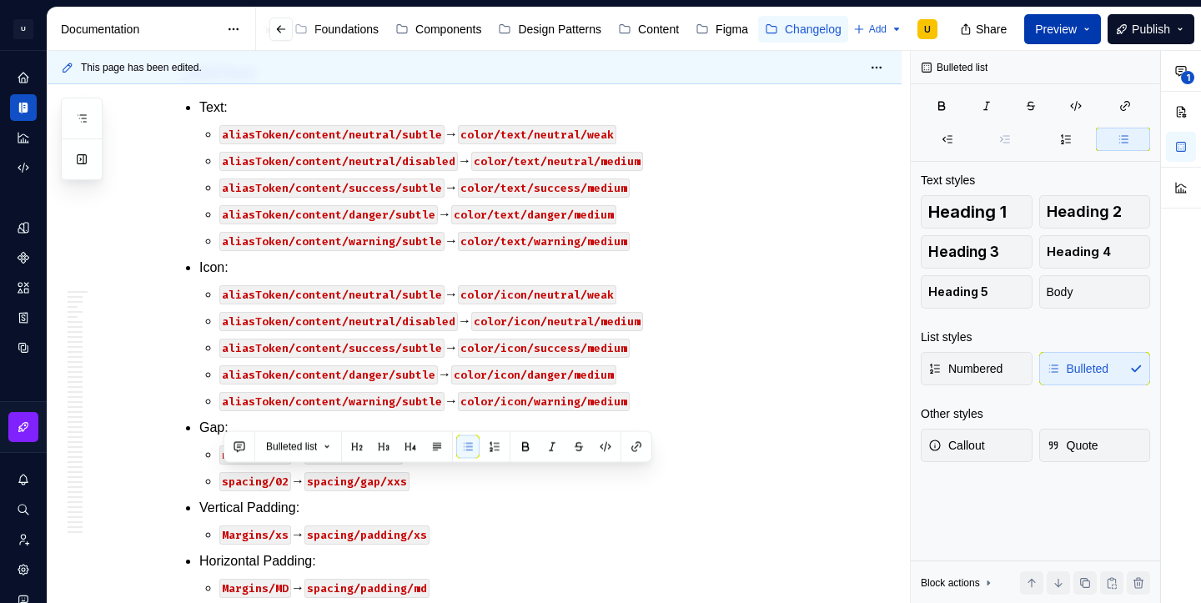
scroll to position [42921, 0]
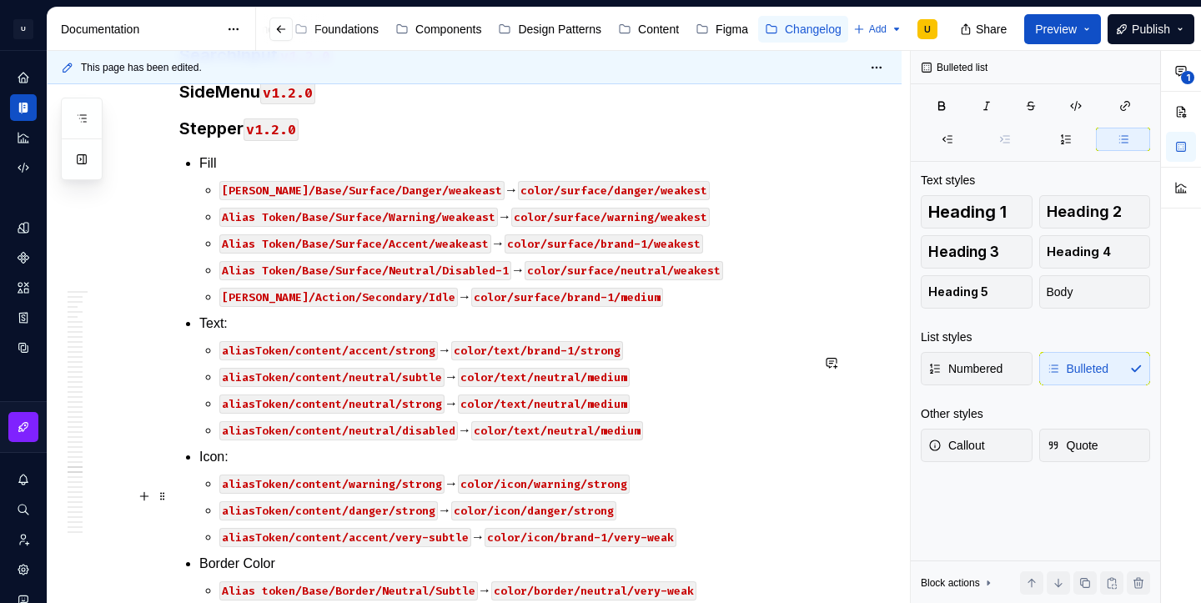
drag, startPoint x: 344, startPoint y: 495, endPoint x: 269, endPoint y: 492, distance: 75.1
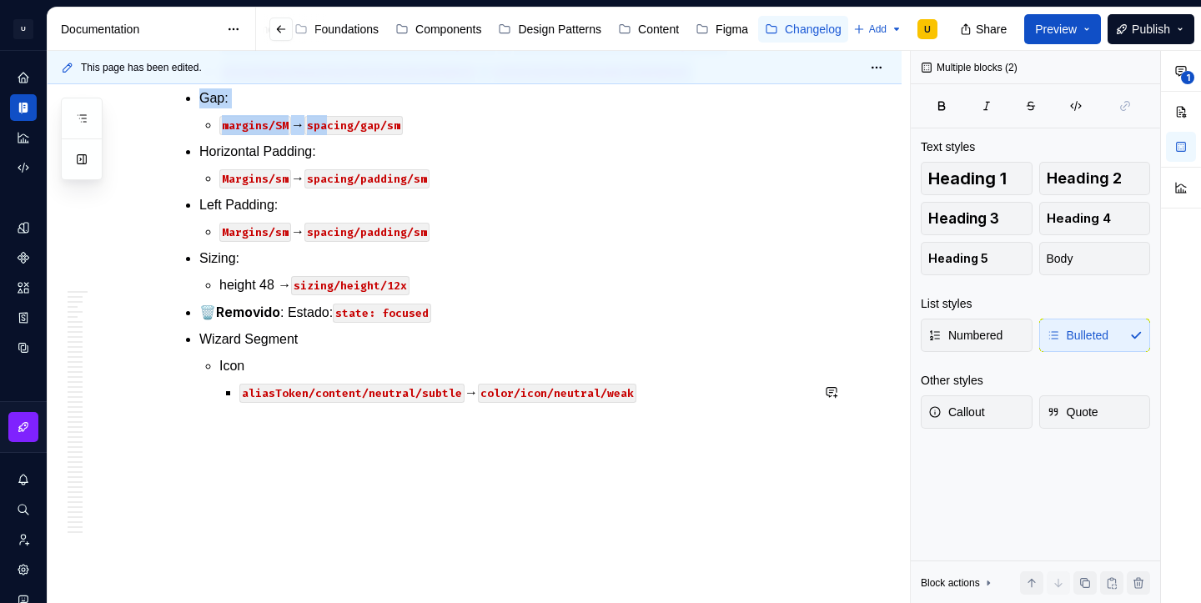
scroll to position [47036, 0]
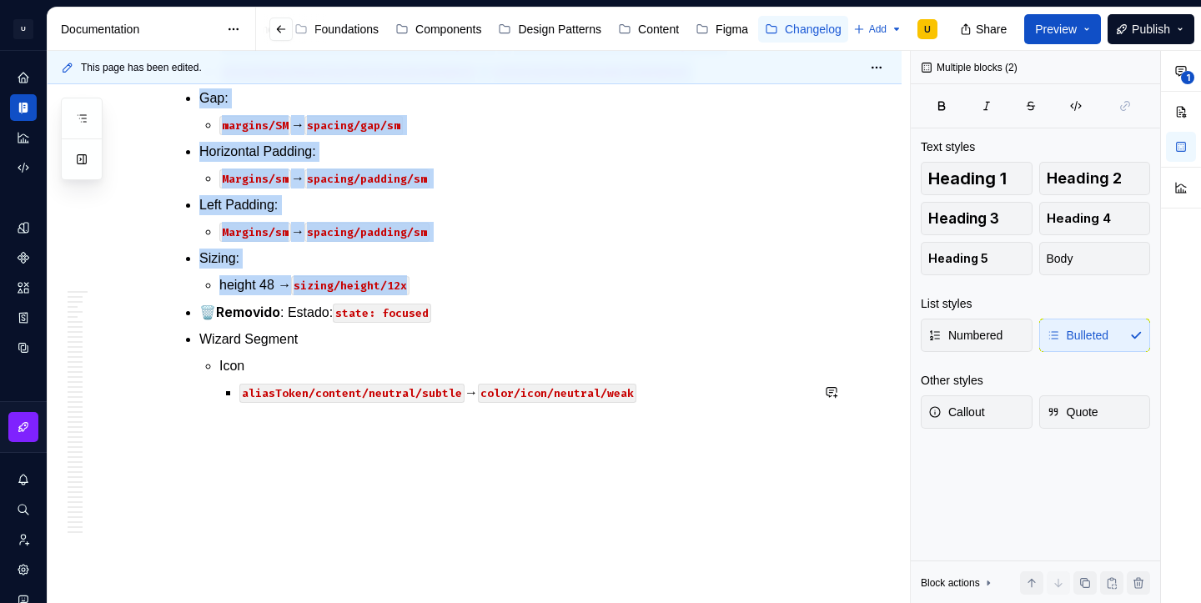
drag, startPoint x: 202, startPoint y: 148, endPoint x: 444, endPoint y: 471, distance: 403.8
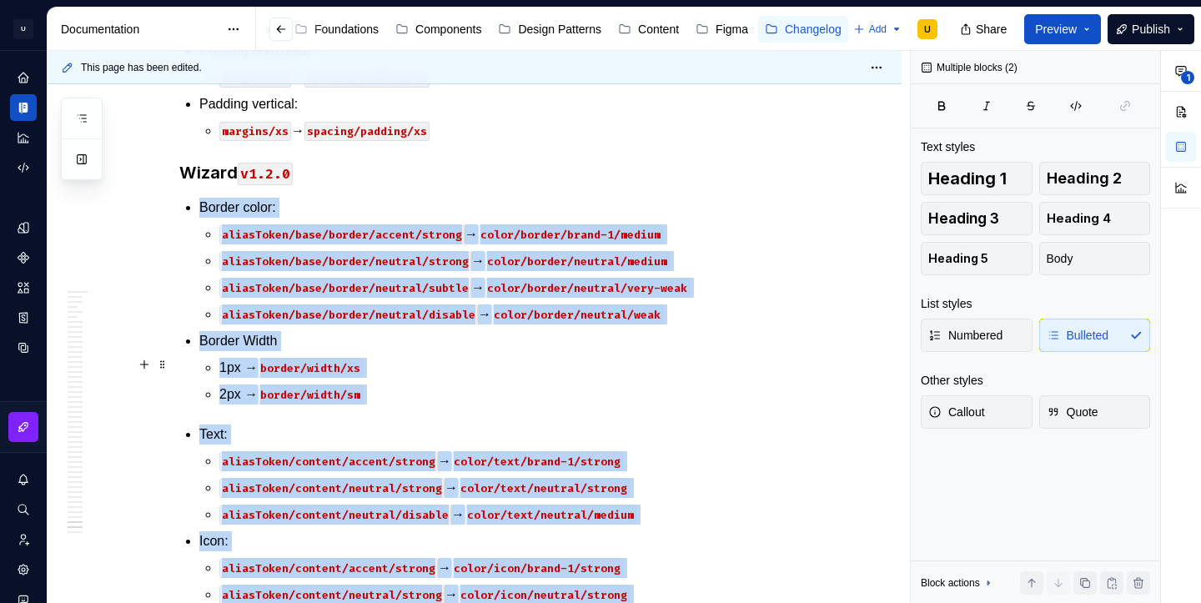
scroll to position [46010, 0]
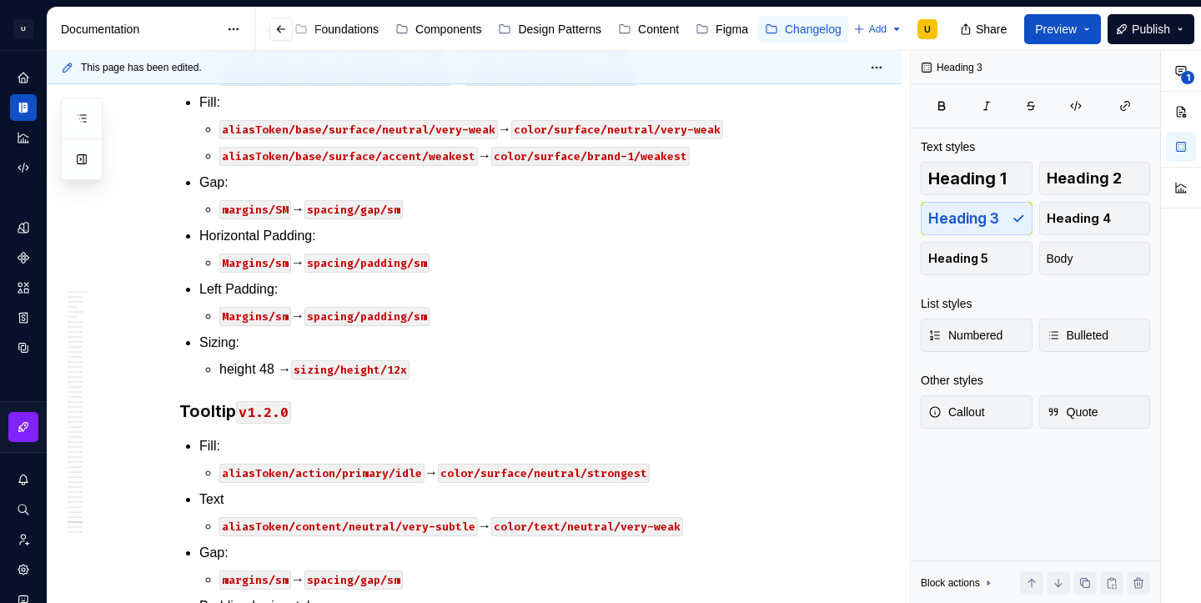
scroll to position [46206, 0]
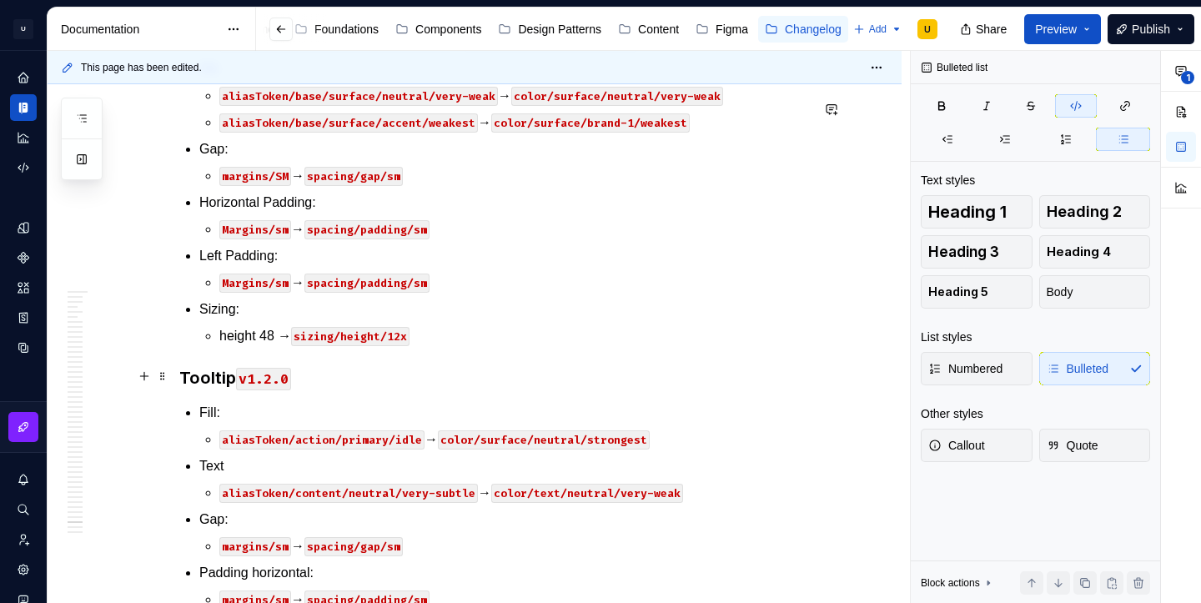
scroll to position [46278, 0]
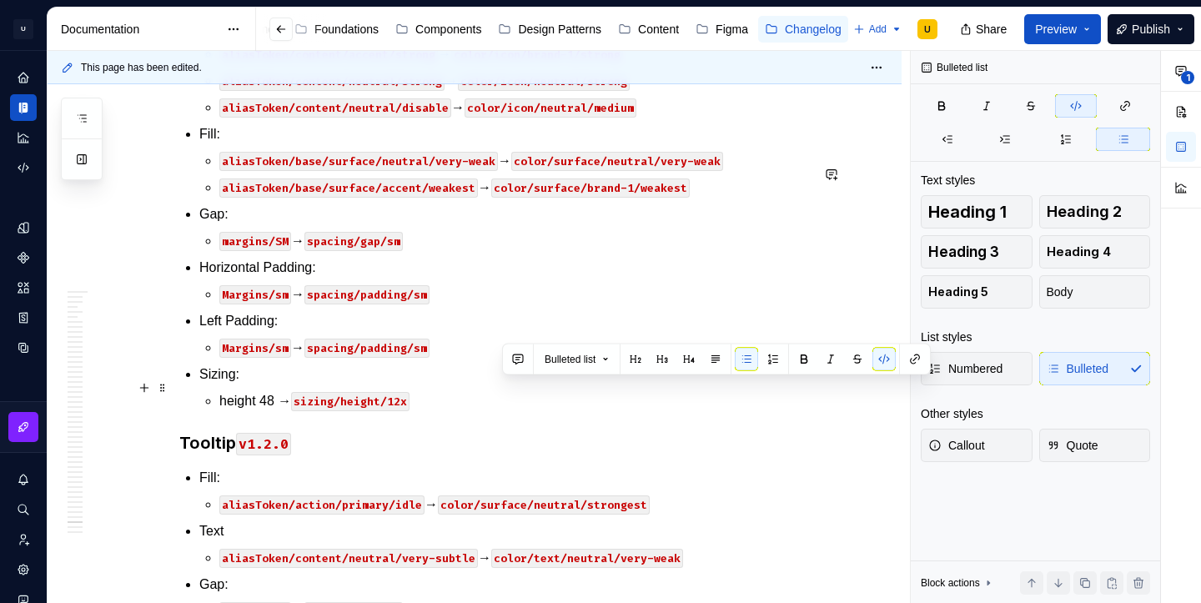
drag, startPoint x: 696, startPoint y: 394, endPoint x: 502, endPoint y: 379, distance: 194.8
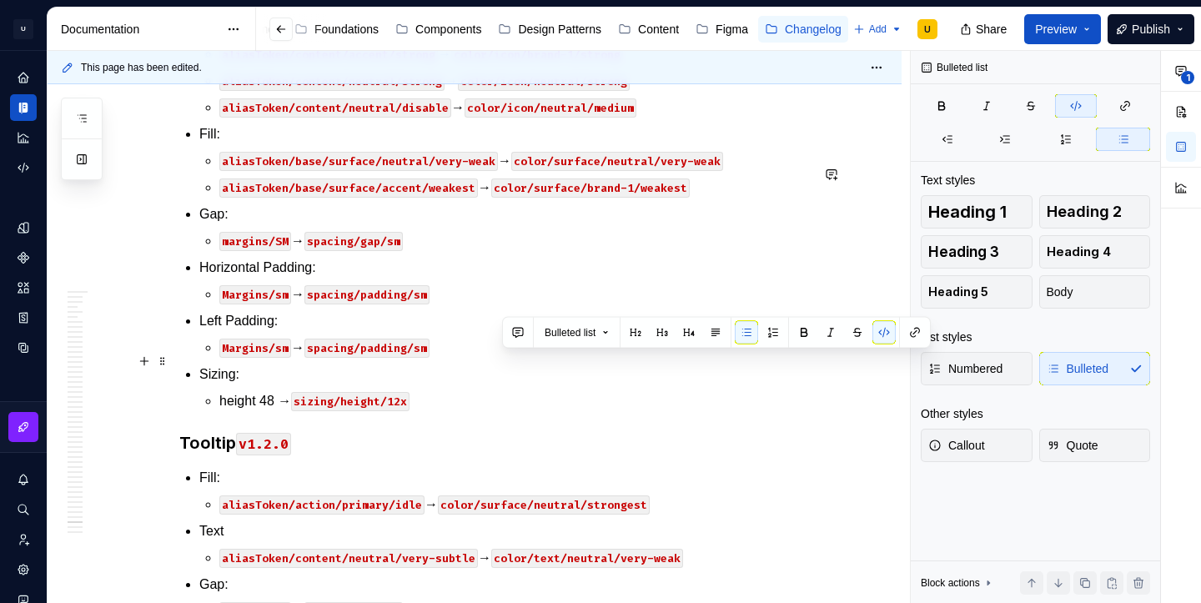
drag, startPoint x: 688, startPoint y: 364, endPoint x: 504, endPoint y: 364, distance: 184.3
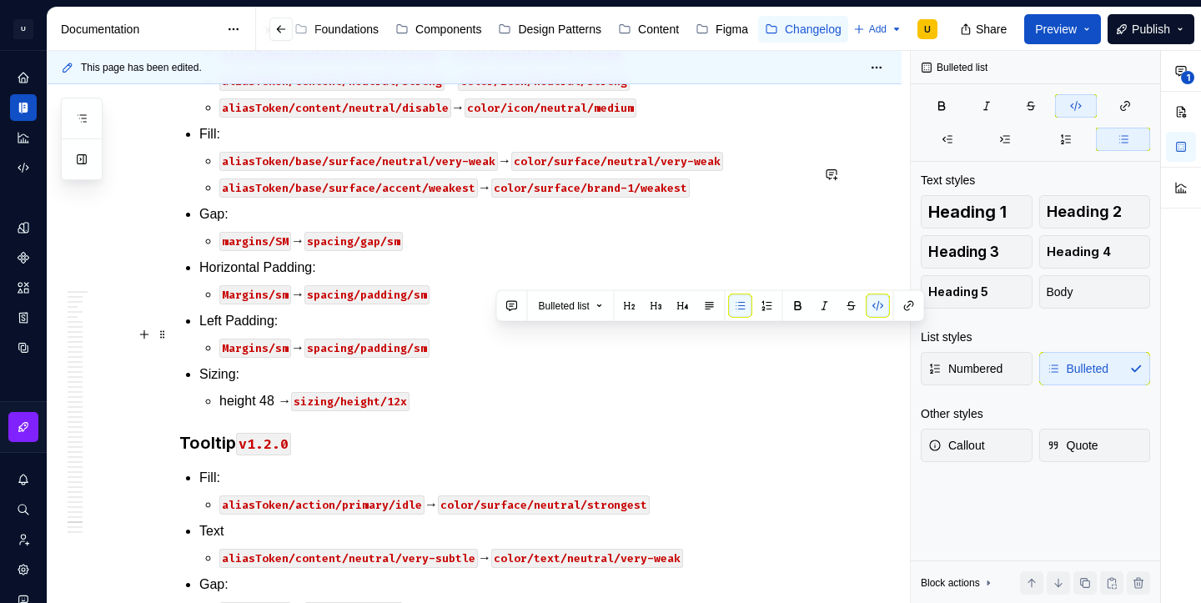
drag, startPoint x: 714, startPoint y: 342, endPoint x: 495, endPoint y: 337, distance: 218.5
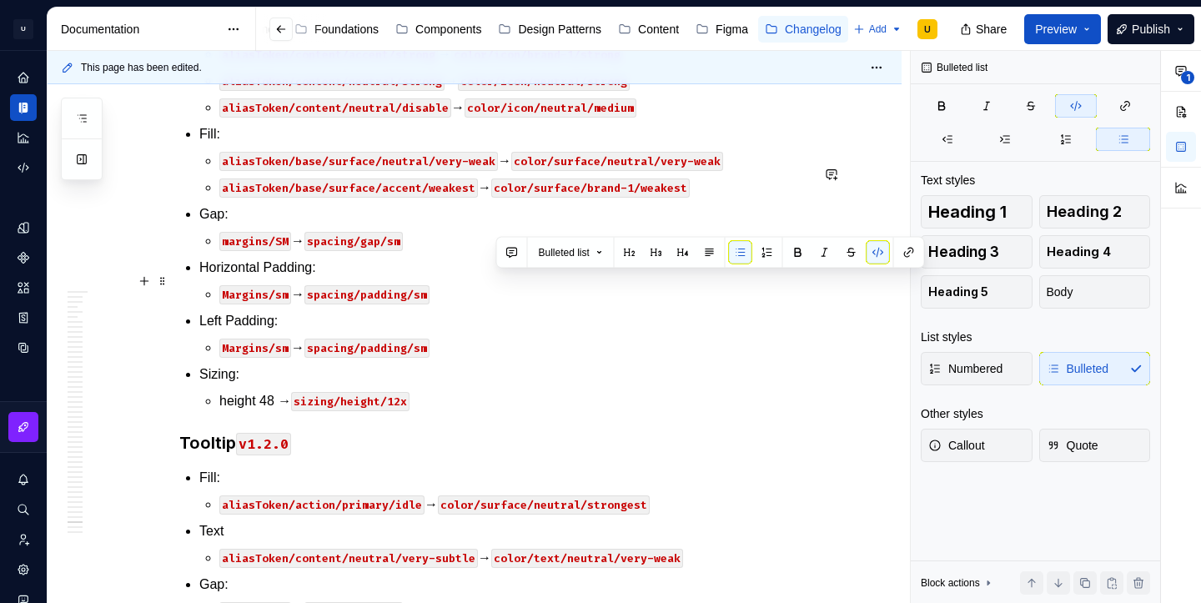
drag, startPoint x: 688, startPoint y: 282, endPoint x: 498, endPoint y: 284, distance: 190.2
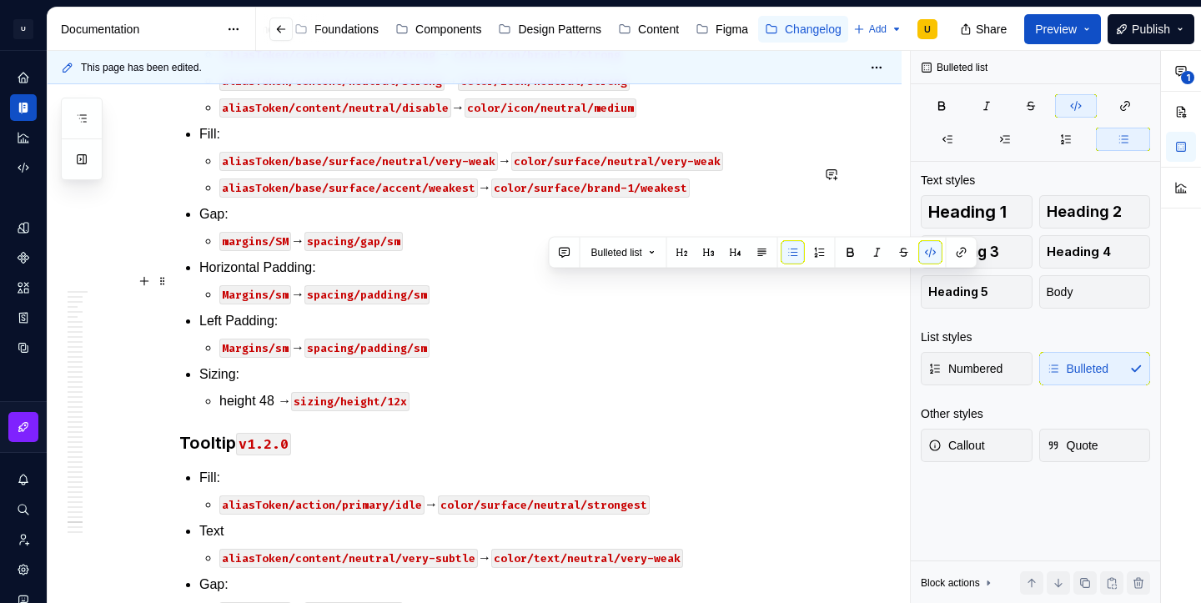
drag, startPoint x: 548, startPoint y: 281, endPoint x: 591, endPoint y: 284, distance: 43.4
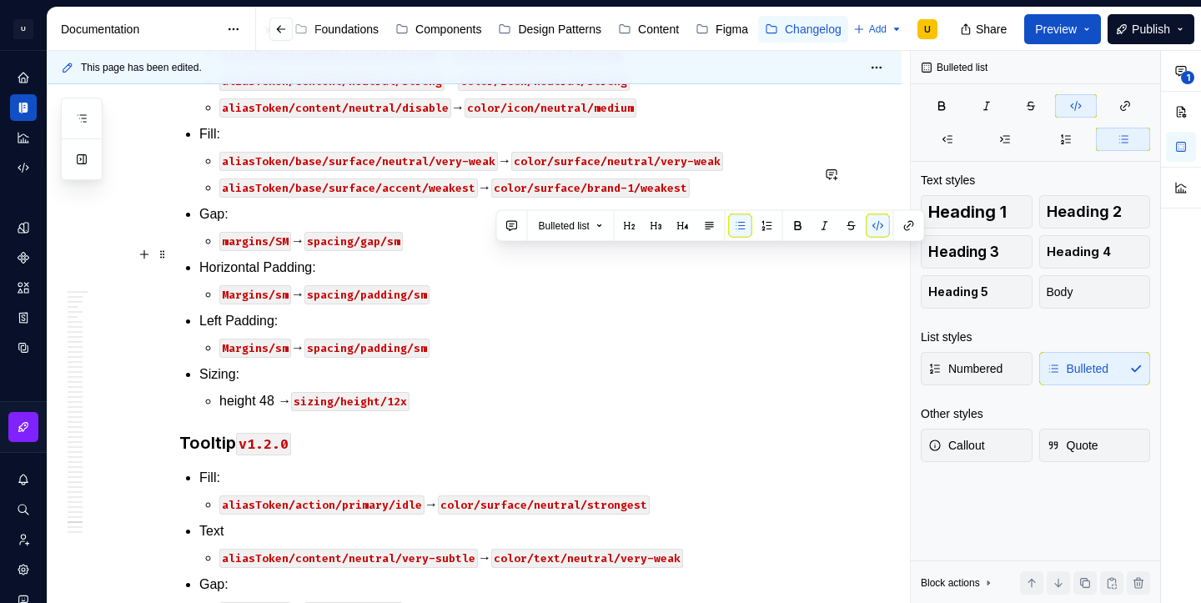
drag, startPoint x: 580, startPoint y: 256, endPoint x: 495, endPoint y: 256, distance: 84.2
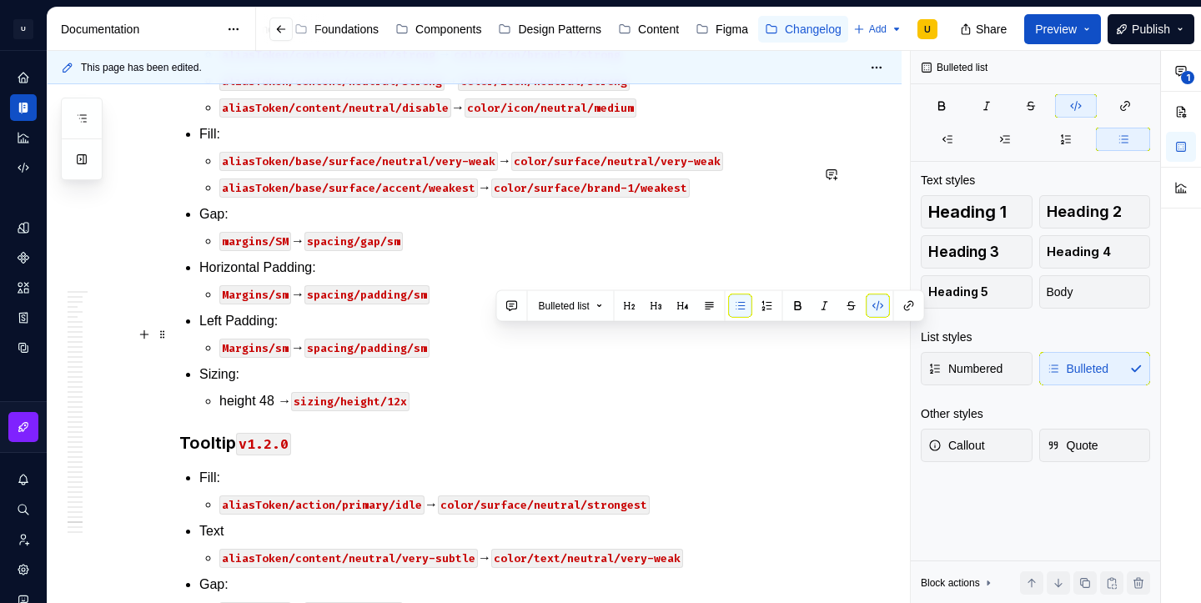
drag, startPoint x: 692, startPoint y: 336, endPoint x: 495, endPoint y: 335, distance: 196.8
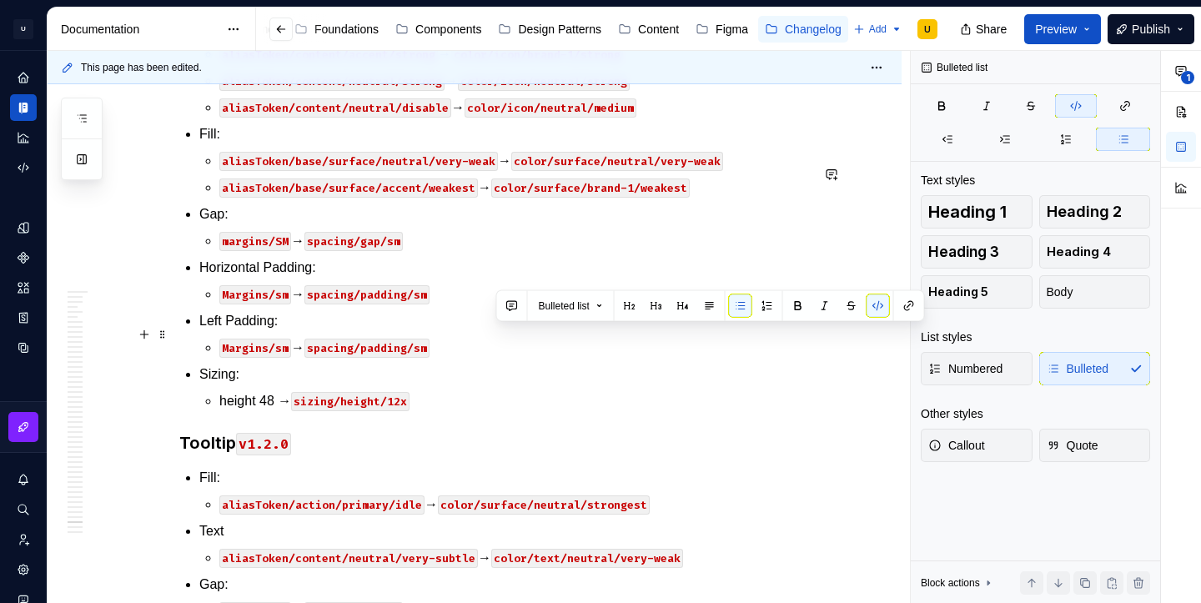
drag, startPoint x: 686, startPoint y: 339, endPoint x: 498, endPoint y: 337, distance: 188.5
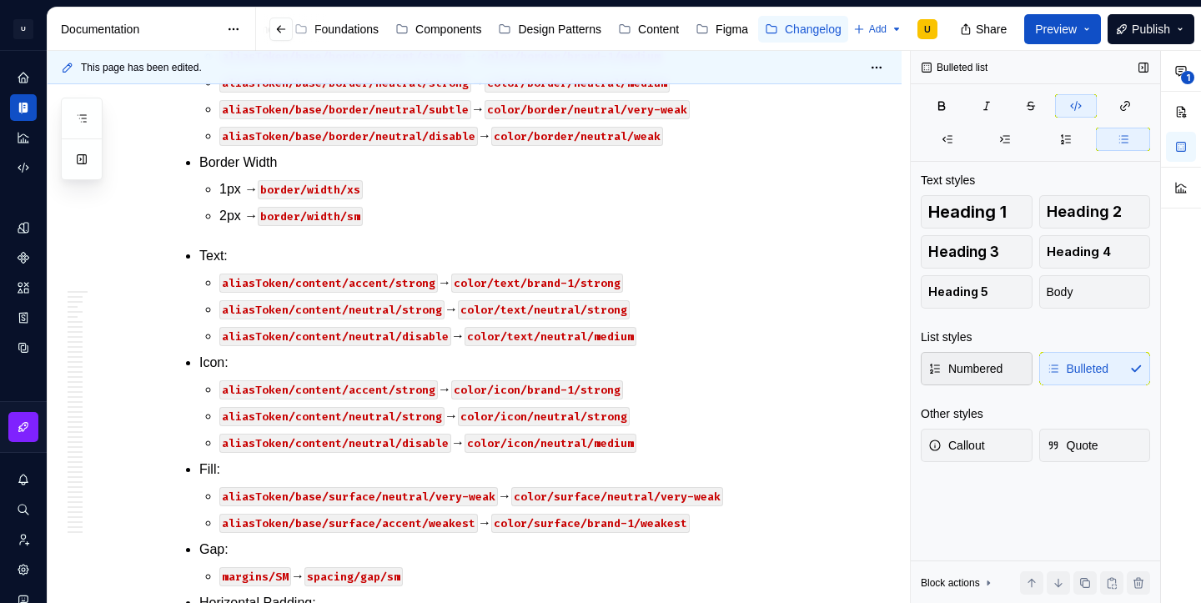
scroll to position [14842, 0]
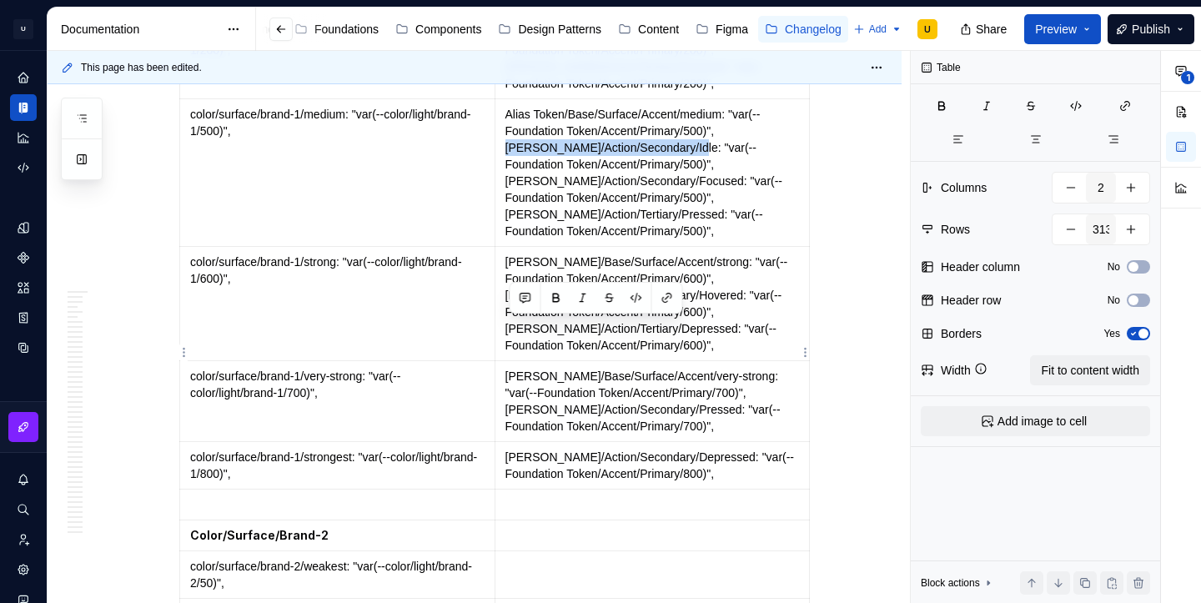
drag, startPoint x: 510, startPoint y: 327, endPoint x: 697, endPoint y: 333, distance: 187.7
click at [697, 239] on p "Alias Token/Base/Surface/Accent/medium: "var(--Foundation Token/Accent/Primary/…" at bounding box center [652, 172] width 294 height 133
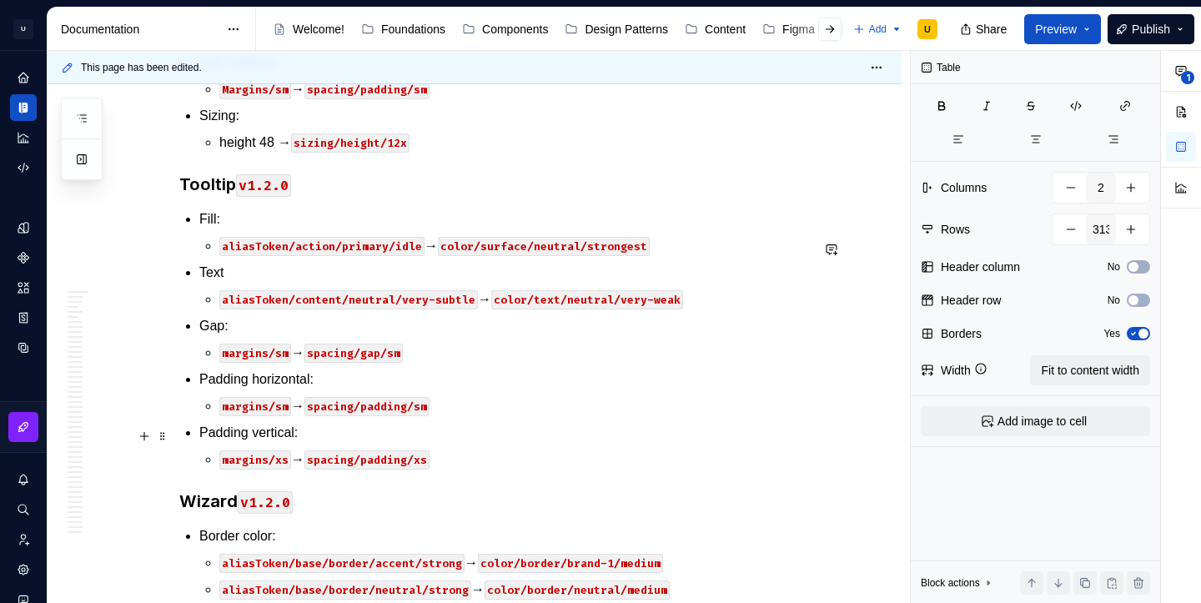
scroll to position [46659, 0]
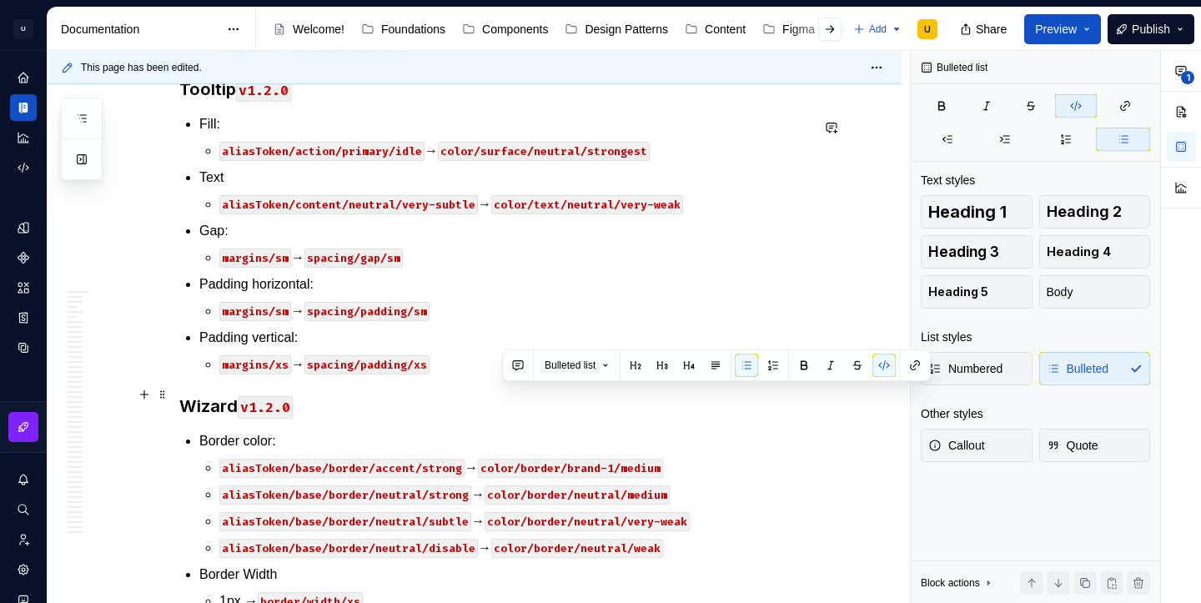
drag, startPoint x: 500, startPoint y: 395, endPoint x: 698, endPoint y: 391, distance: 197.7
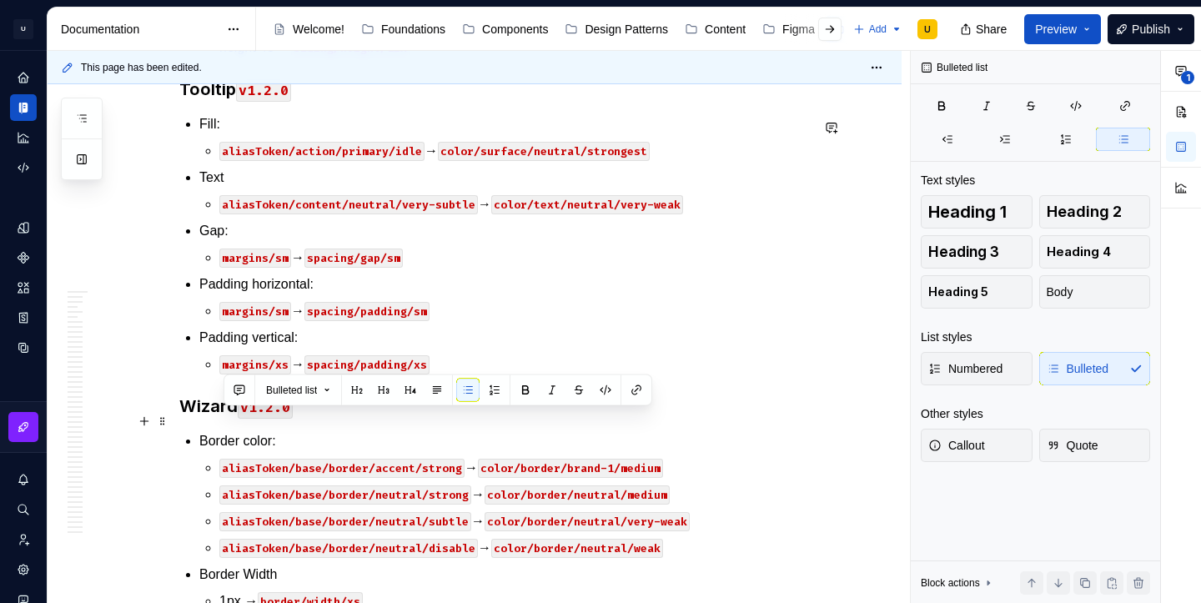
drag, startPoint x: 439, startPoint y: 419, endPoint x: 223, endPoint y: 418, distance: 216.0
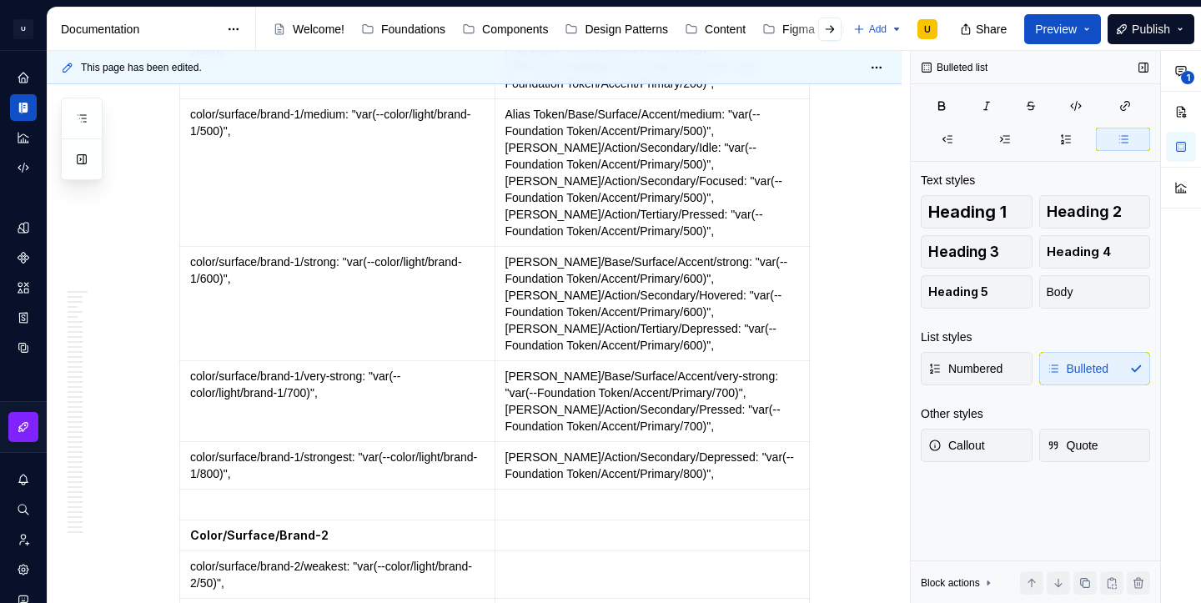
scroll to position [46752, 0]
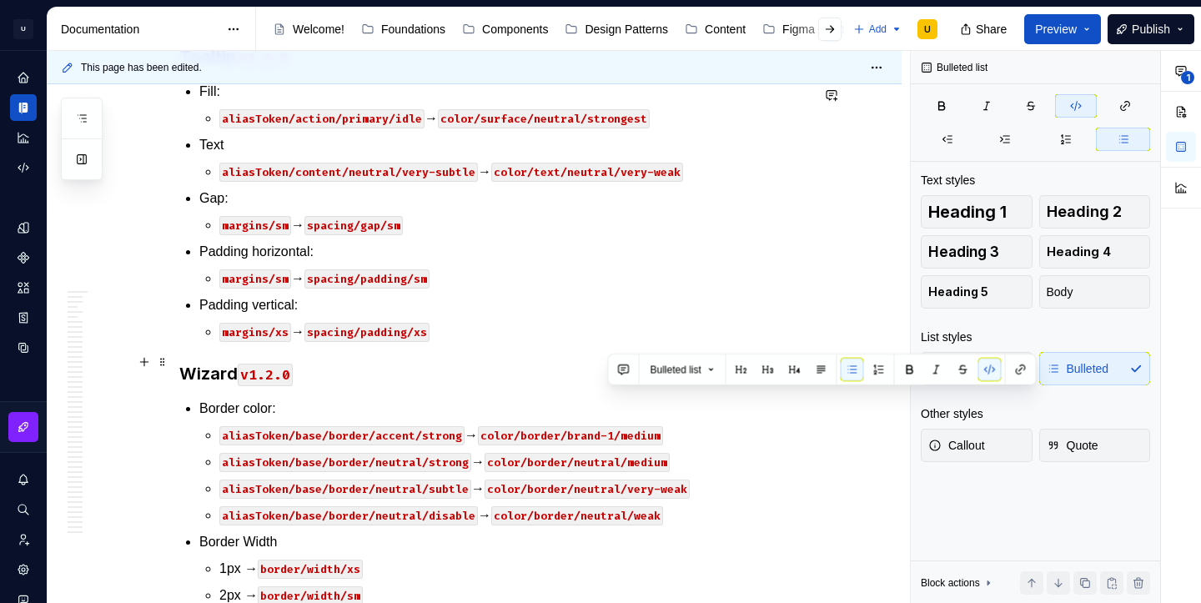
scroll to position [46695, 0]
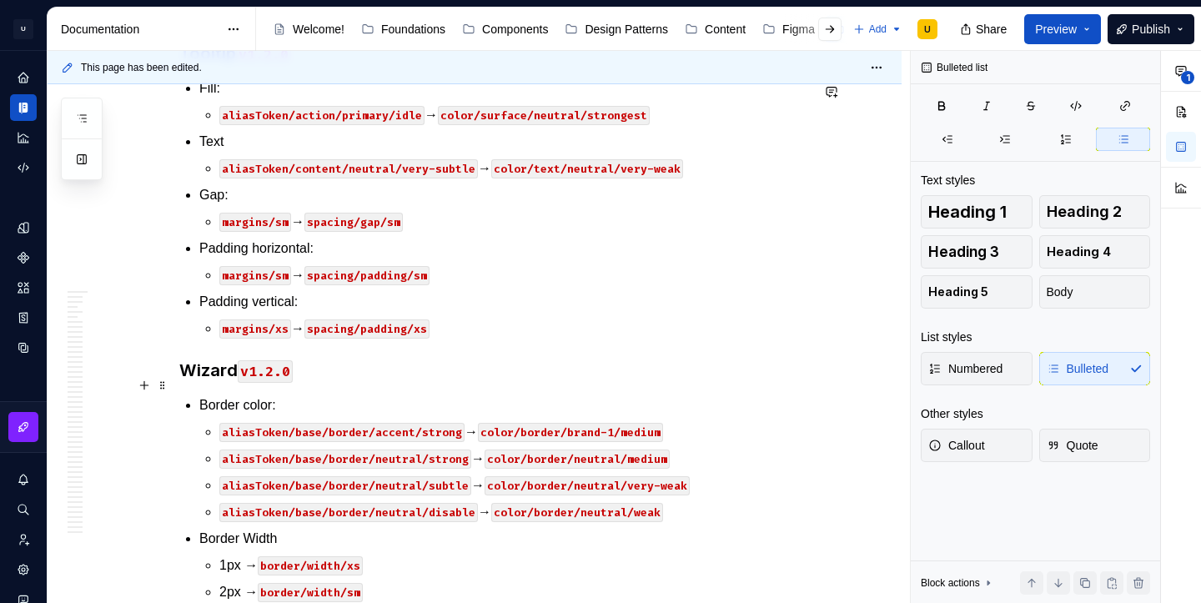
type textarea "*"
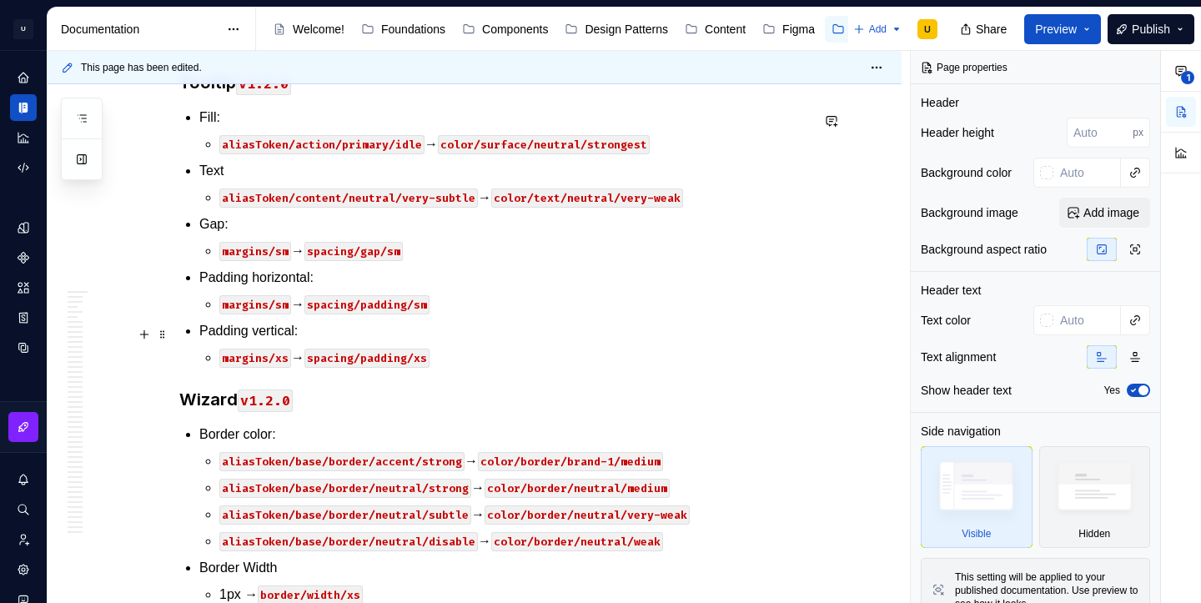
scroll to position [46748, 0]
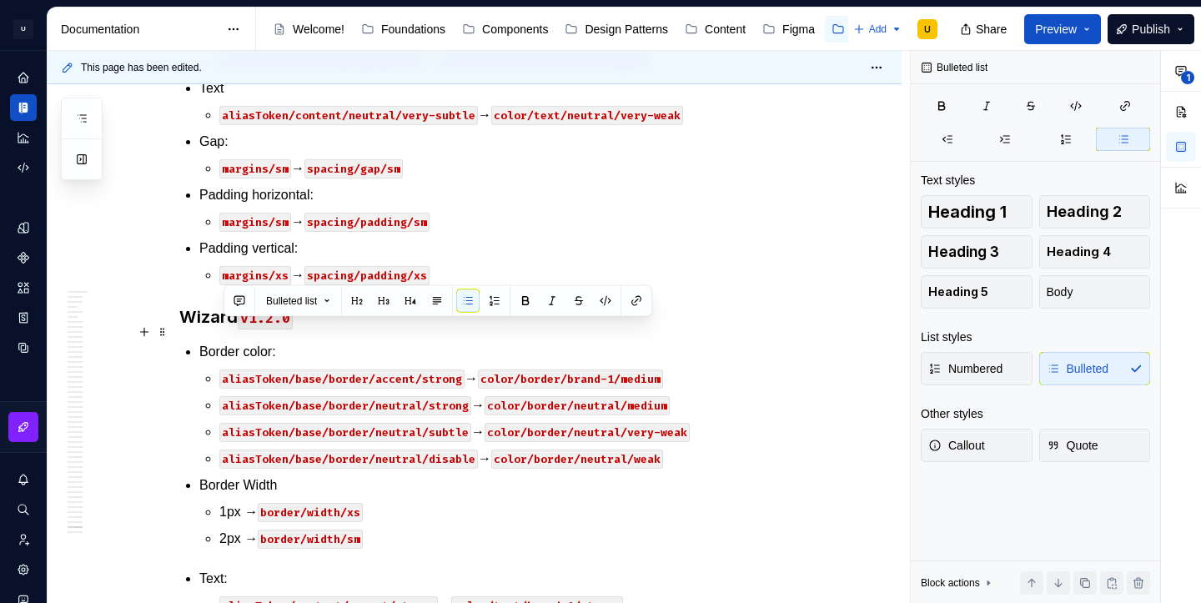
drag, startPoint x: 439, startPoint y: 329, endPoint x: 224, endPoint y: 330, distance: 214.3
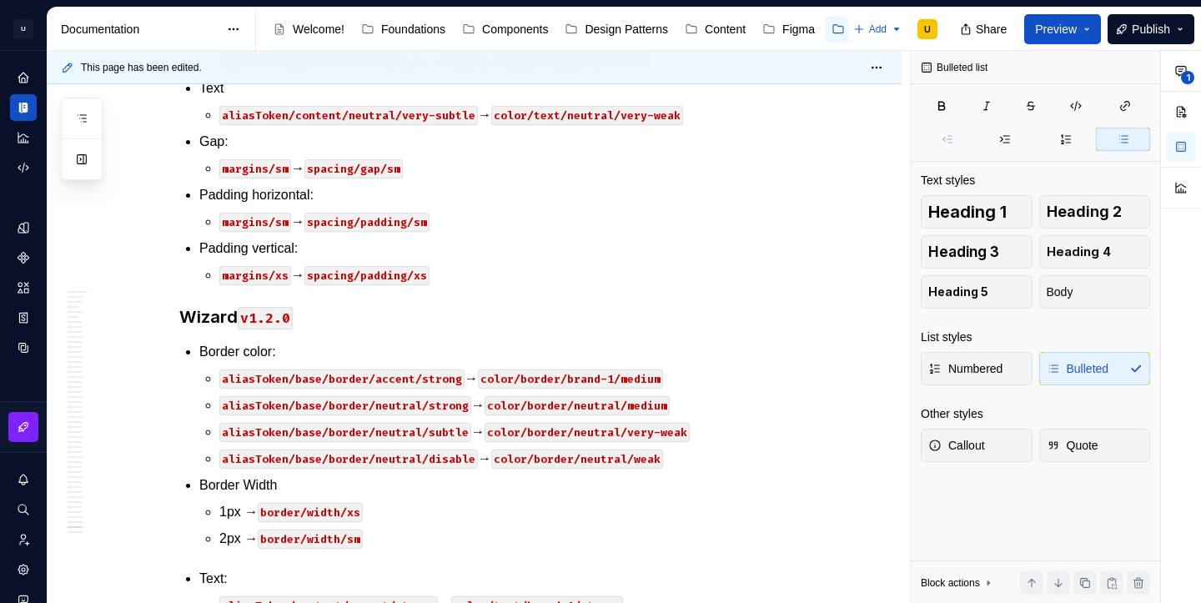
type textarea "*"
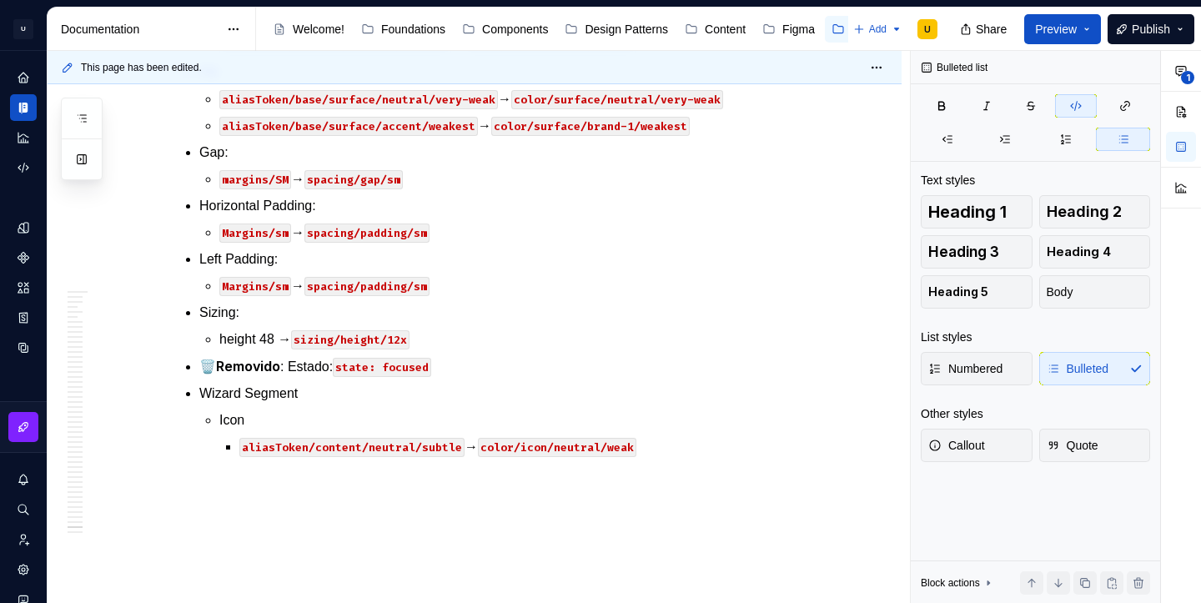
scroll to position [46727, 0]
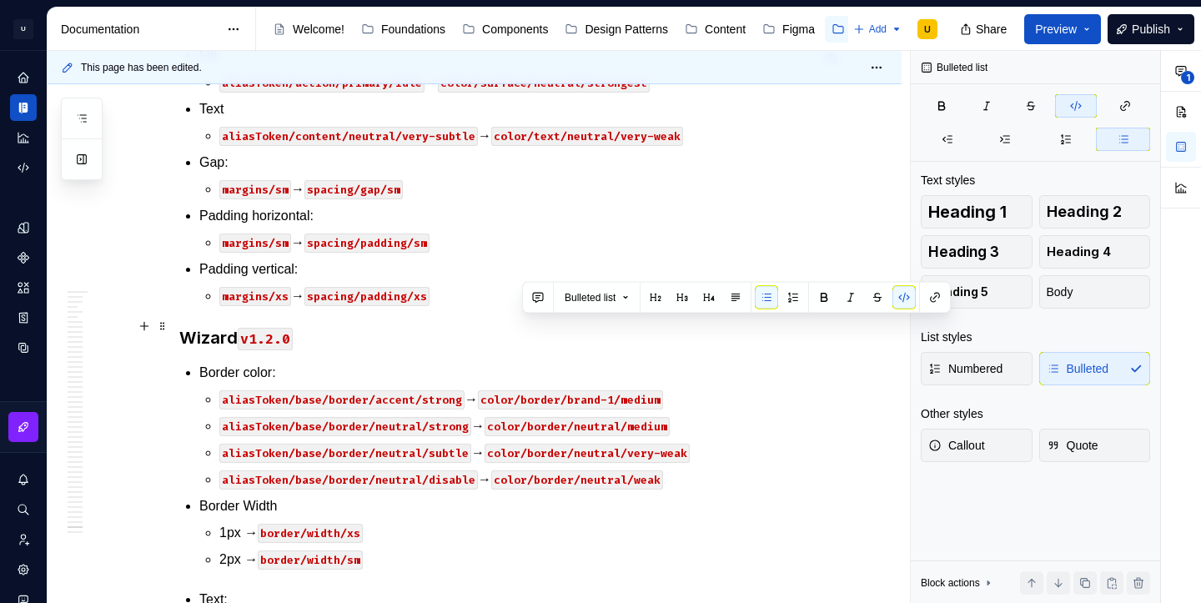
drag, startPoint x: 725, startPoint y: 327, endPoint x: 523, endPoint y: 331, distance: 201.9
copy code "color/surface/brand-1/weakest"
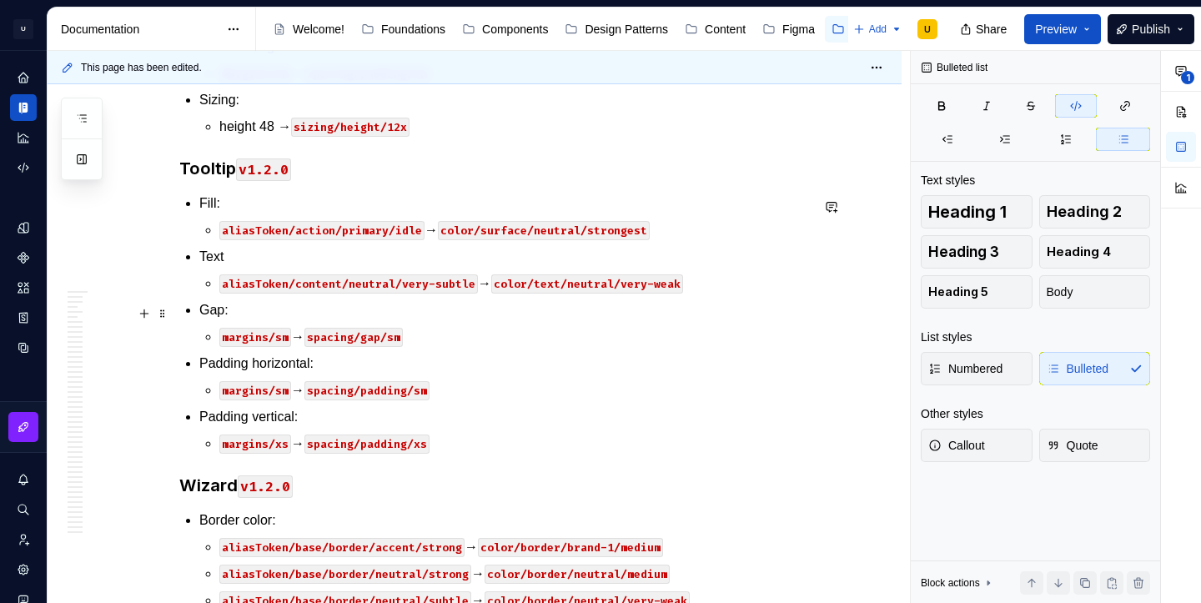
scroll to position [46584, 0]
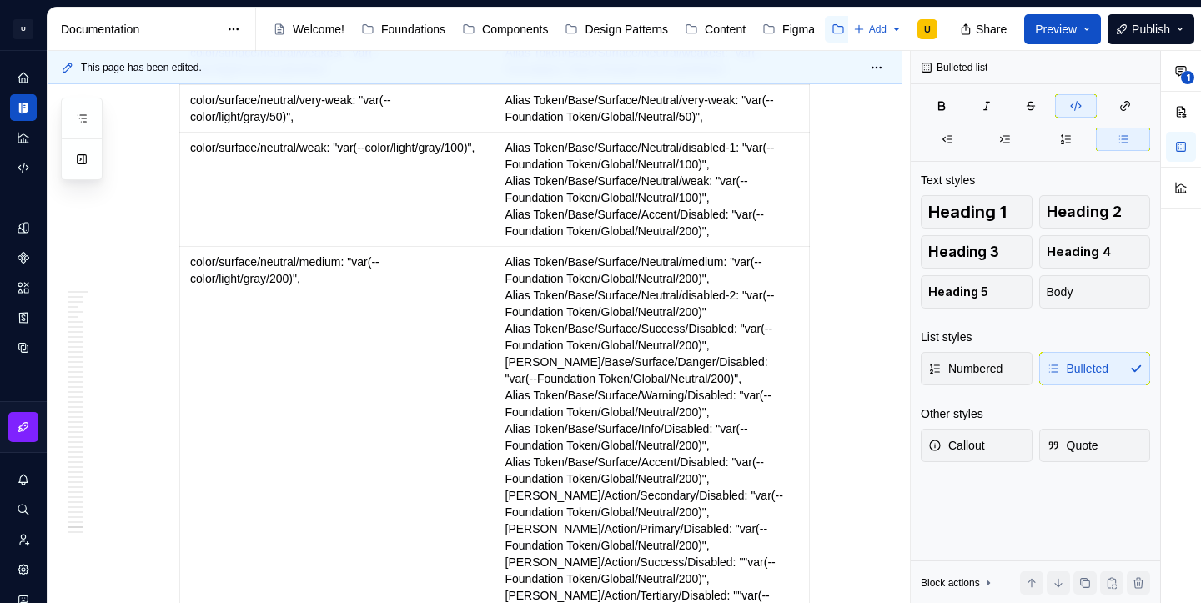
scroll to position [46727, 0]
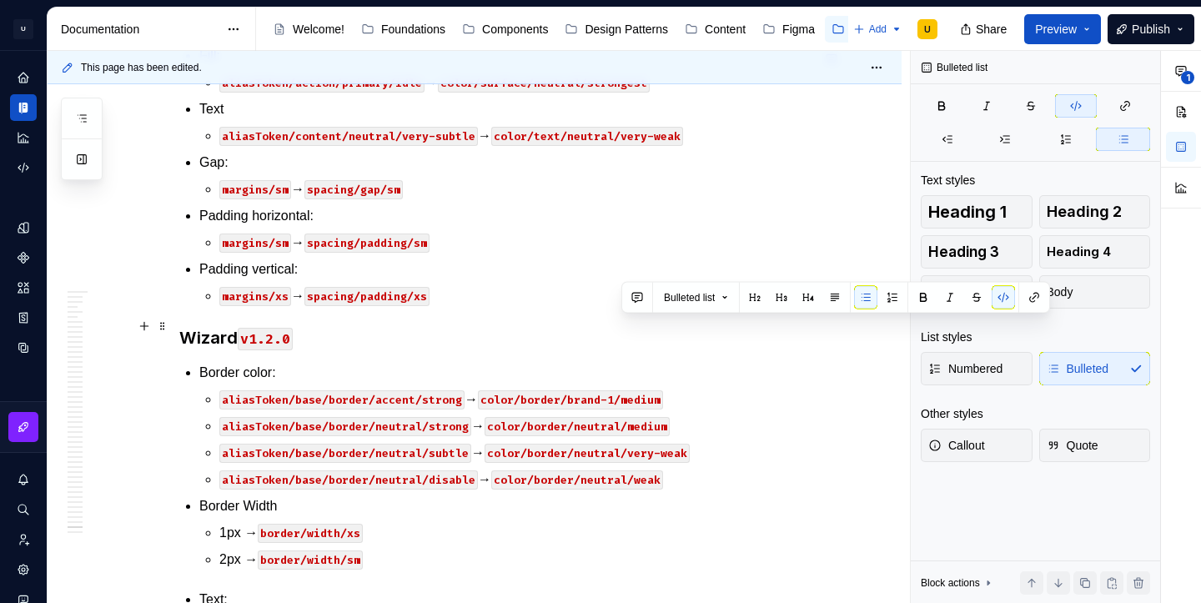
drag, startPoint x: 668, startPoint y: 326, endPoint x: 622, endPoint y: 331, distance: 46.1
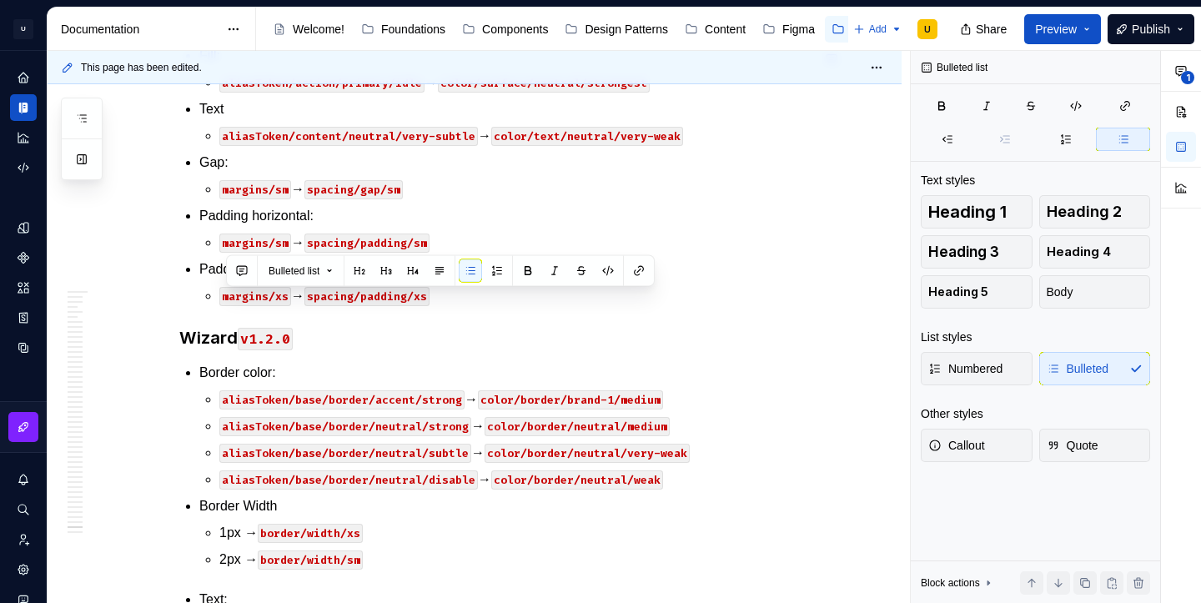
copy p "aliasToken/base/surface/neutral/weakest → color/surface/neutral/weakest"
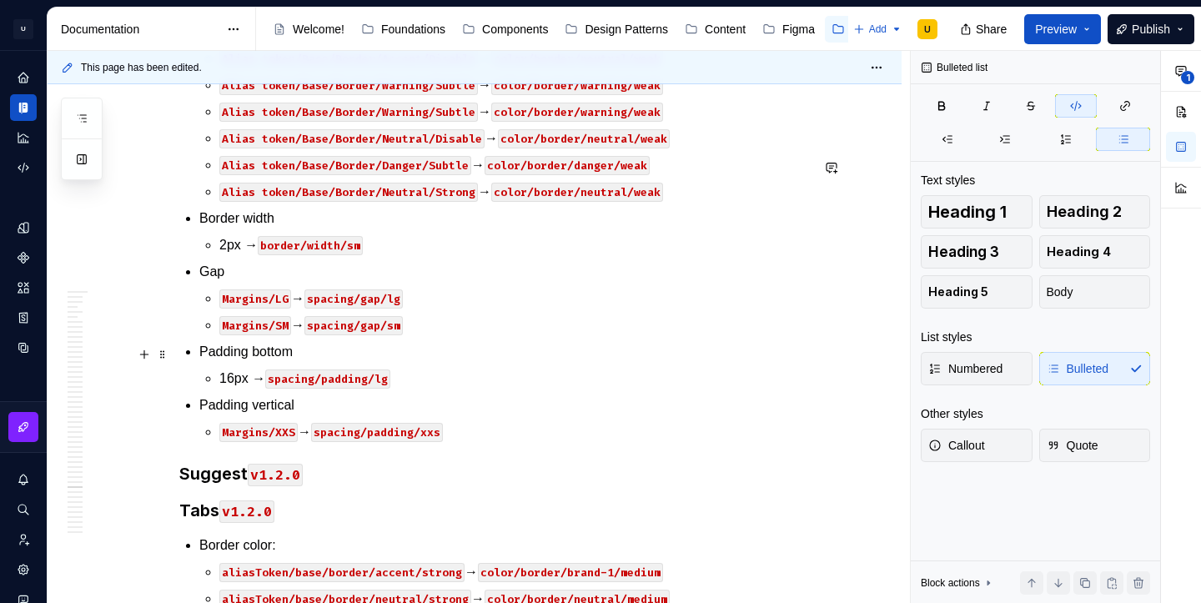
scroll to position [43446, 0]
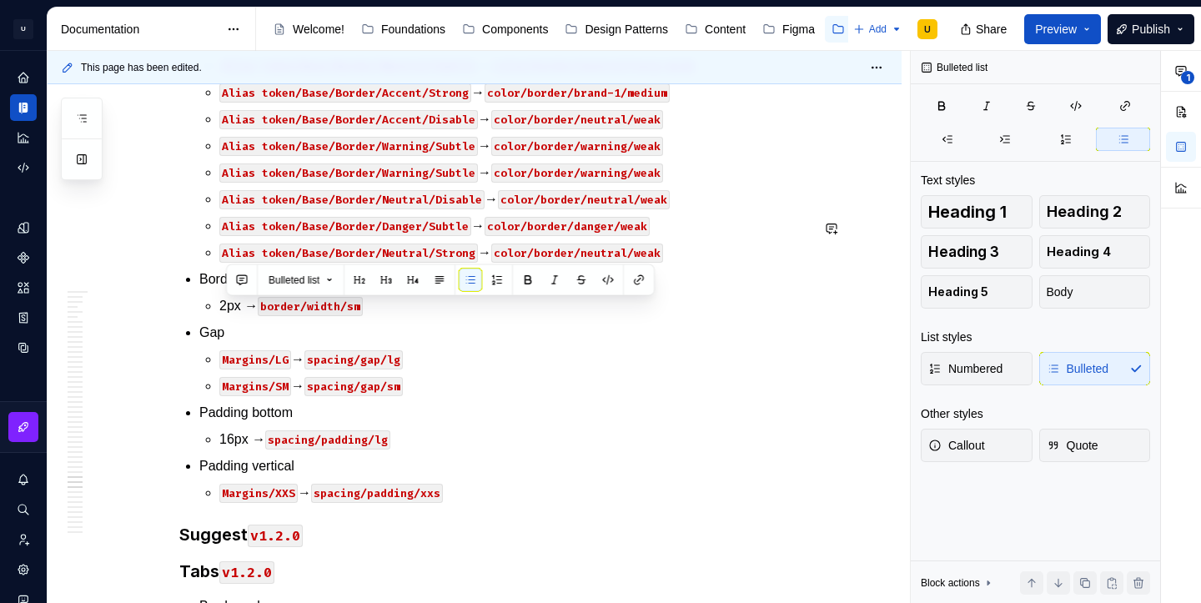
copy p "Alias Token/Base/Surface/Accent/weakeast → color/surface/brand-1/weakest"
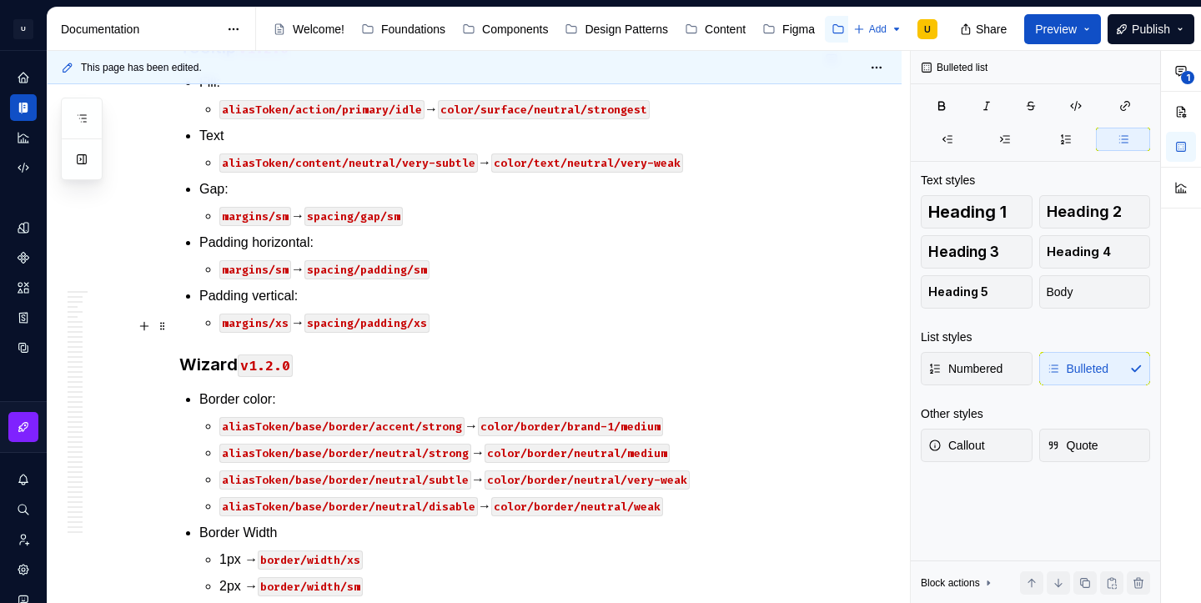
scroll to position [46738, 0]
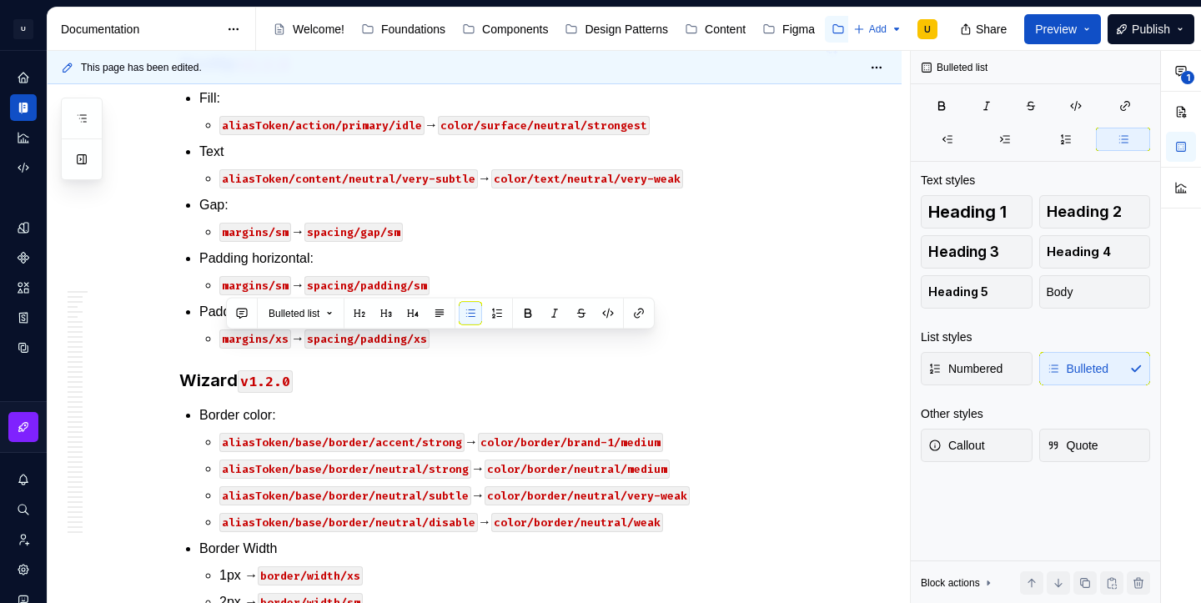
copy p "aliasToken/base/surface/neutral/disabled-1 → color/surface/neutral/weak"
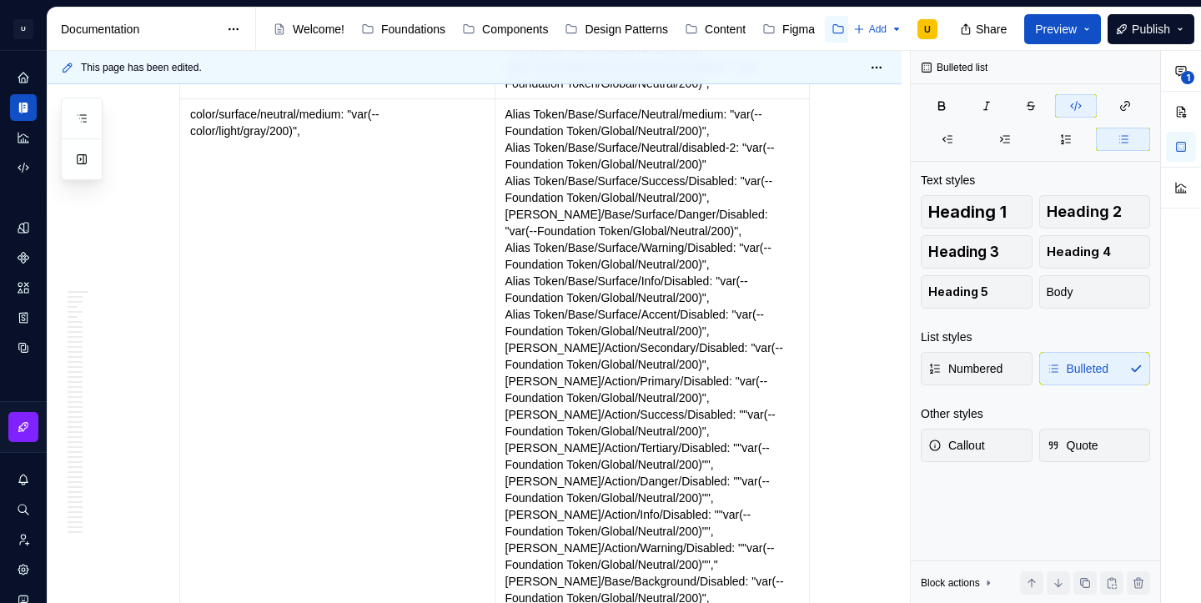
scroll to position [46780, 0]
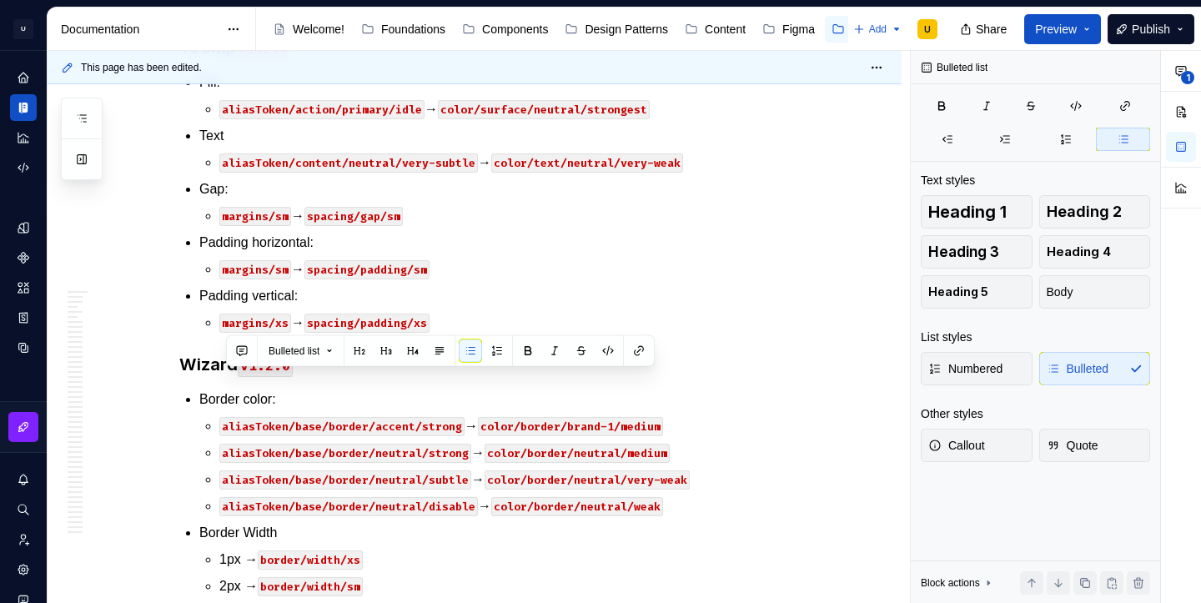
copy p "Alias Token/Base/Surface/Accent/very-weak → color/surface/brand-1/very-weak"
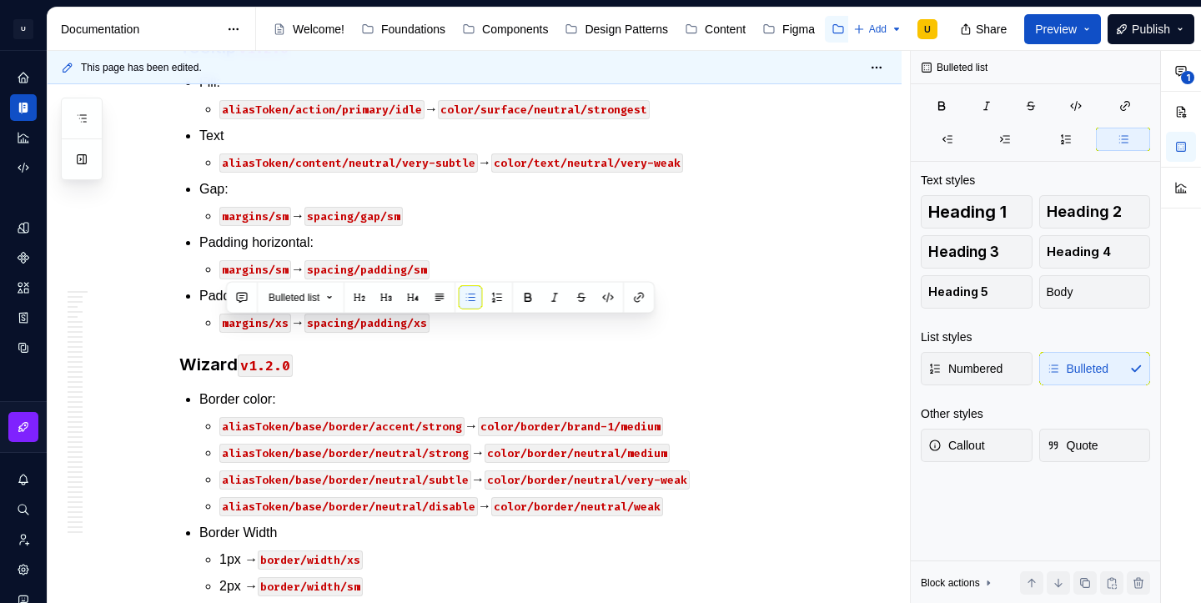
copy p "aliasToken/base/surface/neutral/disabled-2 → color/surface/neutral/medium"
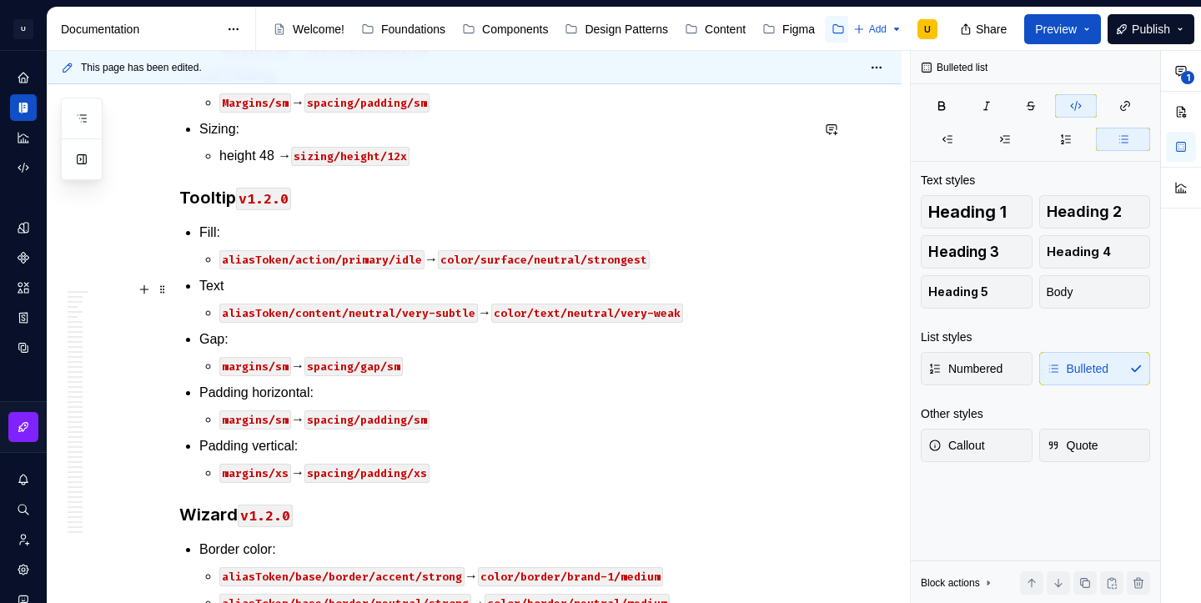
scroll to position [46628, 0]
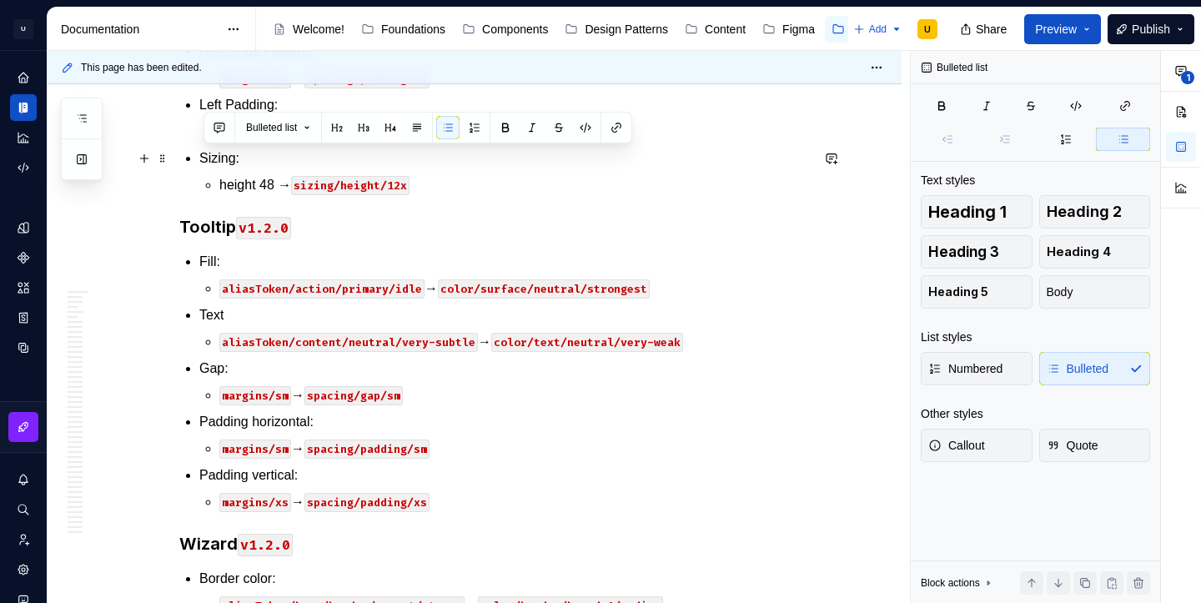
drag, startPoint x: 649, startPoint y: 342, endPoint x: 201, endPoint y: 152, distance: 486.5
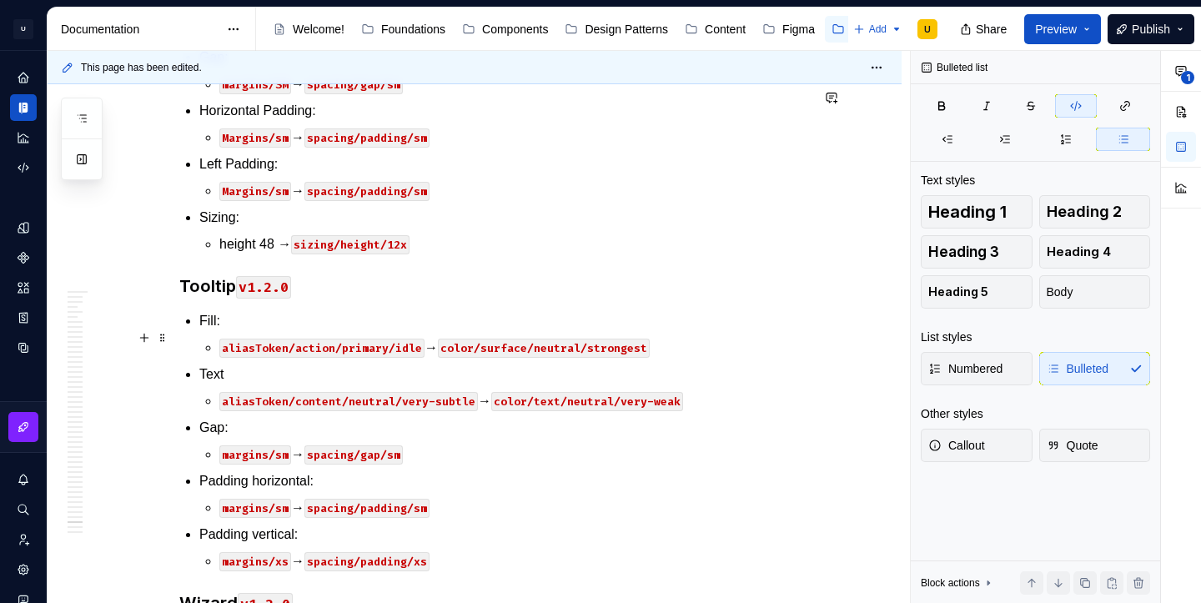
scroll to position [46553, 0]
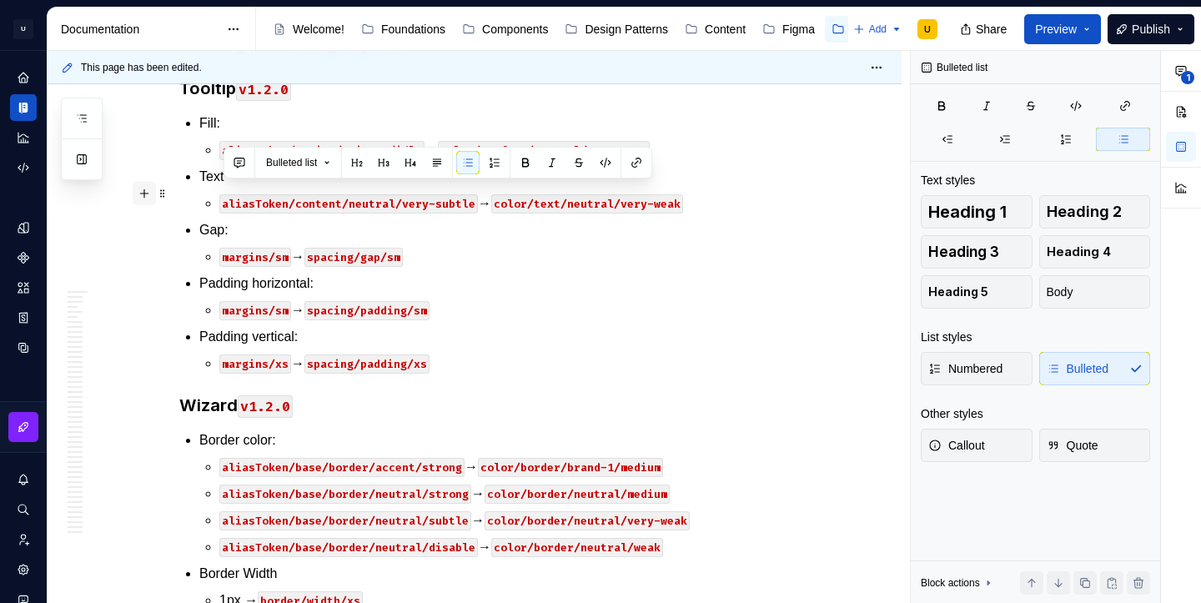
drag, startPoint x: 385, startPoint y: 197, endPoint x: 138, endPoint y: 197, distance: 246.8
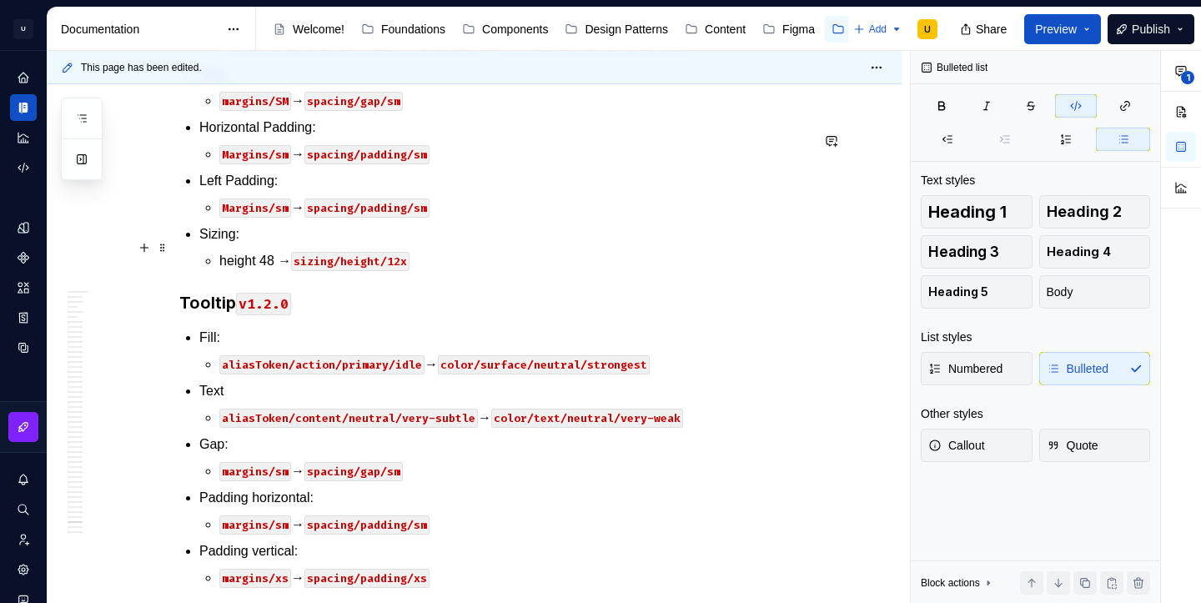
scroll to position [46353, 0]
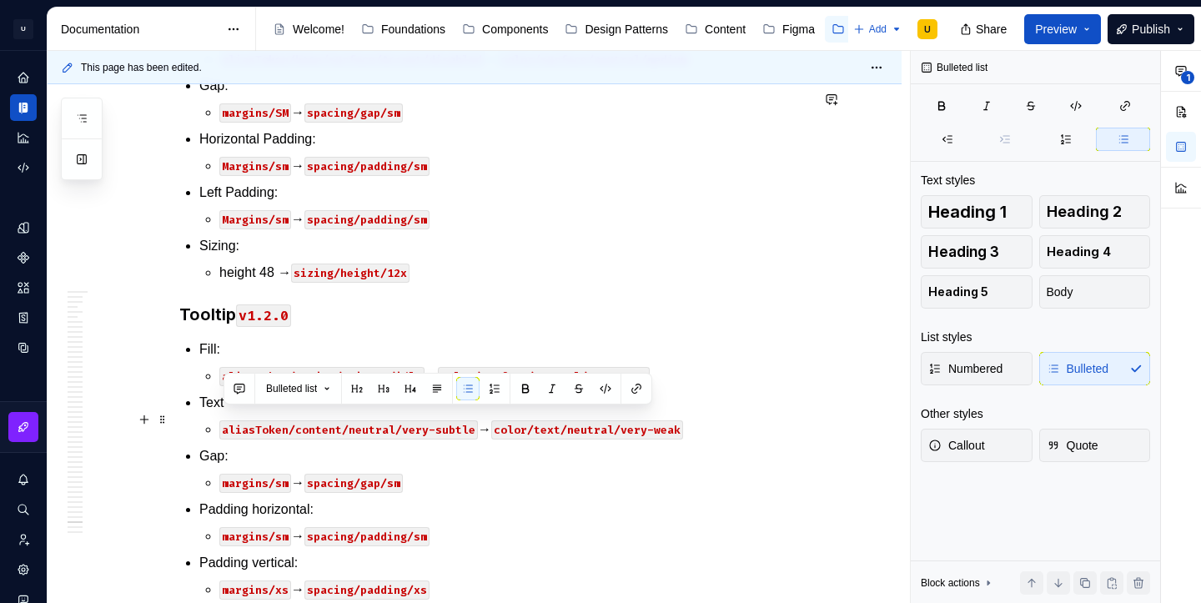
drag, startPoint x: 339, startPoint y: 418, endPoint x: 218, endPoint y: 422, distance: 121.8
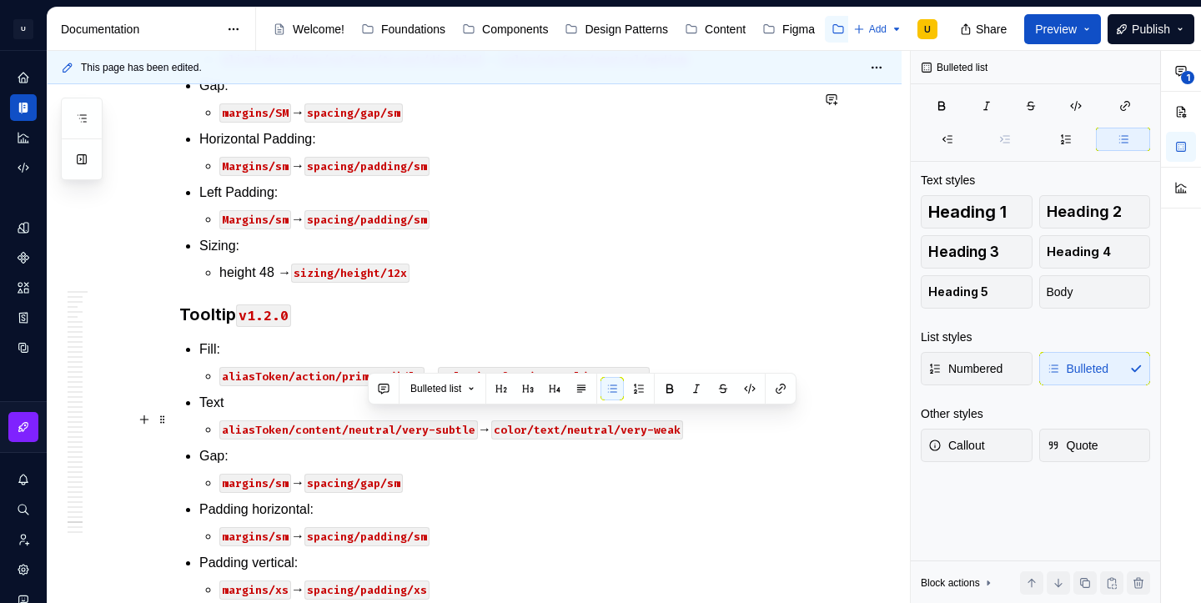
drag, startPoint x: 477, startPoint y: 425, endPoint x: 369, endPoint y: 422, distance: 108.5
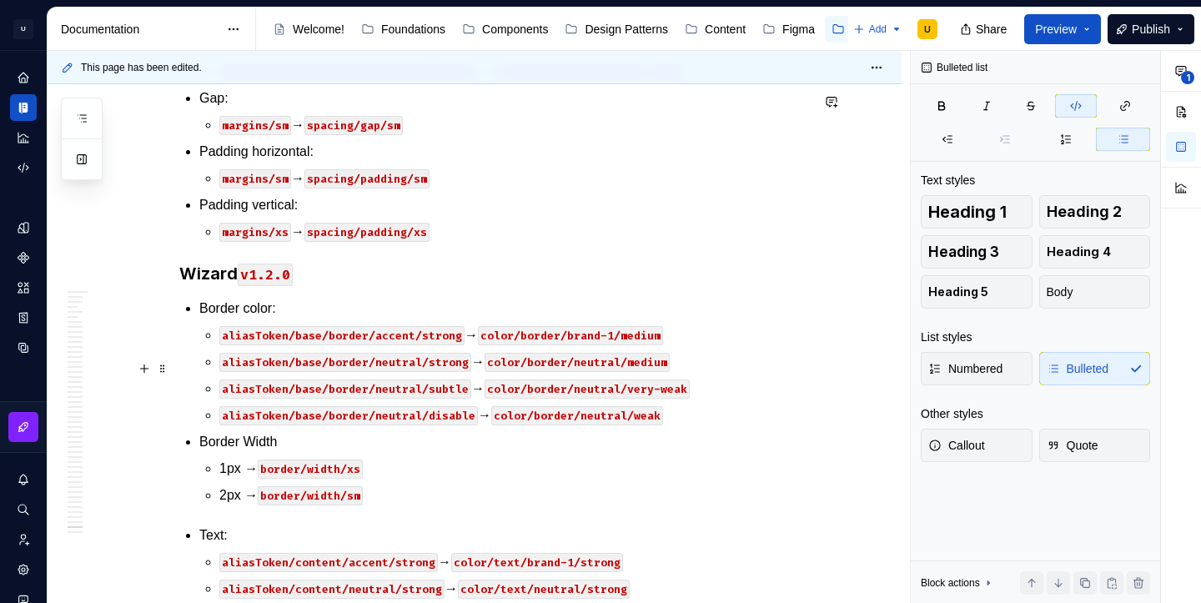
scroll to position [46710, 0]
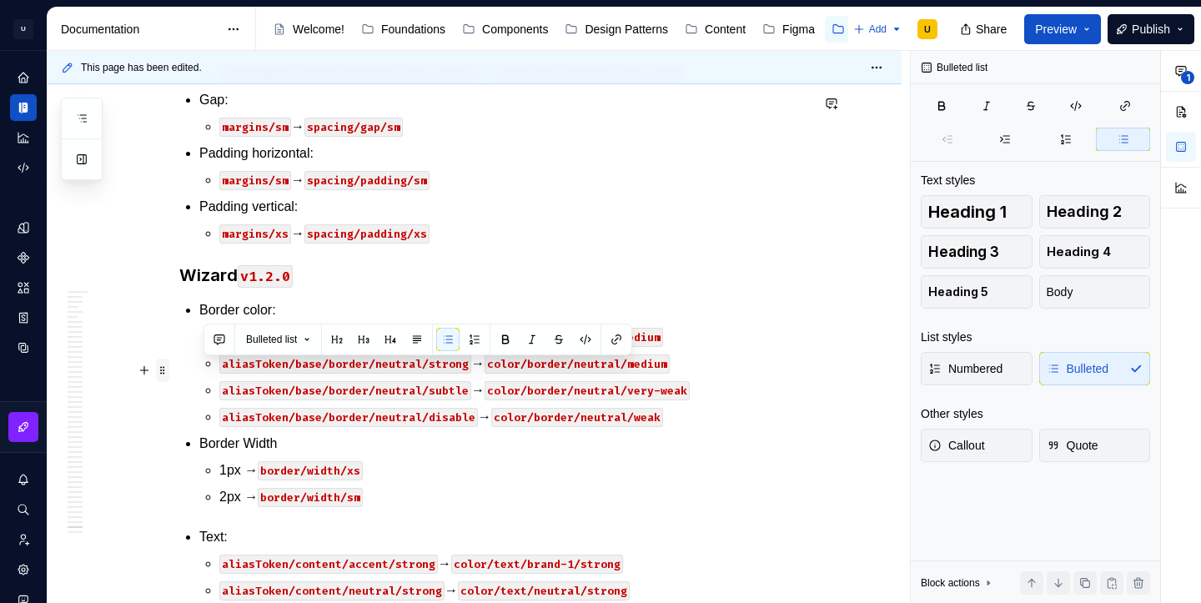
drag, startPoint x: 455, startPoint y: 451, endPoint x: 164, endPoint y: 372, distance: 301.6
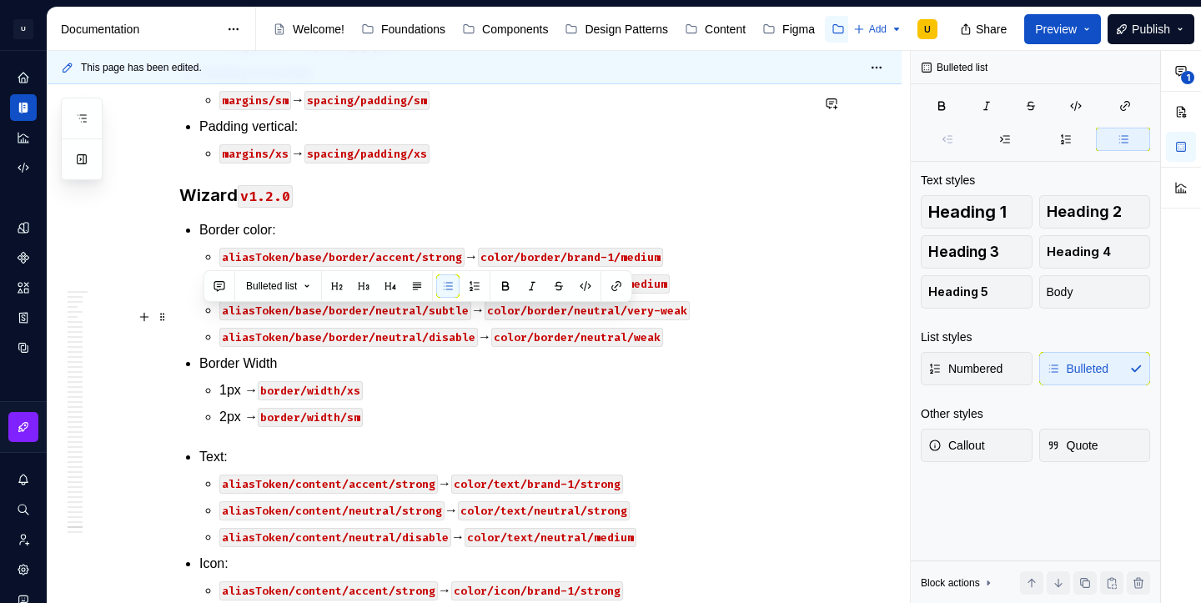
drag, startPoint x: 220, startPoint y: 371, endPoint x: 176, endPoint y: 317, distance: 69.9
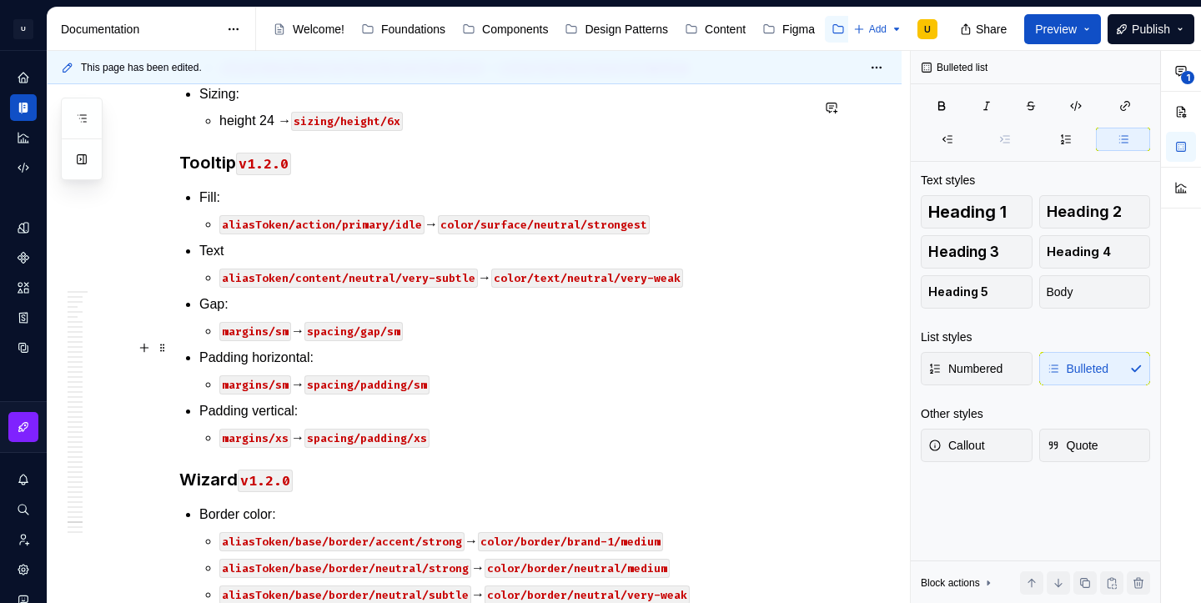
scroll to position [46355, 0]
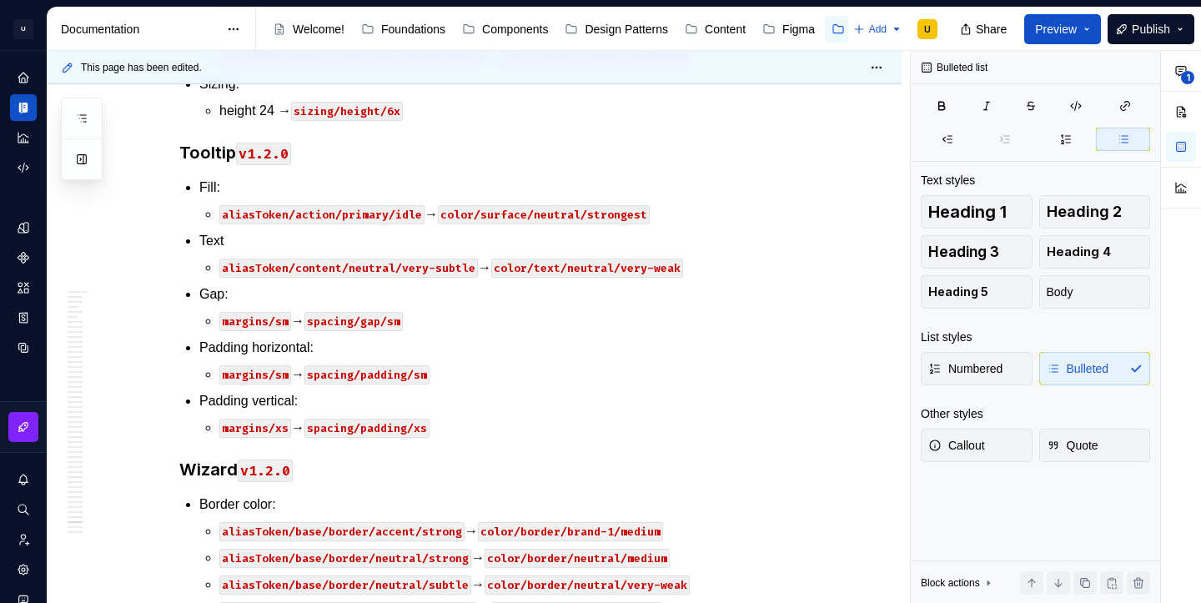
type textarea "*"
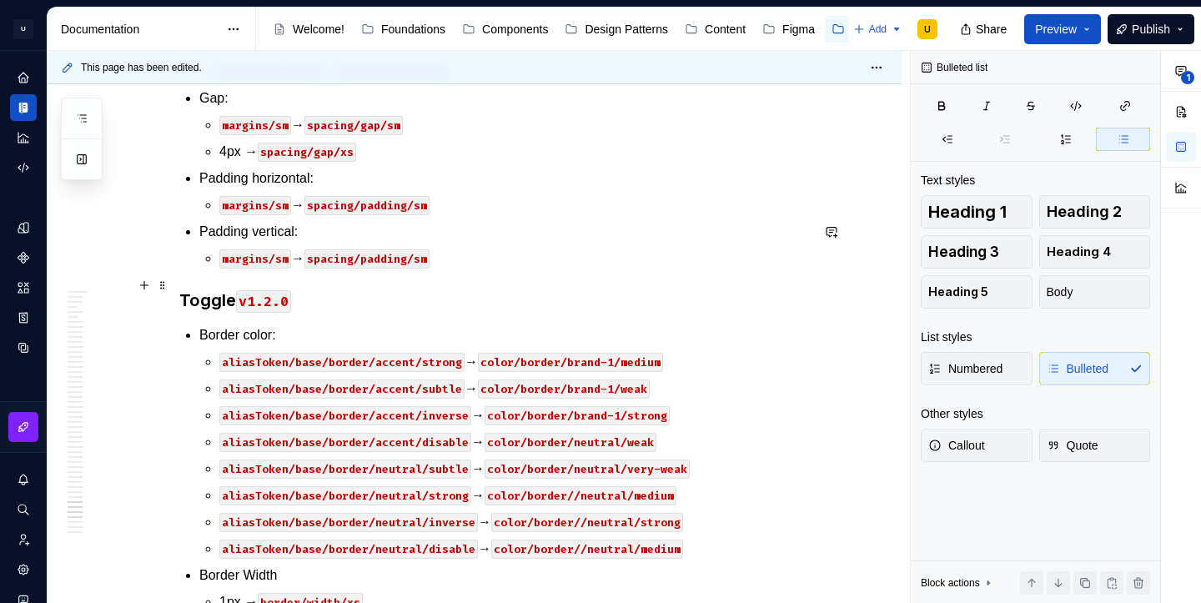
scroll to position [45524, 0]
